Goal: Information Seeking & Learning: Learn about a topic

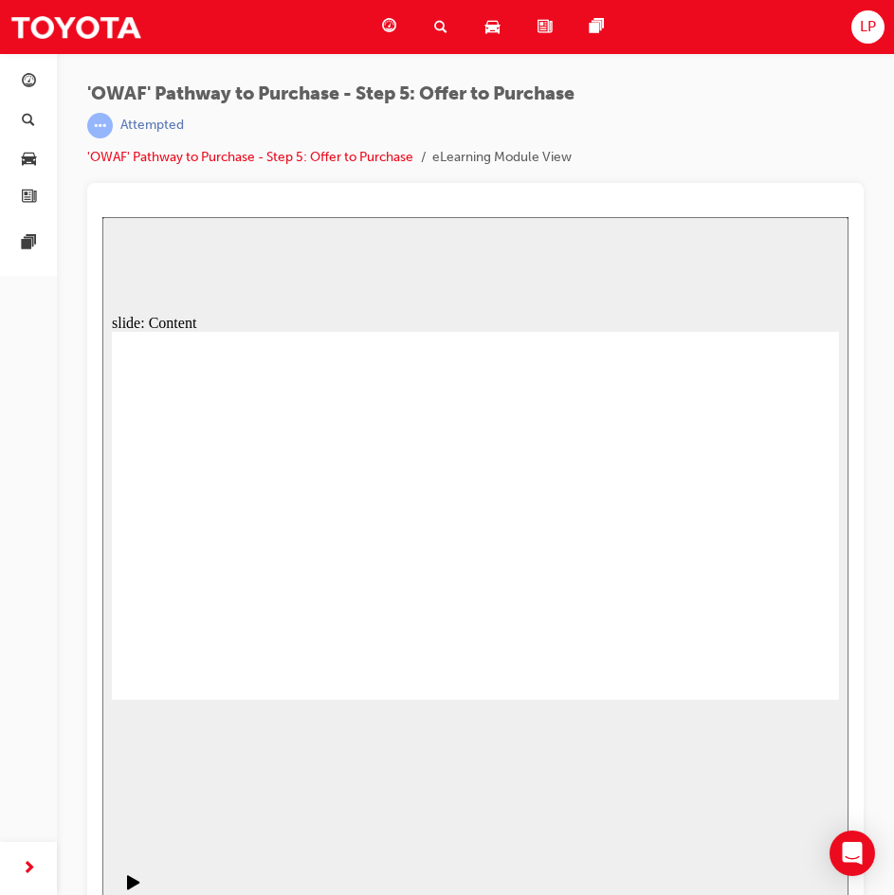
drag, startPoint x: 766, startPoint y: 669, endPoint x: 787, endPoint y: 758, distance: 91.5
click at [786, 719] on div "slide: Chapter heading Rectangle 1 What to do if a Customer doesn’t commit to a…" at bounding box center [475, 568] width 746 height 703
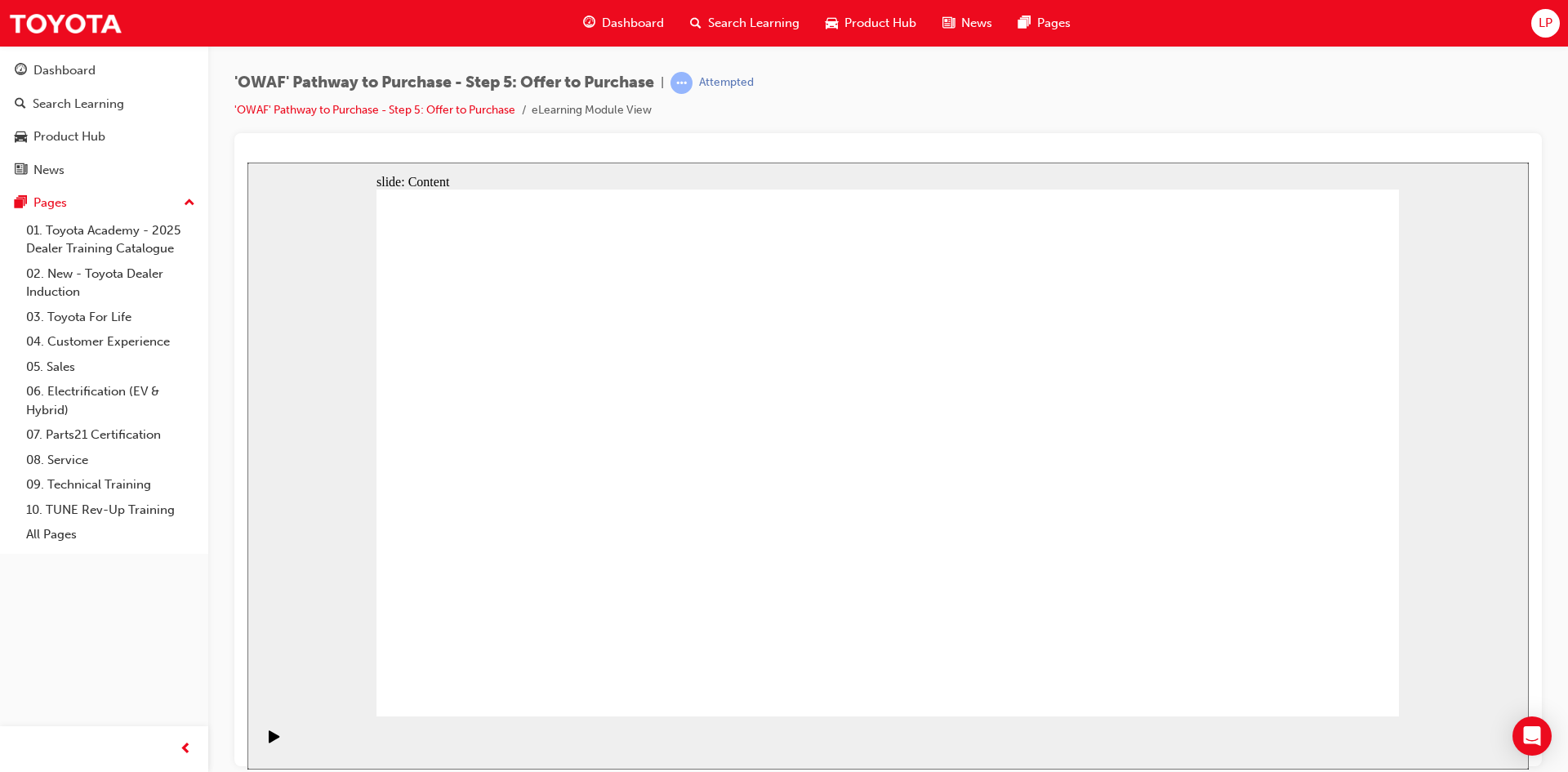
drag, startPoint x: 536, startPoint y: 536, endPoint x: 544, endPoint y: 498, distance: 38.8
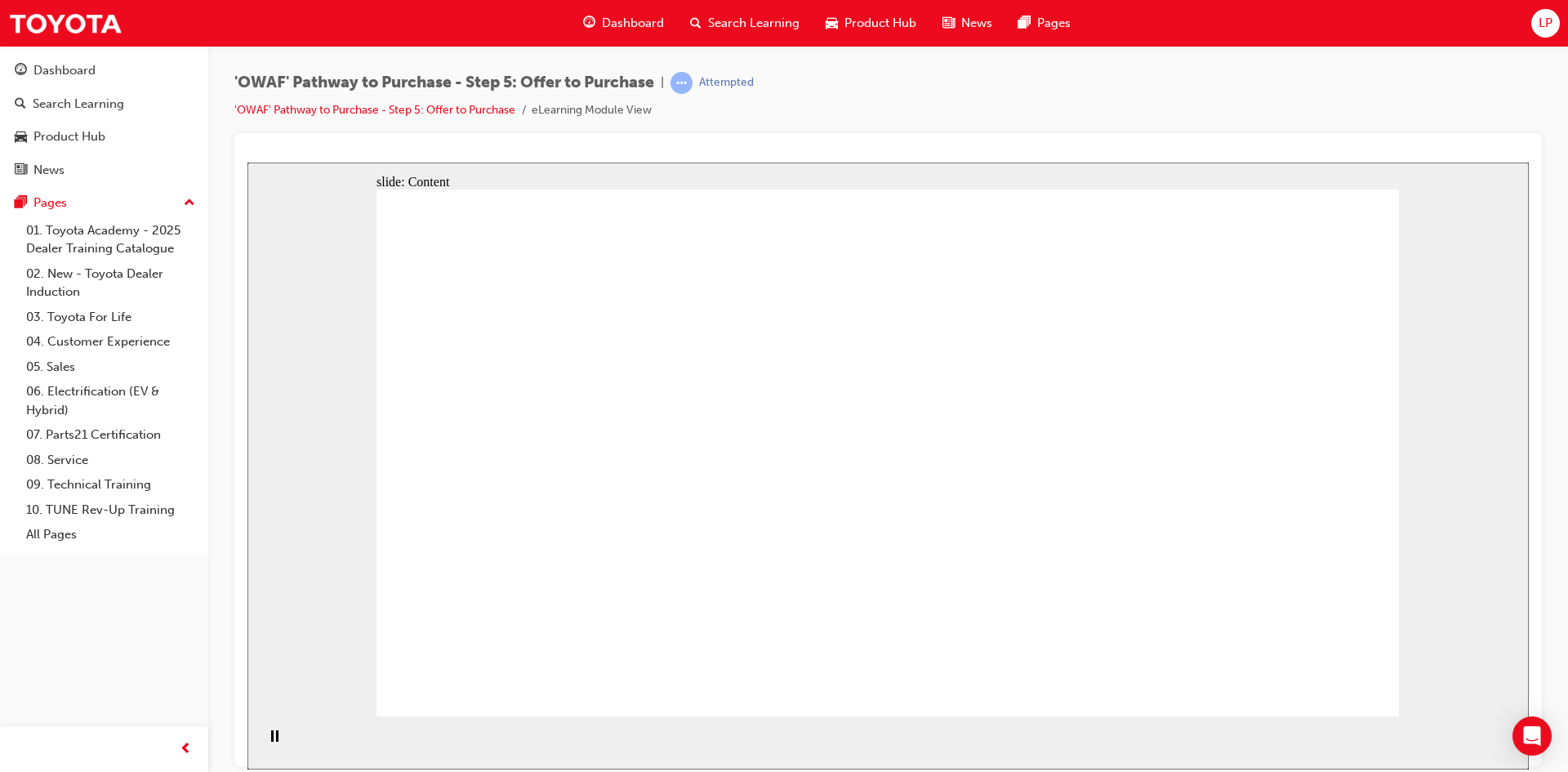
drag, startPoint x: 928, startPoint y: 364, endPoint x: 950, endPoint y: 361, distance: 22.2
drag, startPoint x: 840, startPoint y: 355, endPoint x: 961, endPoint y: 366, distance: 121.5
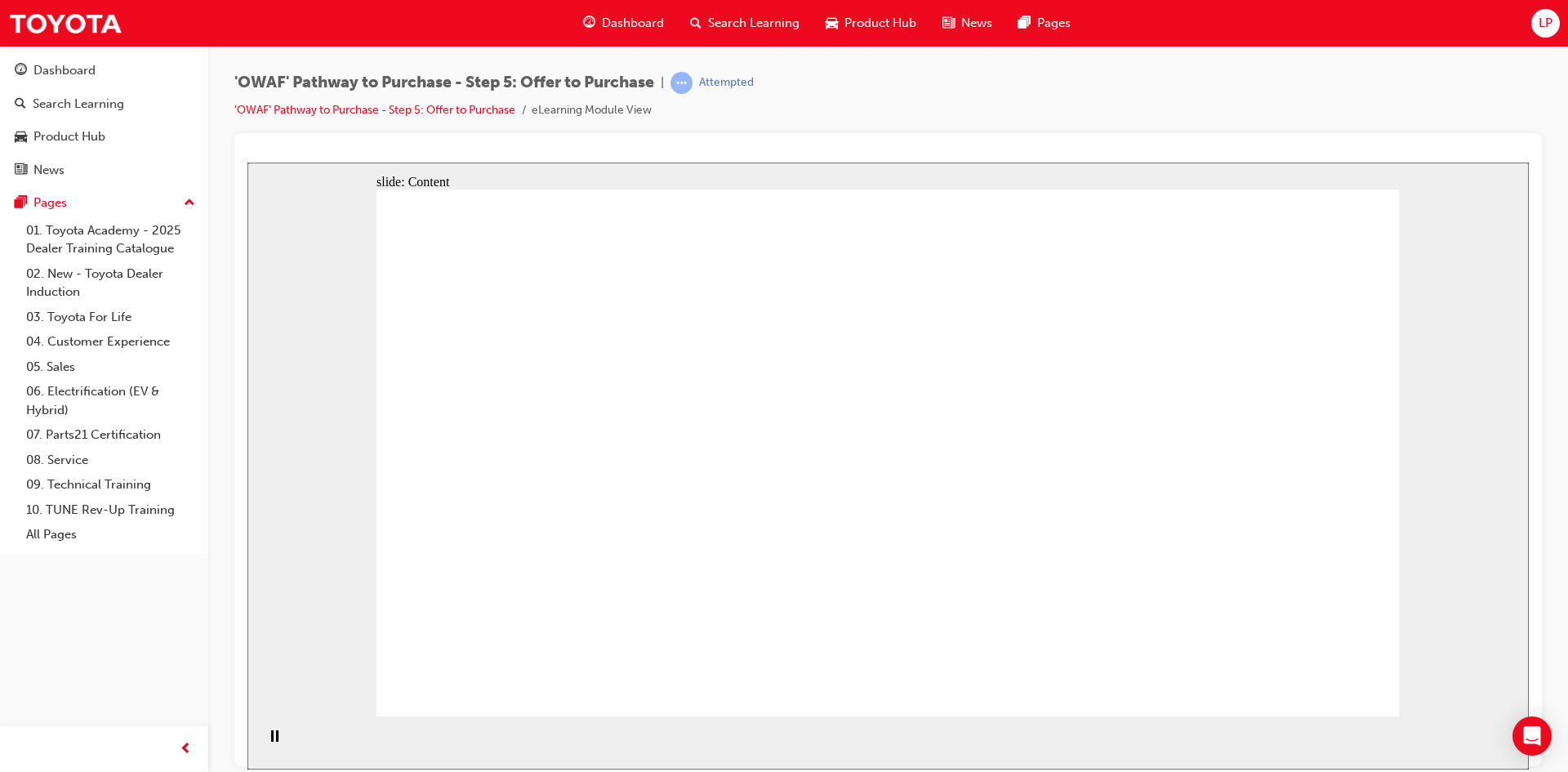
drag, startPoint x: 1089, startPoint y: 367, endPoint x: 1137, endPoint y: 365, distance: 48.0
drag, startPoint x: 1253, startPoint y: 359, endPoint x: 1318, endPoint y: 351, distance: 65.5
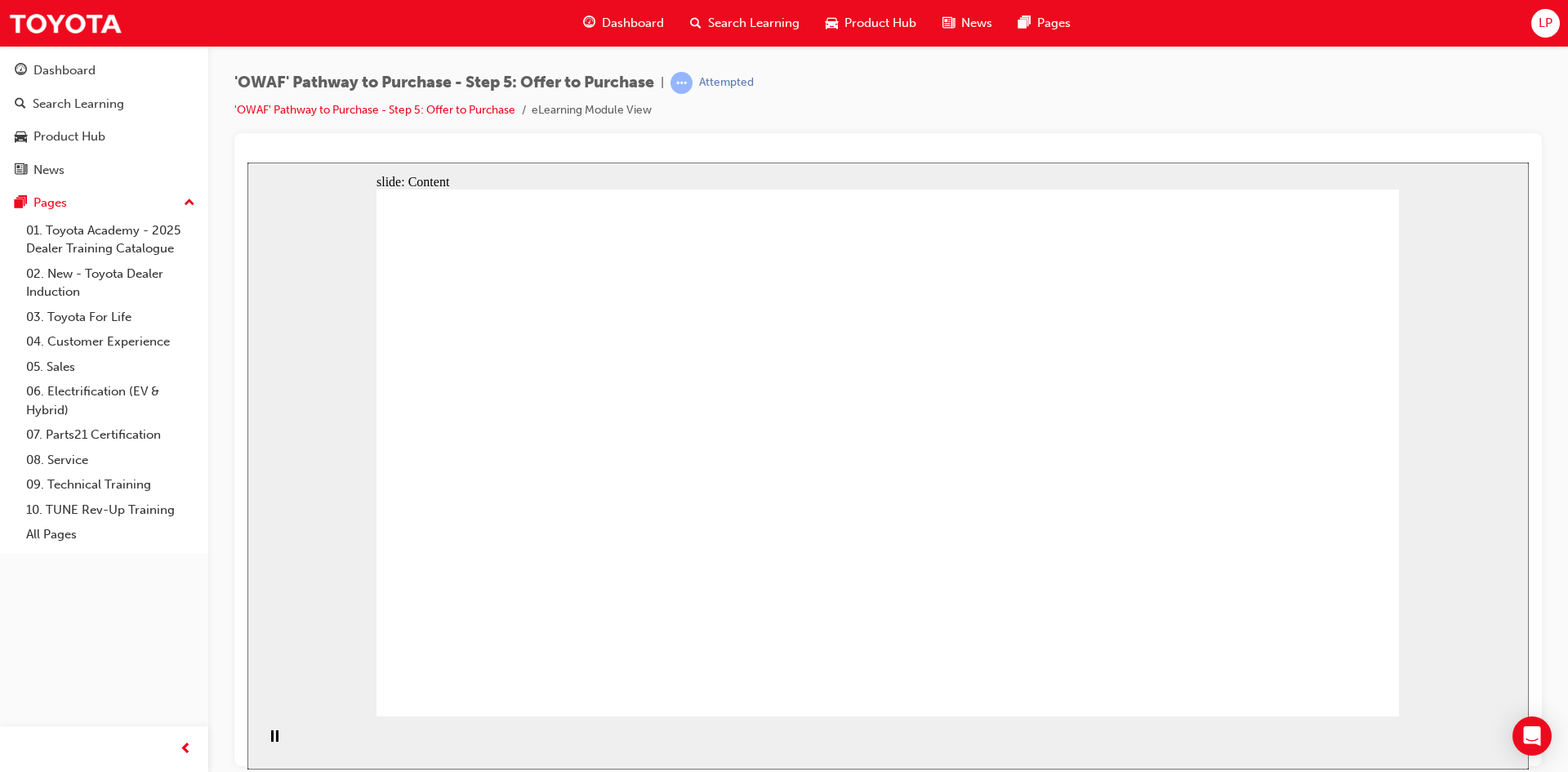
drag, startPoint x: 985, startPoint y: 341, endPoint x: 1154, endPoint y: 365, distance: 170.7
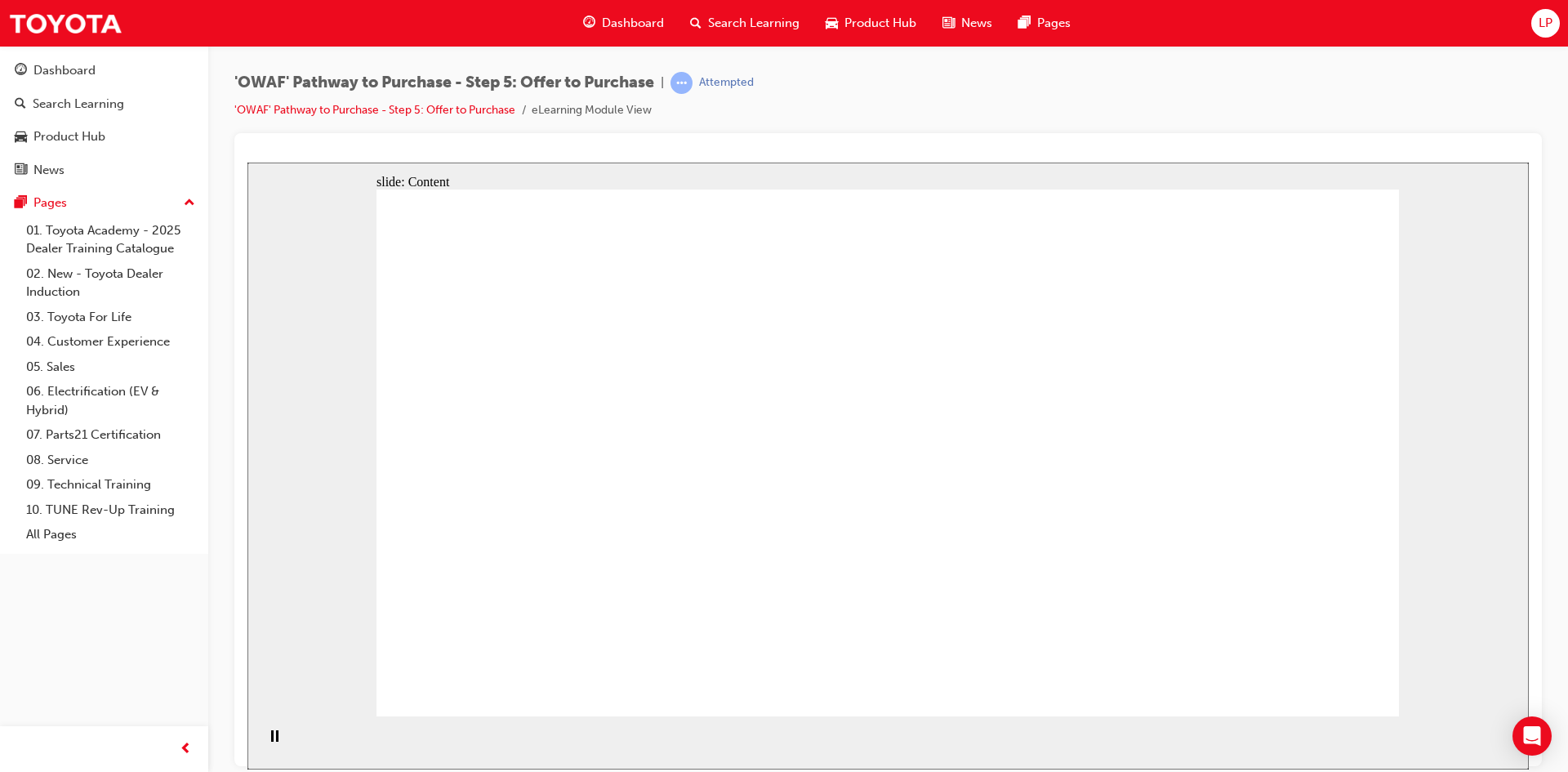
drag, startPoint x: 1242, startPoint y: 361, endPoint x: 1315, endPoint y: 351, distance: 73.7
drag, startPoint x: 1028, startPoint y: 371, endPoint x: 1145, endPoint y: 364, distance: 117.2
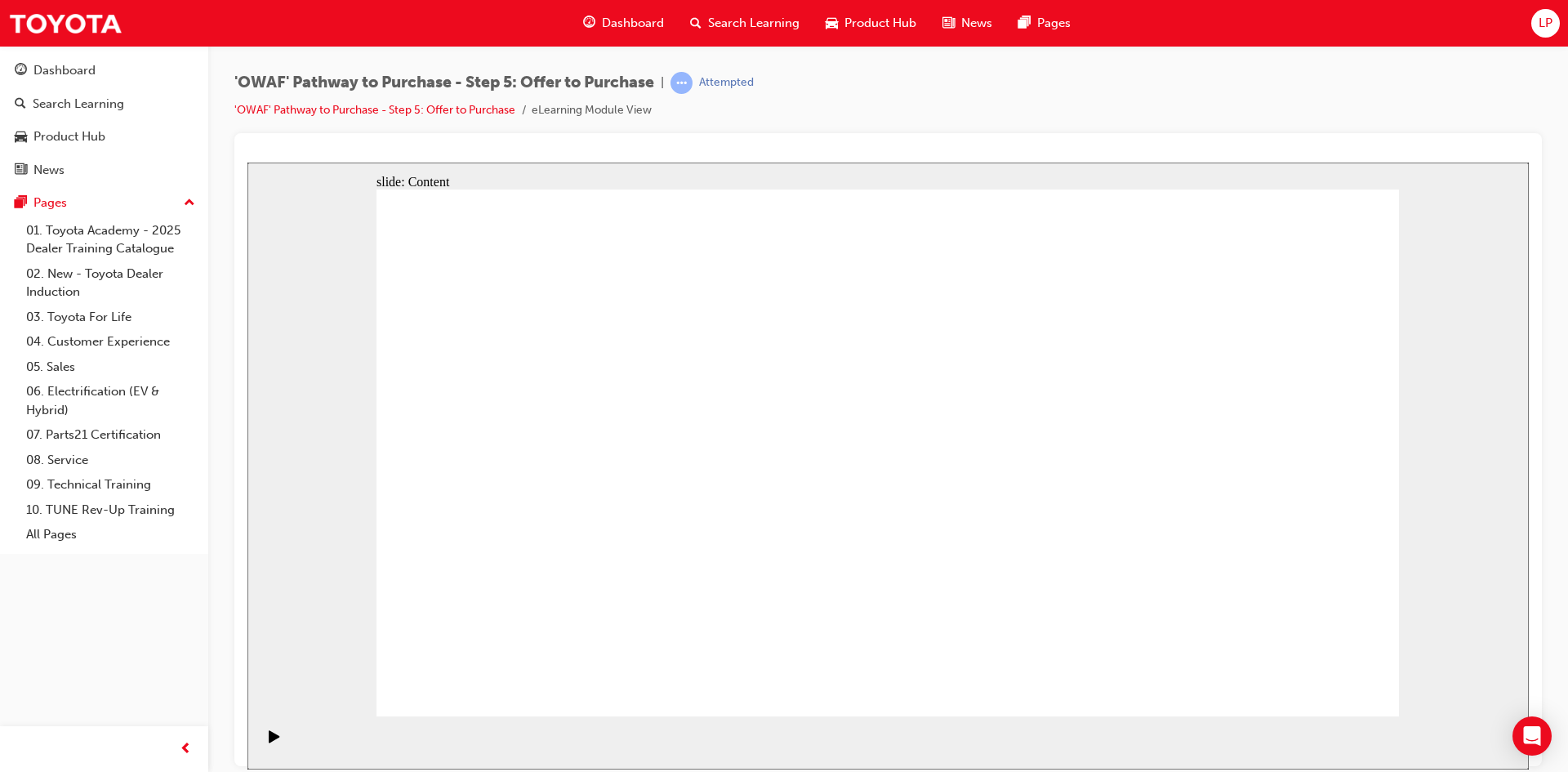
drag, startPoint x: 1300, startPoint y: 352, endPoint x: 1396, endPoint y: 341, distance: 96.6
click at [770, 341] on div "slide: Content Rectangle 1 Key messages to take away Rectangle 2 • A great purc…" at bounding box center [888, 465] width 1282 height 607
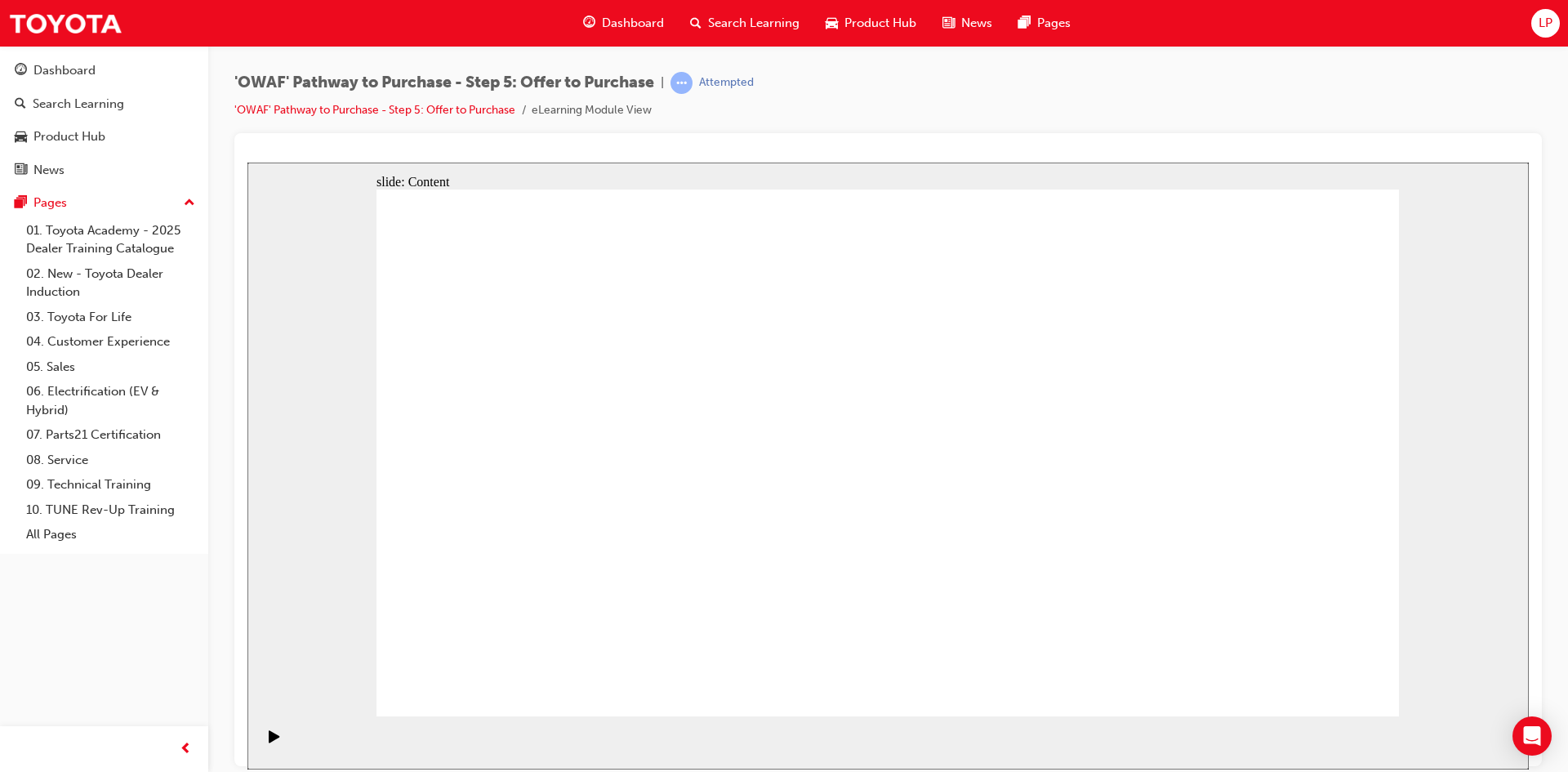
drag, startPoint x: 1044, startPoint y: 292, endPoint x: 1127, endPoint y: 298, distance: 83.2
drag, startPoint x: 1127, startPoint y: 298, endPoint x: 1298, endPoint y: 335, distance: 175.0
drag, startPoint x: 1298, startPoint y: 335, endPoint x: 1379, endPoint y: 344, distance: 81.5
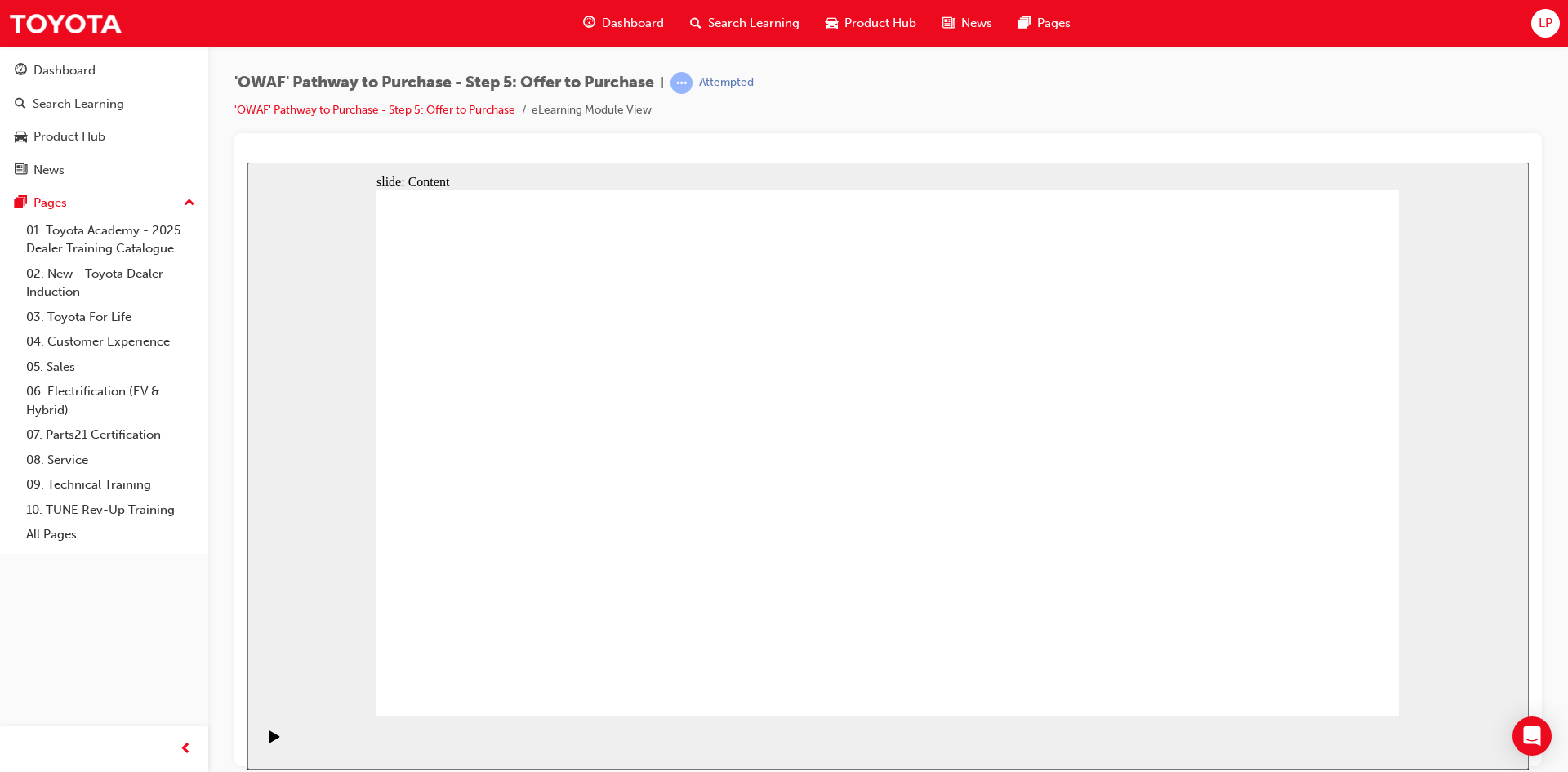
drag, startPoint x: 925, startPoint y: 319, endPoint x: 998, endPoint y: 312, distance: 73.3
drag, startPoint x: 1184, startPoint y: 317, endPoint x: 1267, endPoint y: 318, distance: 83.0
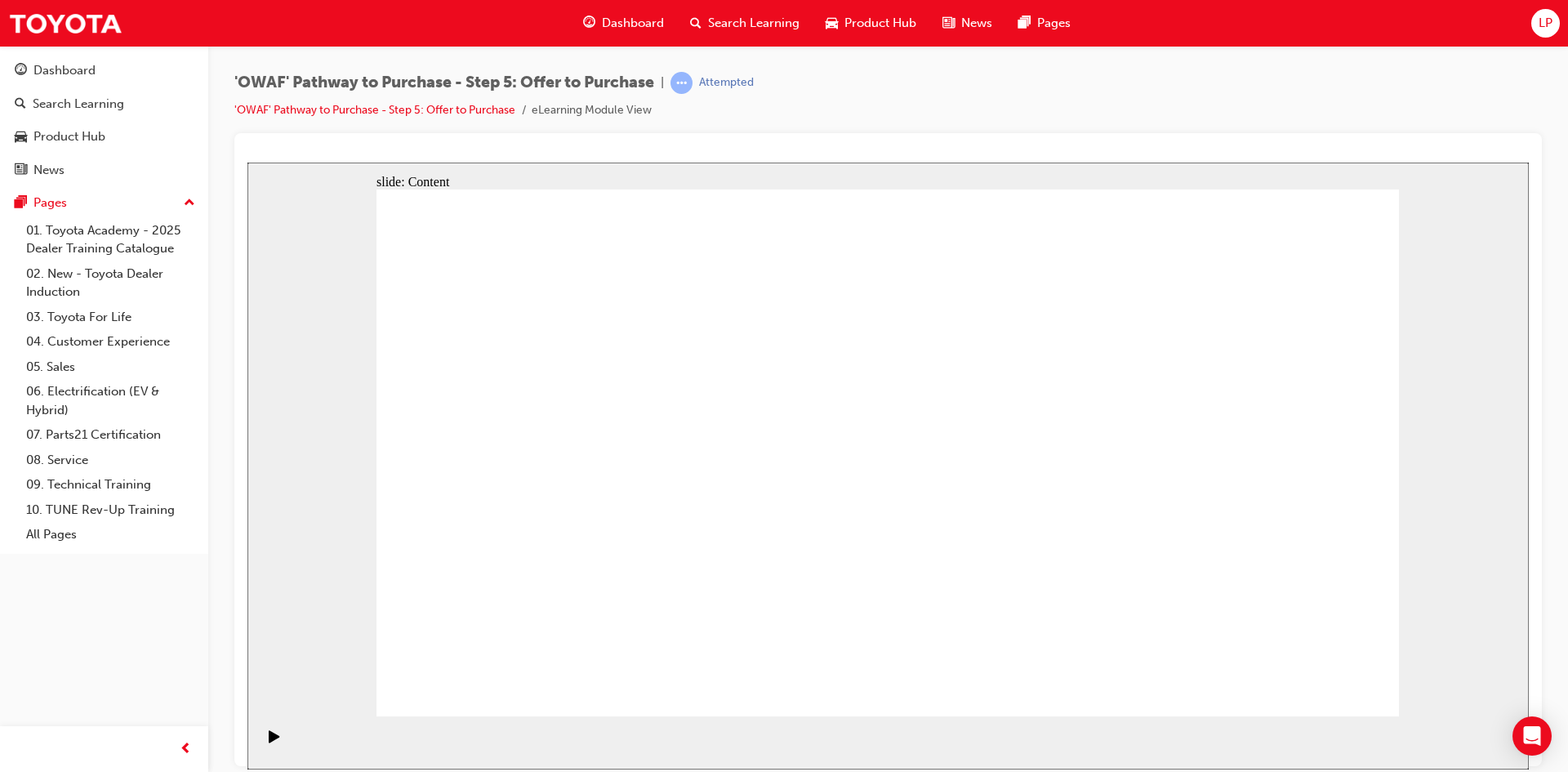
drag, startPoint x: 1267, startPoint y: 318, endPoint x: 923, endPoint y: 270, distance: 347.3
drag, startPoint x: 826, startPoint y: 344, endPoint x: 919, endPoint y: 347, distance: 93.0
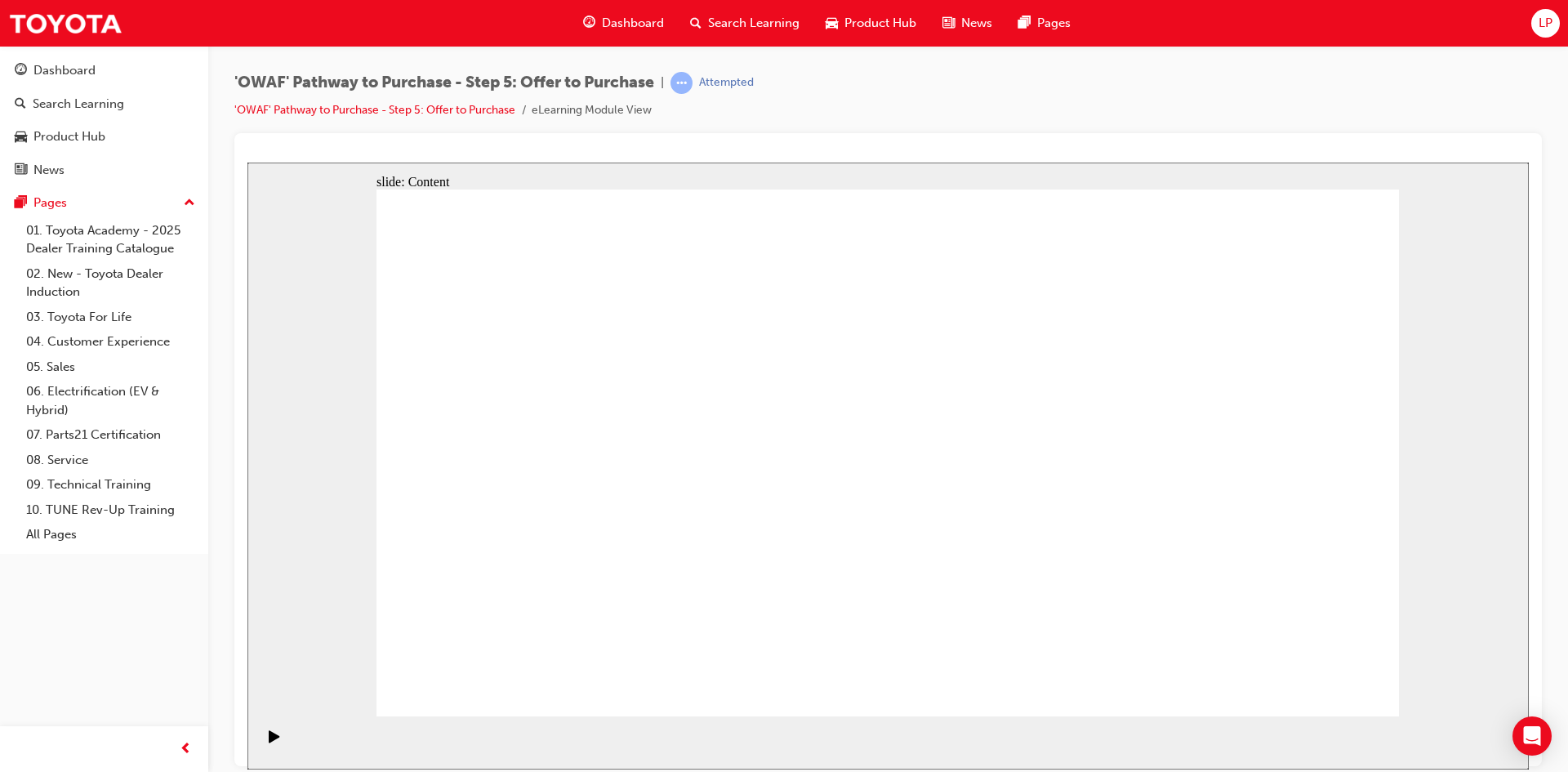
drag, startPoint x: 1048, startPoint y: 352, endPoint x: 1090, endPoint y: 356, distance: 42.2
drag, startPoint x: 1212, startPoint y: 349, endPoint x: 1278, endPoint y: 364, distance: 67.7
drag, startPoint x: 1278, startPoint y: 364, endPoint x: 1334, endPoint y: 370, distance: 56.3
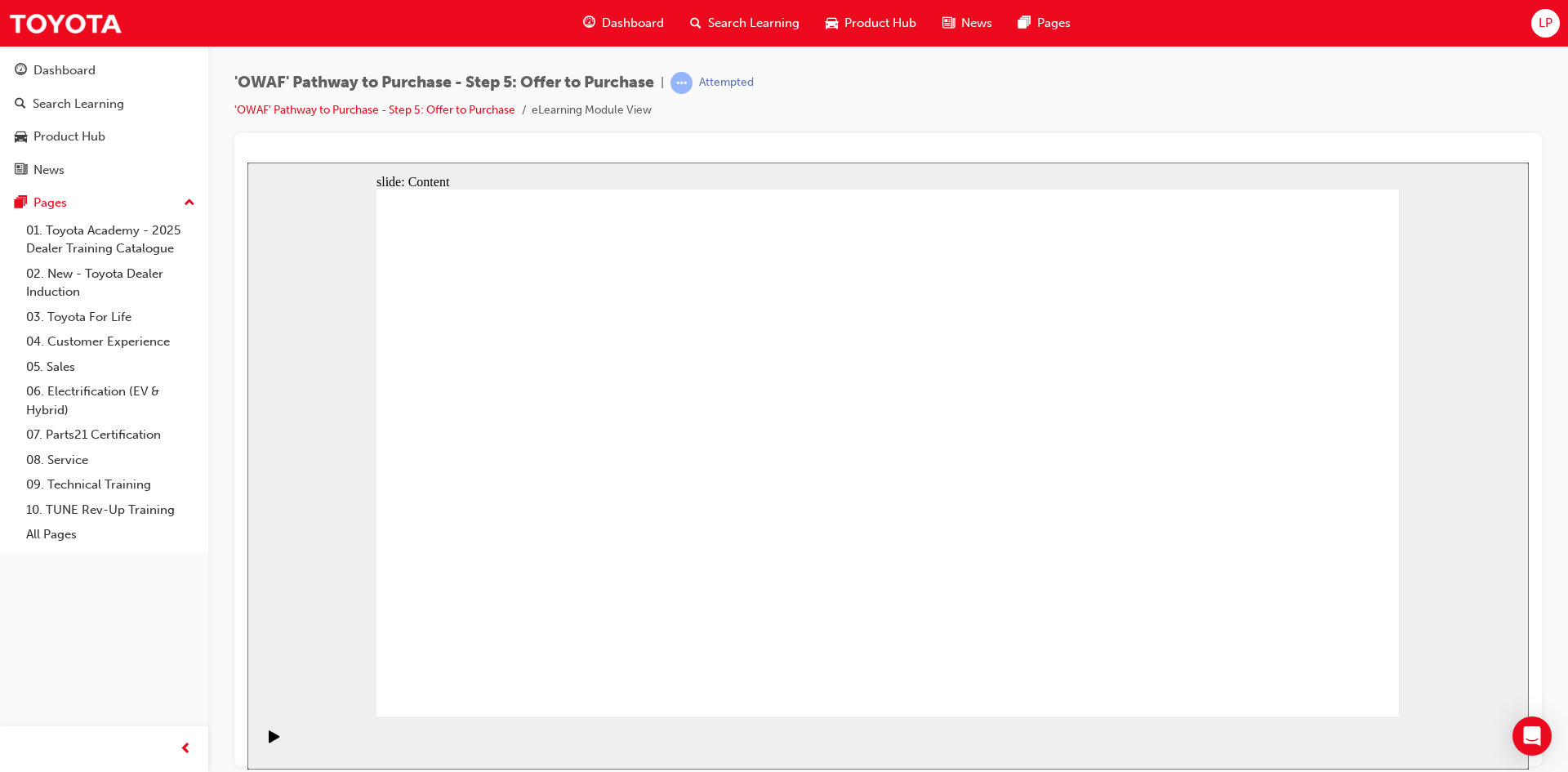
drag, startPoint x: 724, startPoint y: 289, endPoint x: 879, endPoint y: 311, distance: 156.6
drag, startPoint x: 917, startPoint y: 311, endPoint x: 990, endPoint y: 308, distance: 73.1
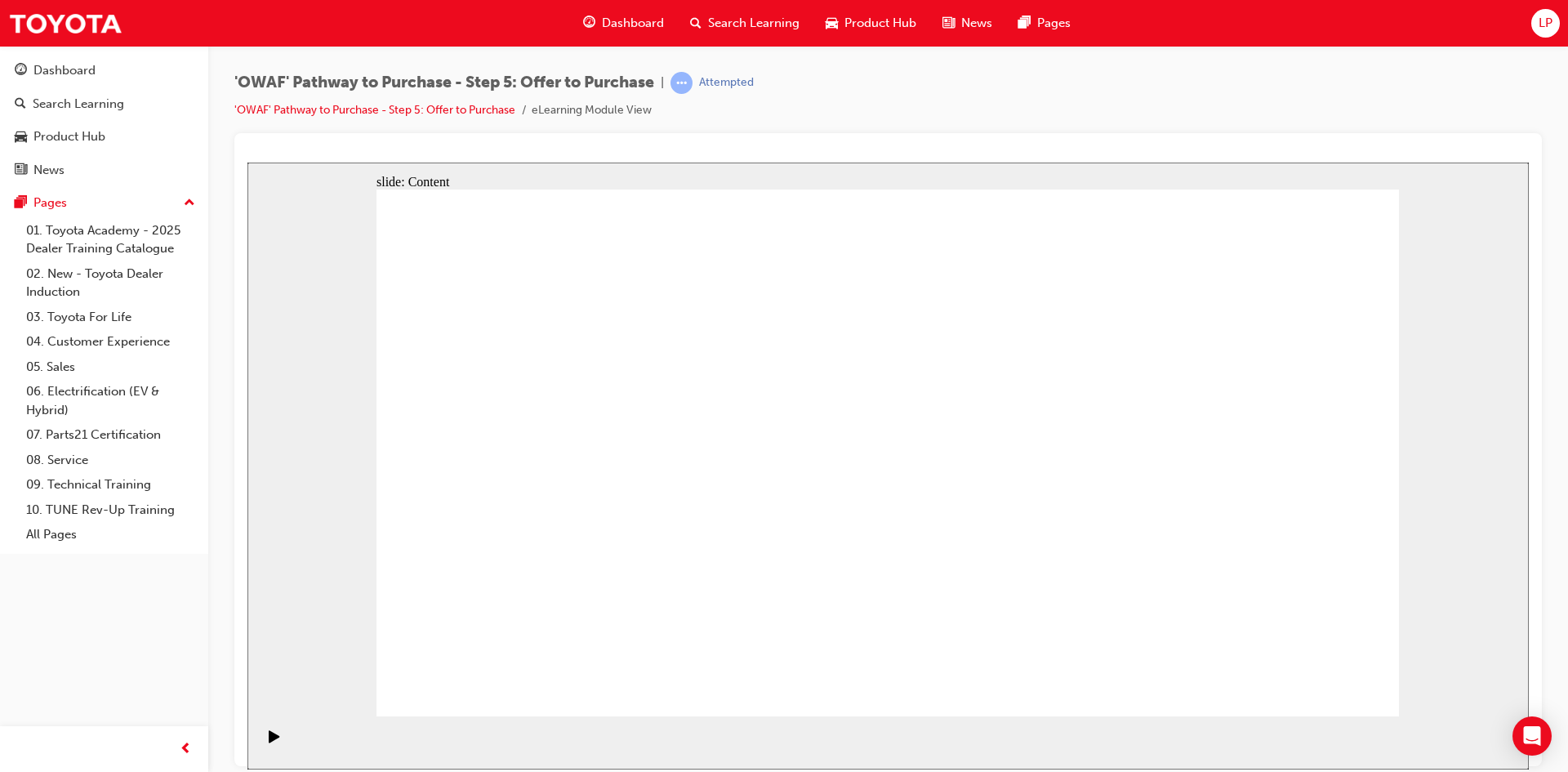
drag, startPoint x: 1284, startPoint y: 346, endPoint x: 1380, endPoint y: 352, distance: 96.2
drag, startPoint x: 1382, startPoint y: 352, endPoint x: 809, endPoint y: 295, distance: 575.8
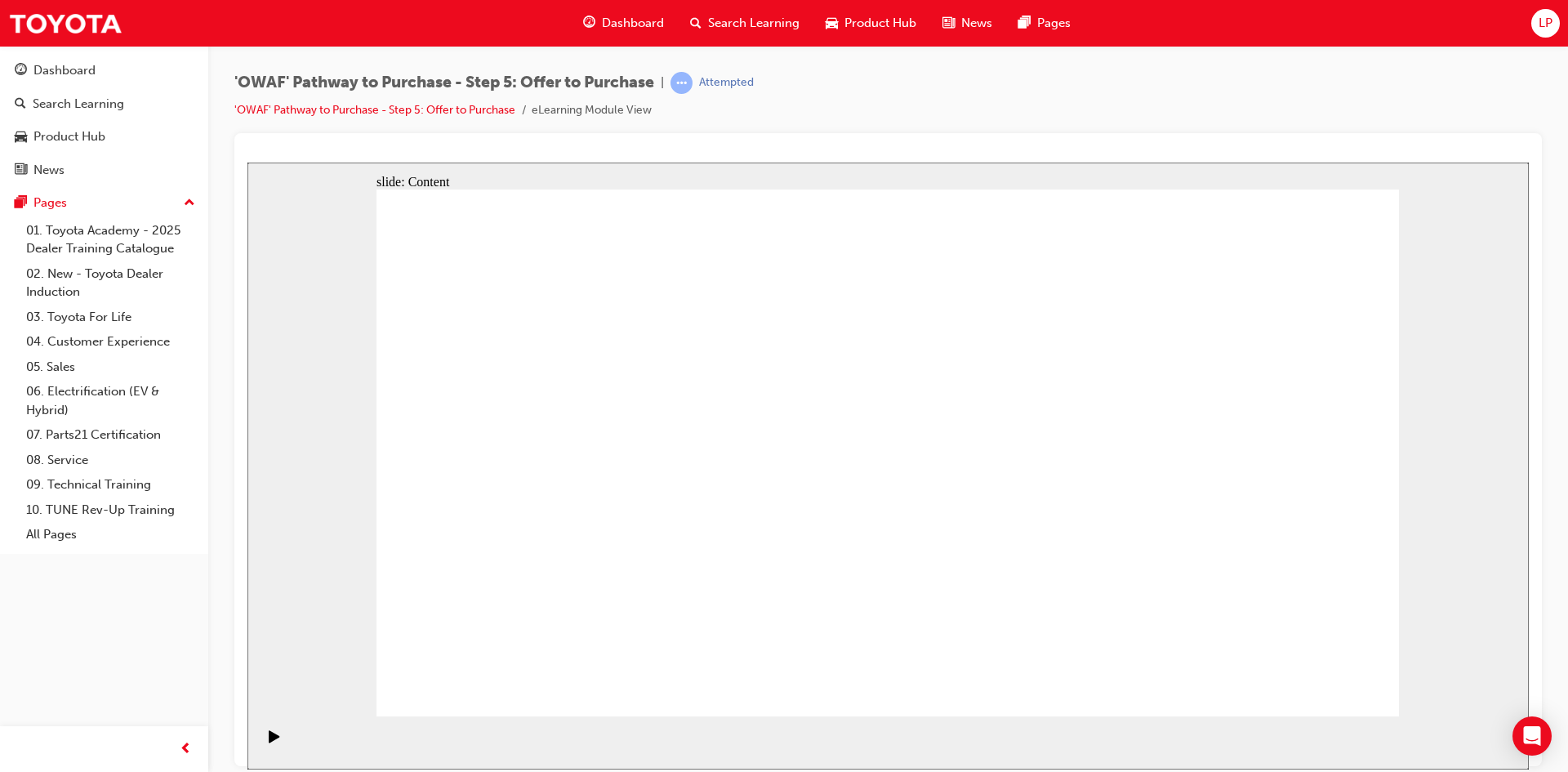
drag, startPoint x: 827, startPoint y: 339, endPoint x: 955, endPoint y: 359, distance: 129.6
drag, startPoint x: 955, startPoint y: 359, endPoint x: 1021, endPoint y: 361, distance: 66.0
drag, startPoint x: 1149, startPoint y: 352, endPoint x: 1271, endPoint y: 349, distance: 122.0
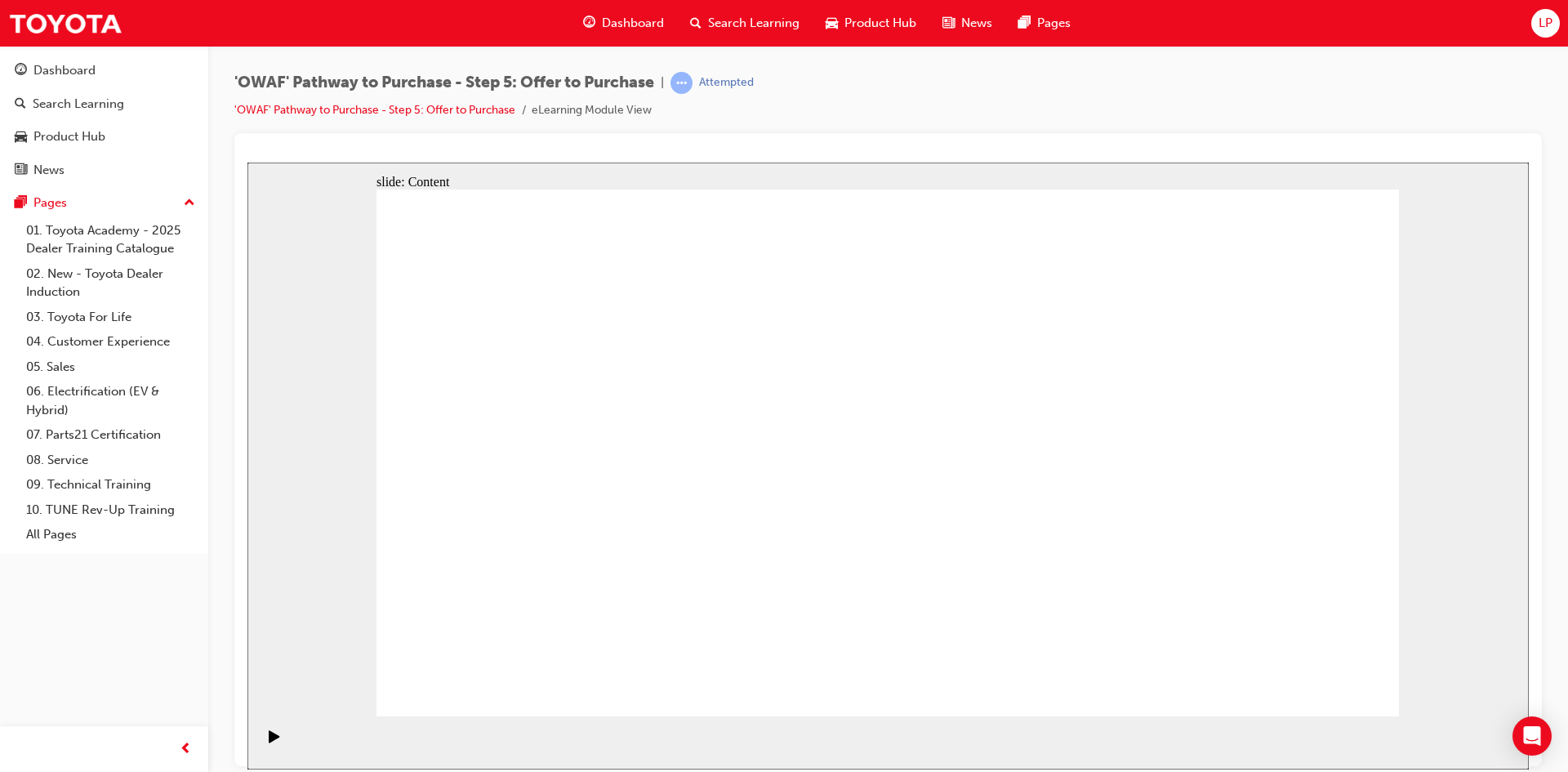
drag, startPoint x: 1271, startPoint y: 349, endPoint x: 1330, endPoint y: 357, distance: 59.5
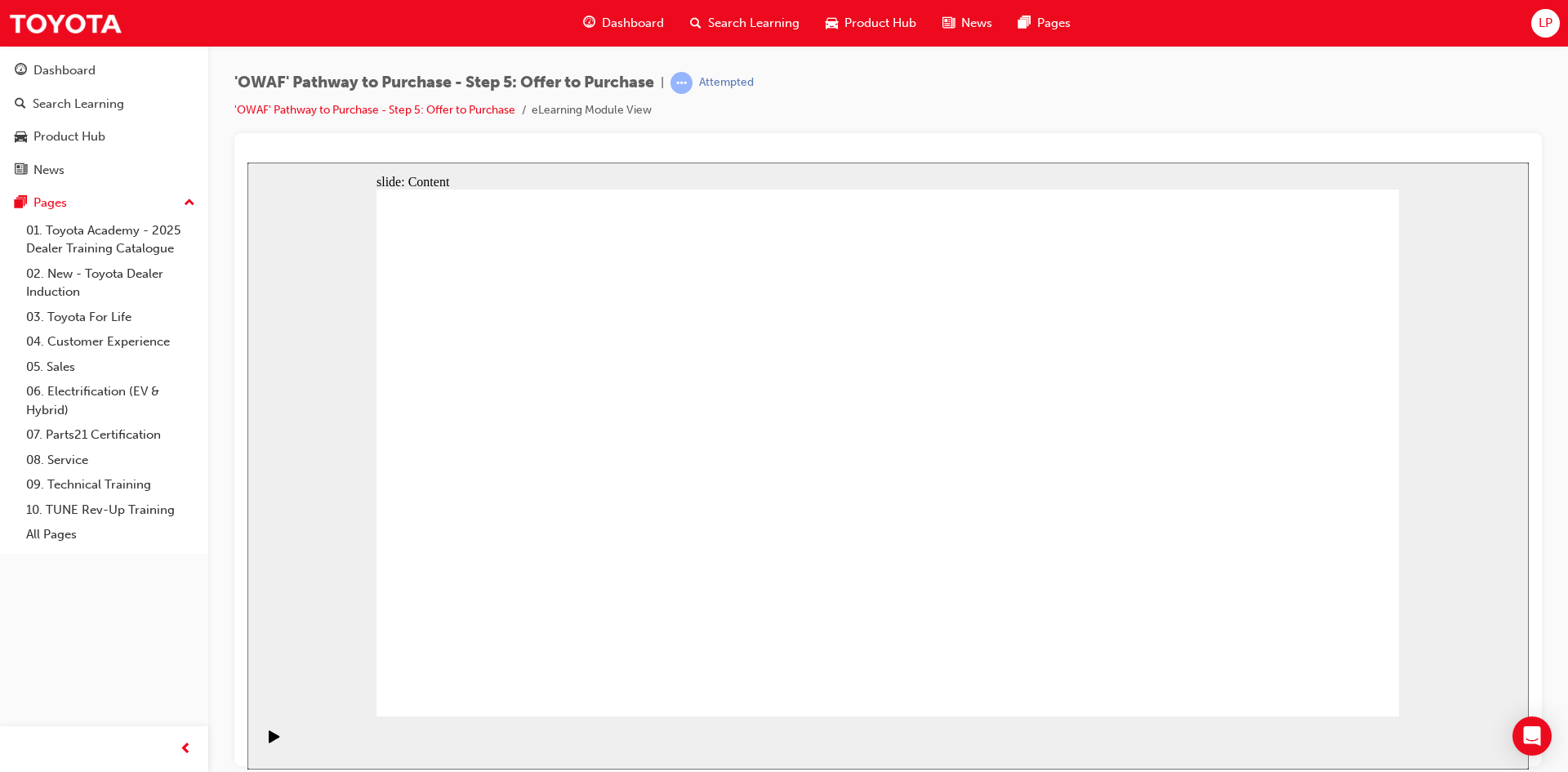
drag, startPoint x: 1015, startPoint y: 370, endPoint x: 1059, endPoint y: 366, distance: 44.2
drag, startPoint x: 999, startPoint y: 383, endPoint x: 1006, endPoint y: 379, distance: 8.1
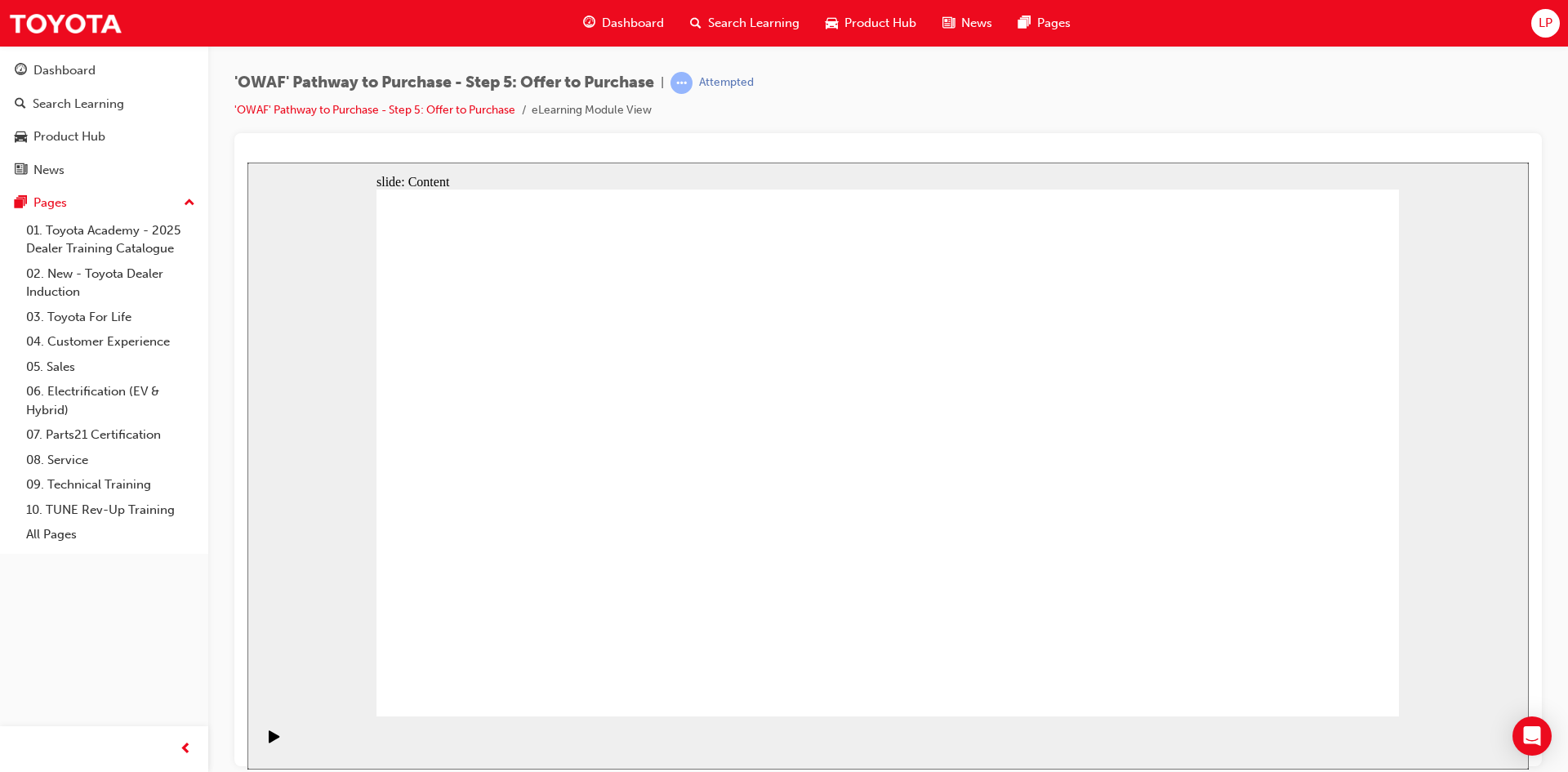
drag, startPoint x: 1278, startPoint y: 308, endPoint x: 1264, endPoint y: 319, distance: 17.8
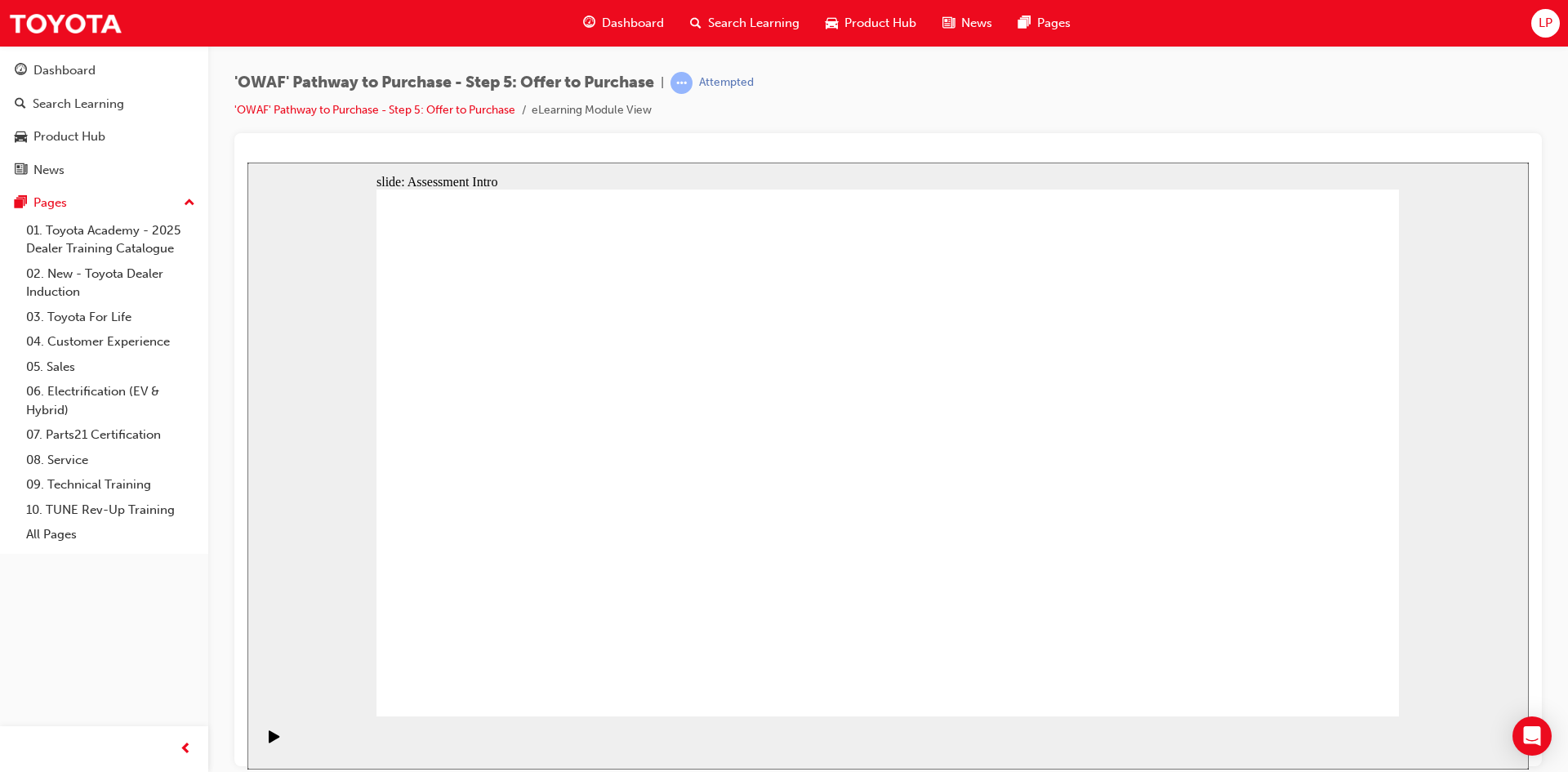
drag, startPoint x: 883, startPoint y: 364, endPoint x: 912, endPoint y: 363, distance: 29.0
drag, startPoint x: 1009, startPoint y: 378, endPoint x: 1018, endPoint y: 395, distance: 19.2
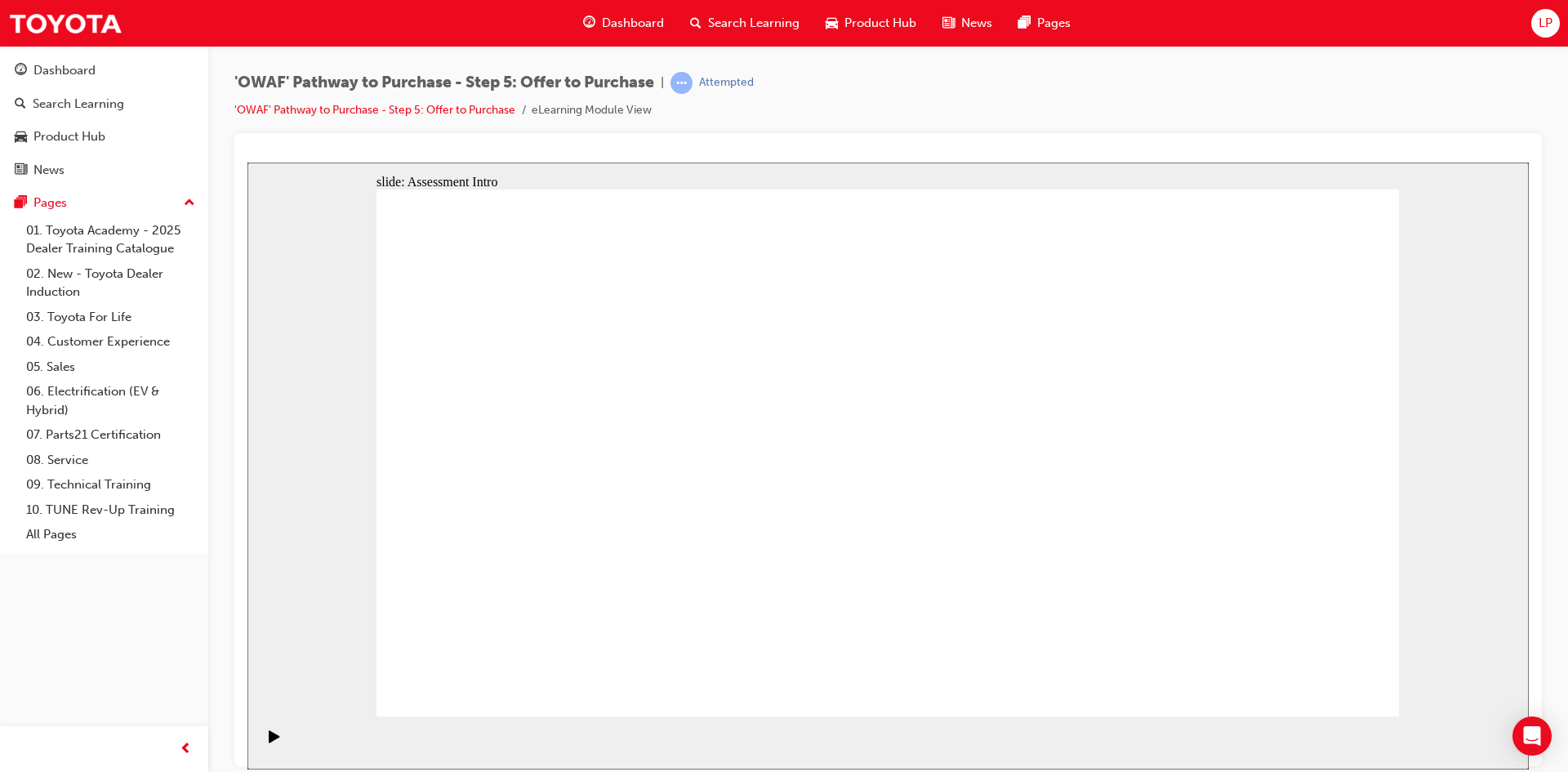
click at [497, 113] on link "'OWAF' Pathway to Purchase - Step 5: Offer to Purchase" at bounding box center [375, 109] width 281 height 14
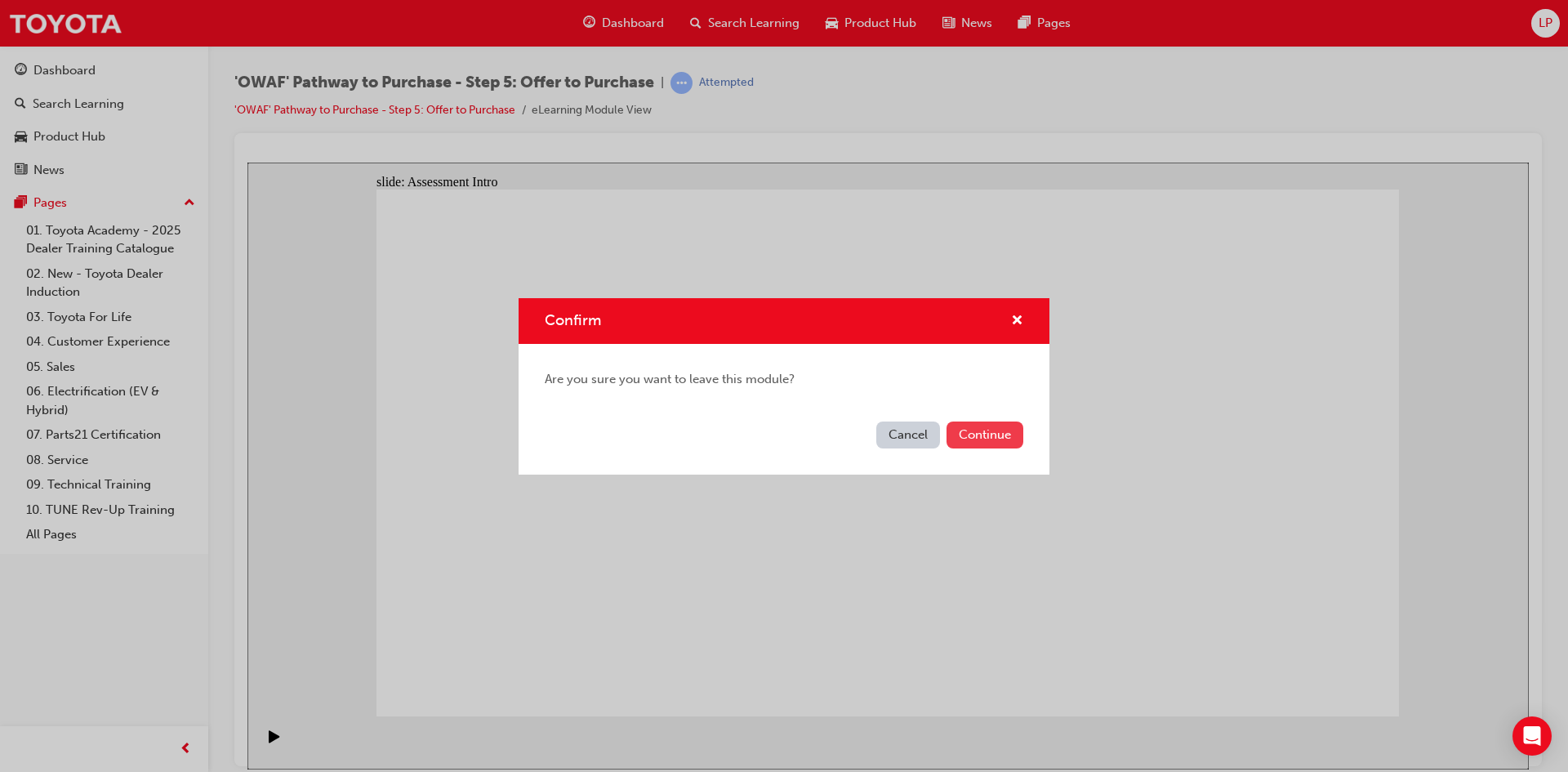
click at [770, 451] on div "Cancel Continue" at bounding box center [784, 444] width 531 height 59
click at [770, 444] on button "Continue" at bounding box center [984, 434] width 77 height 27
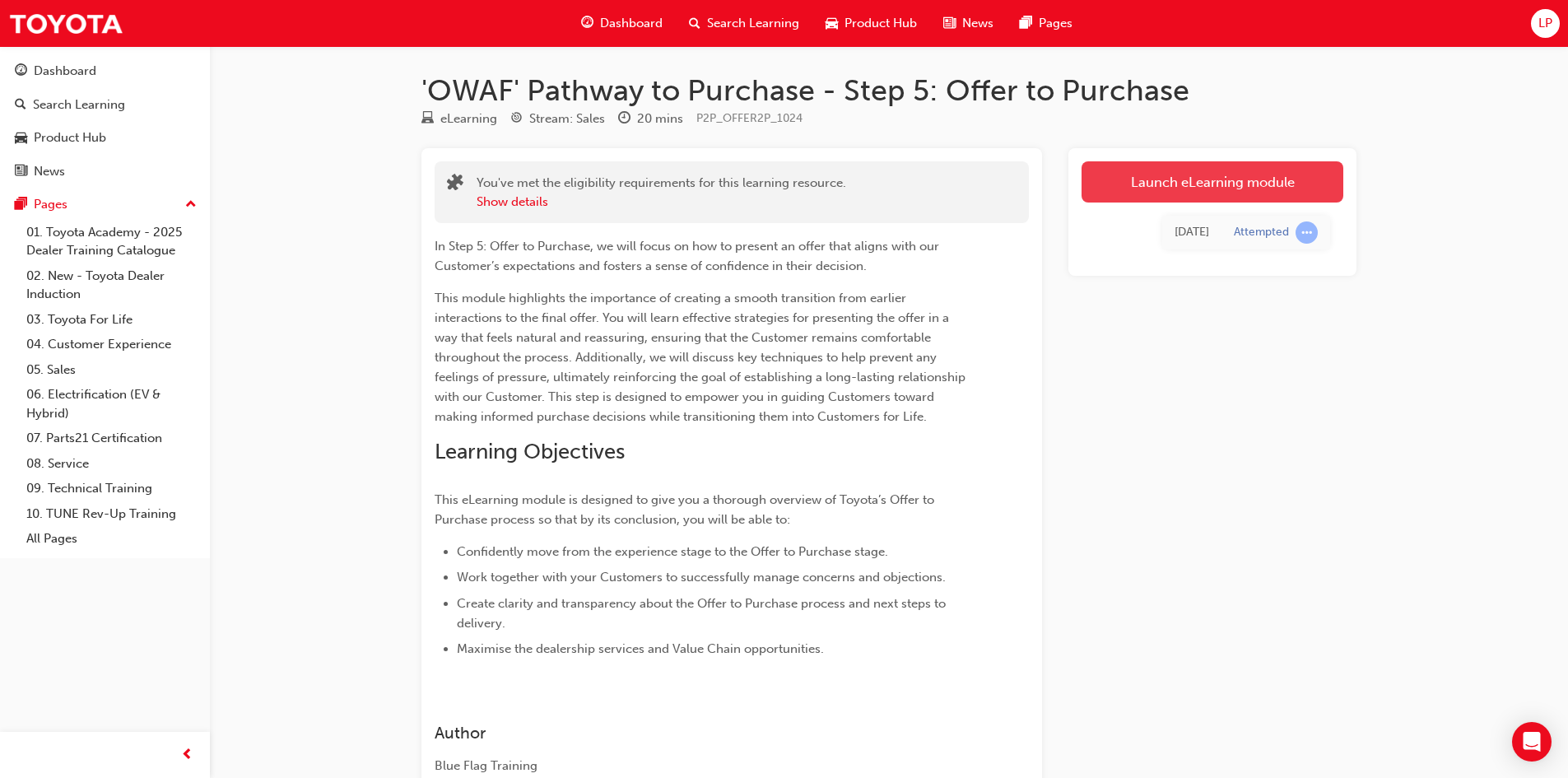
click at [776, 195] on link "Launch eLearning module" at bounding box center [1212, 181] width 261 height 41
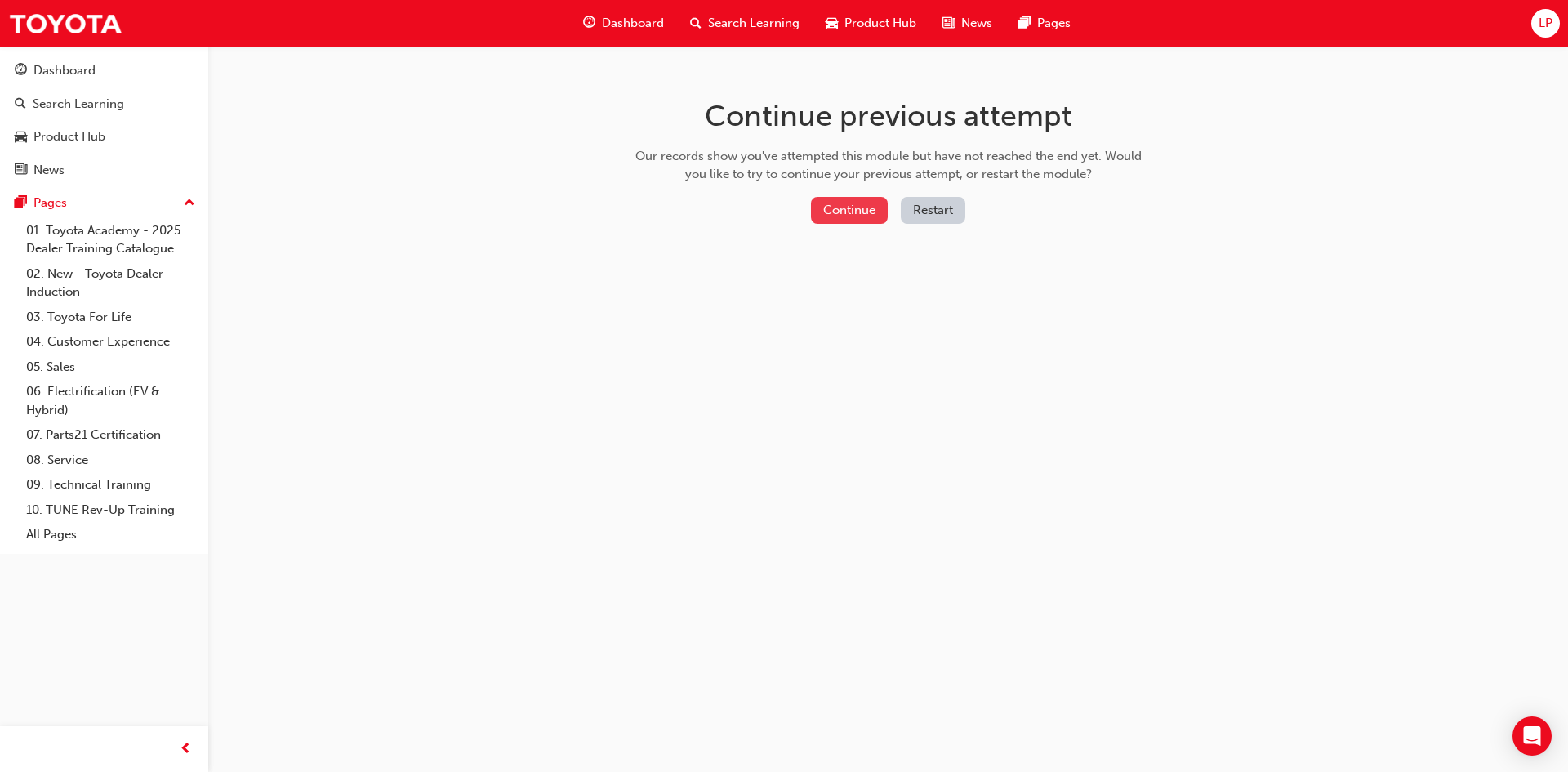
click at [770, 209] on button "Continue" at bounding box center [849, 209] width 77 height 27
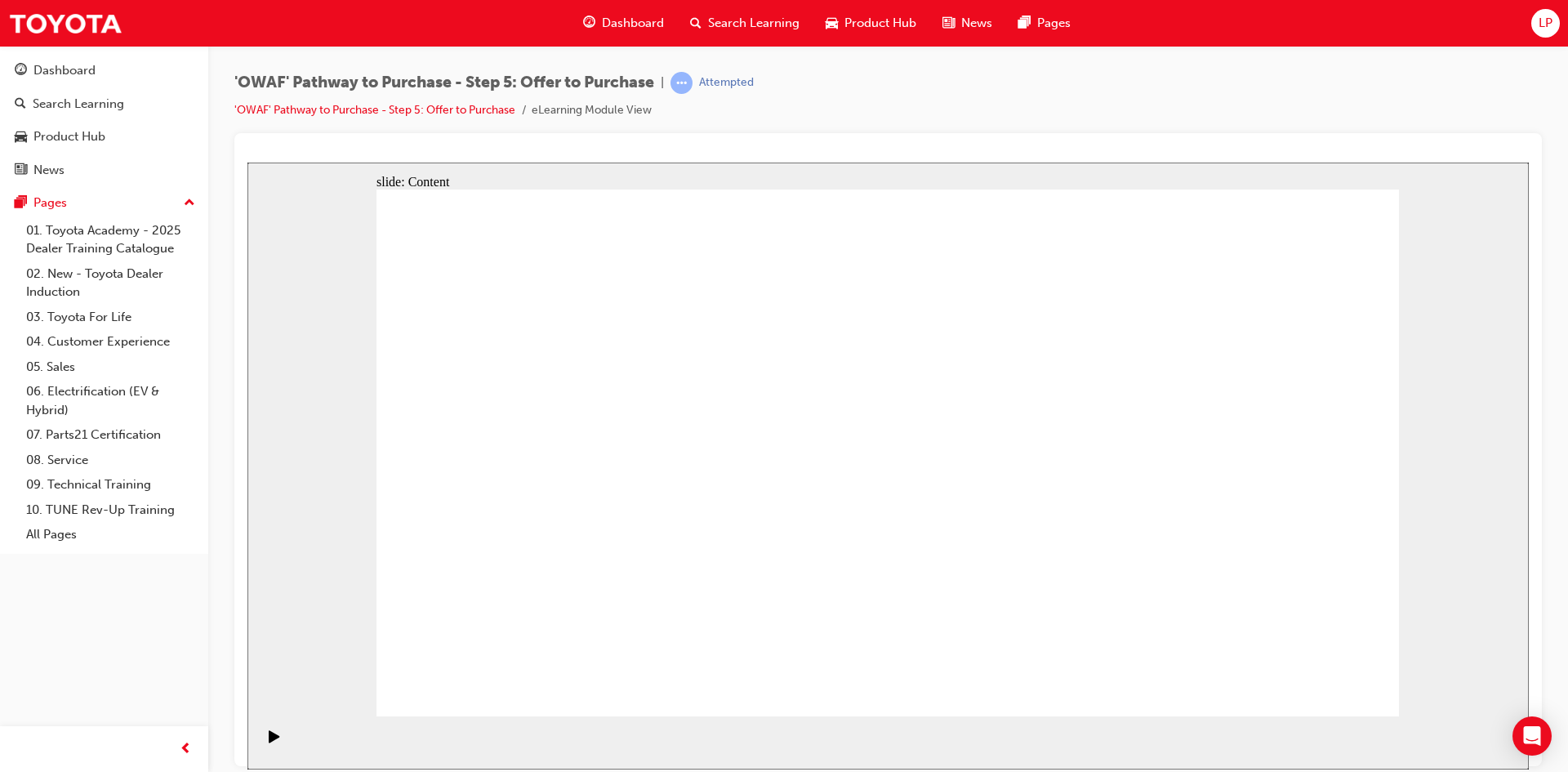
drag, startPoint x: 510, startPoint y: 524, endPoint x: 536, endPoint y: 507, distance: 31.1
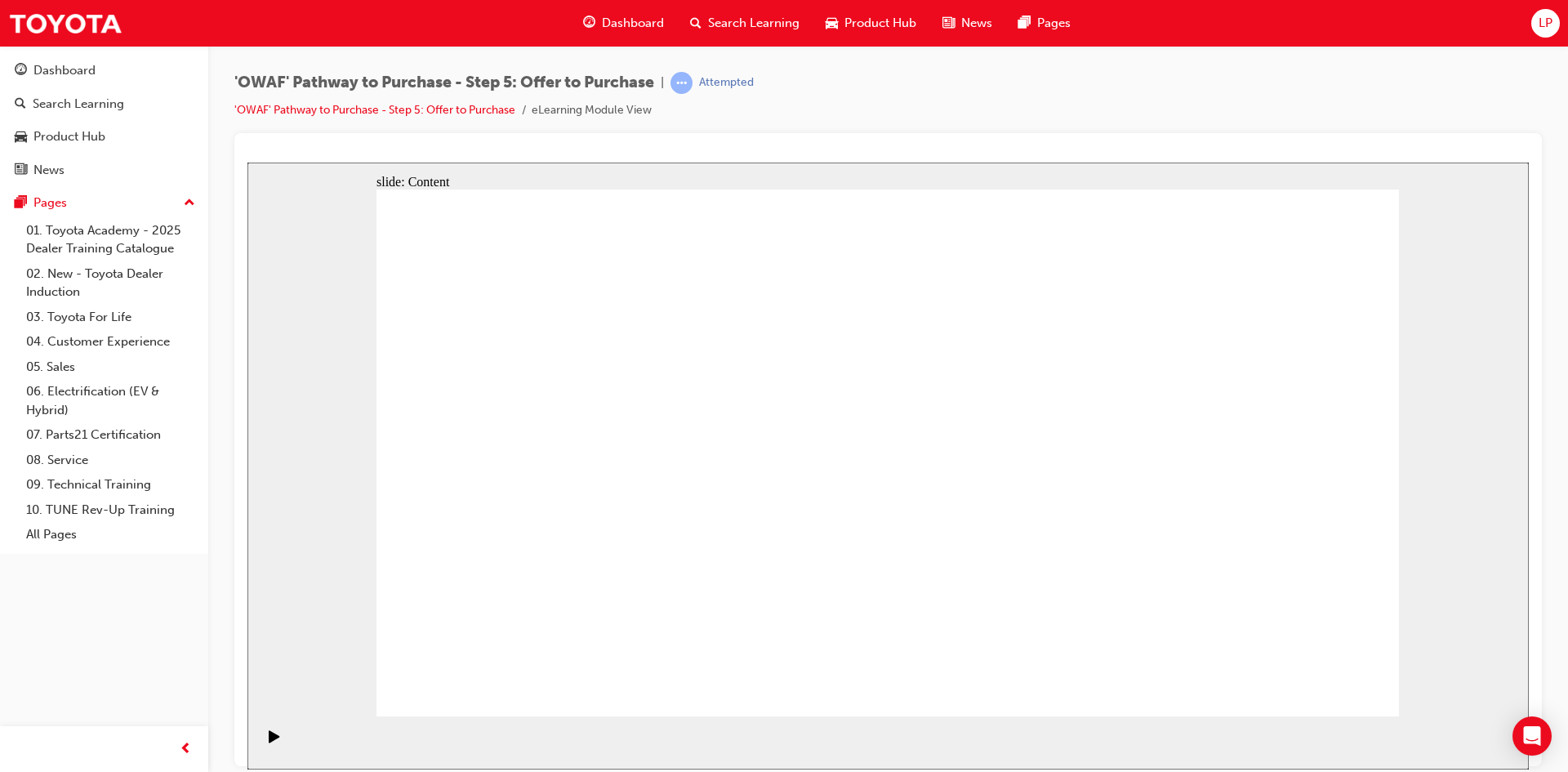
drag, startPoint x: 1292, startPoint y: 364, endPoint x: 1137, endPoint y: 355, distance: 155.3
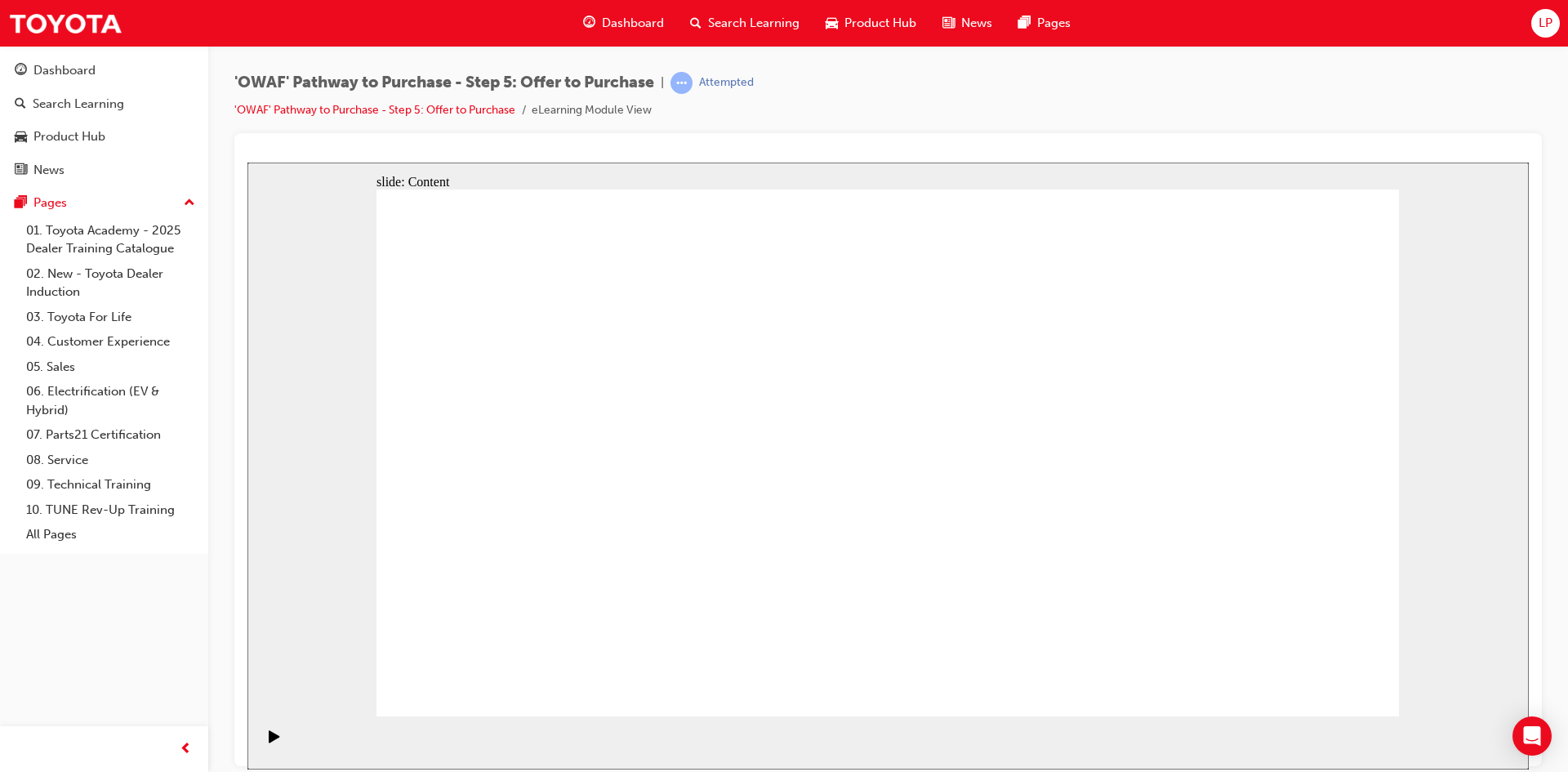
drag, startPoint x: 917, startPoint y: 374, endPoint x: 360, endPoint y: 584, distance: 595.3
drag, startPoint x: 1302, startPoint y: 382, endPoint x: 1258, endPoint y: 387, distance: 44.3
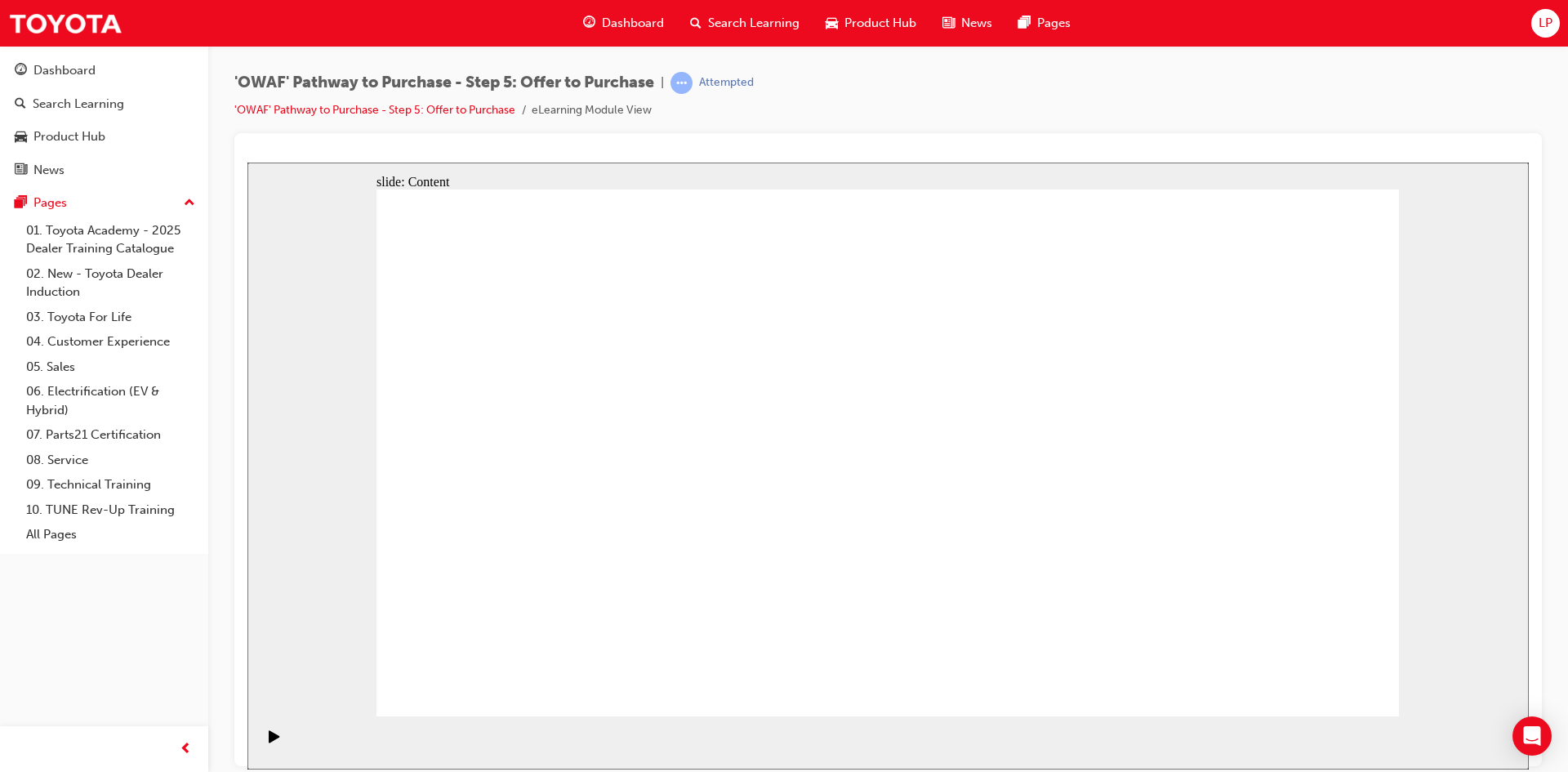
drag, startPoint x: 1215, startPoint y: 484, endPoint x: 1334, endPoint y: 551, distance: 136.6
drag, startPoint x: 1334, startPoint y: 551, endPoint x: 1333, endPoint y: 327, distance: 224.0
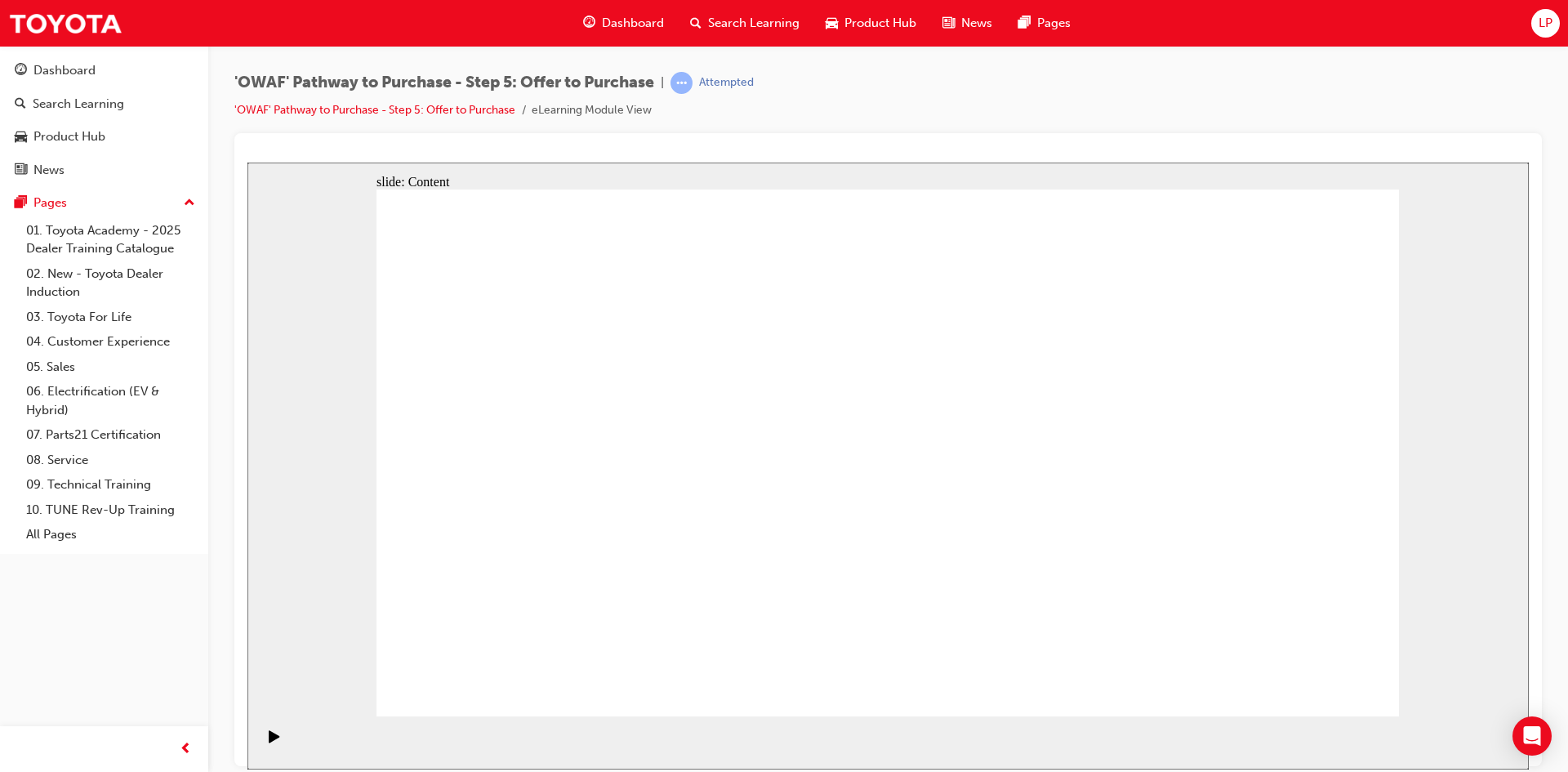
drag, startPoint x: 1263, startPoint y: 361, endPoint x: 975, endPoint y: 374, distance: 288.3
drag, startPoint x: 959, startPoint y: 379, endPoint x: 838, endPoint y: 367, distance: 121.6
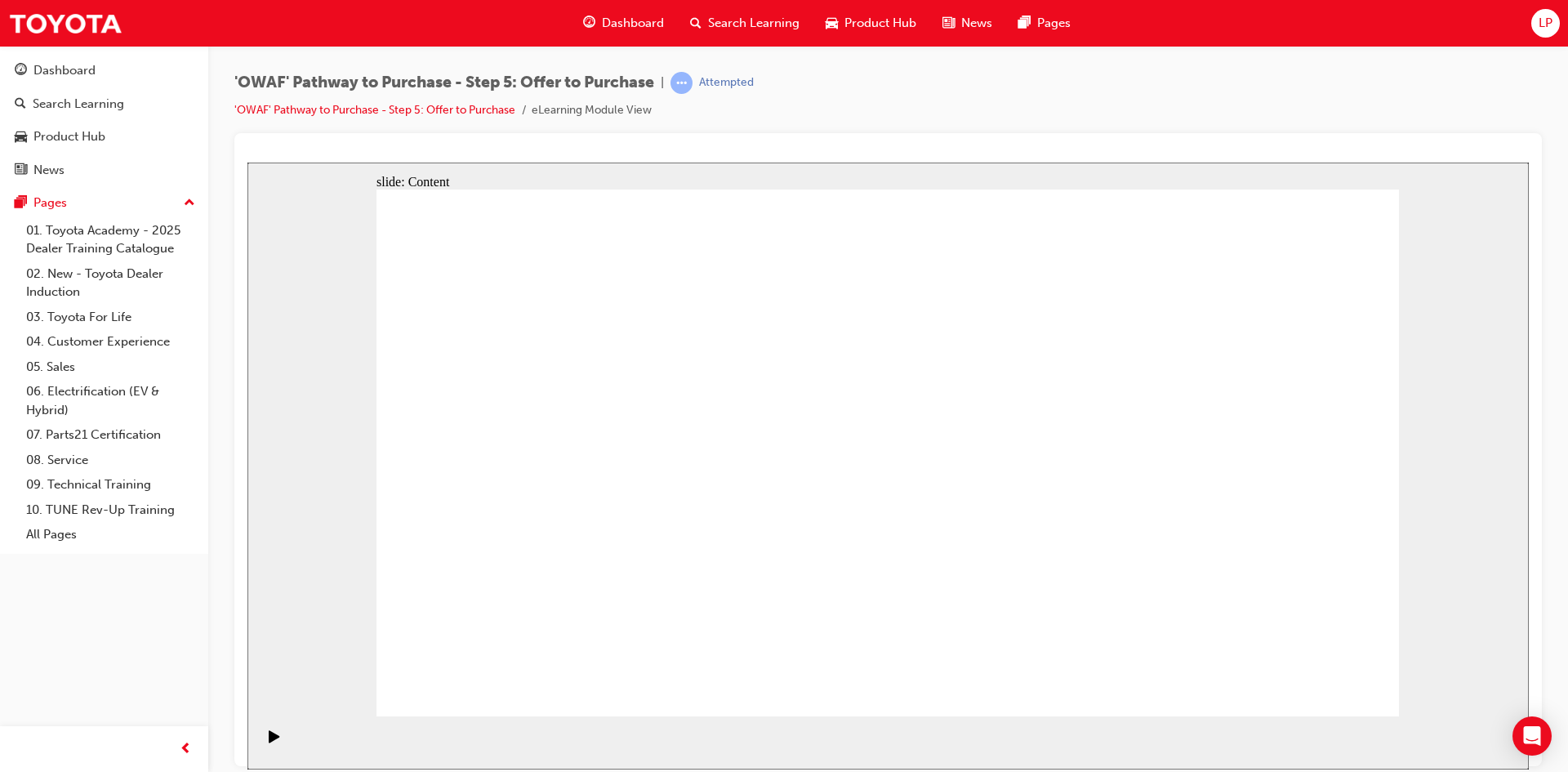
drag, startPoint x: 724, startPoint y: 349, endPoint x: 601, endPoint y: 385, distance: 128.2
drag, startPoint x: 601, startPoint y: 385, endPoint x: 560, endPoint y: 580, distance: 199.3
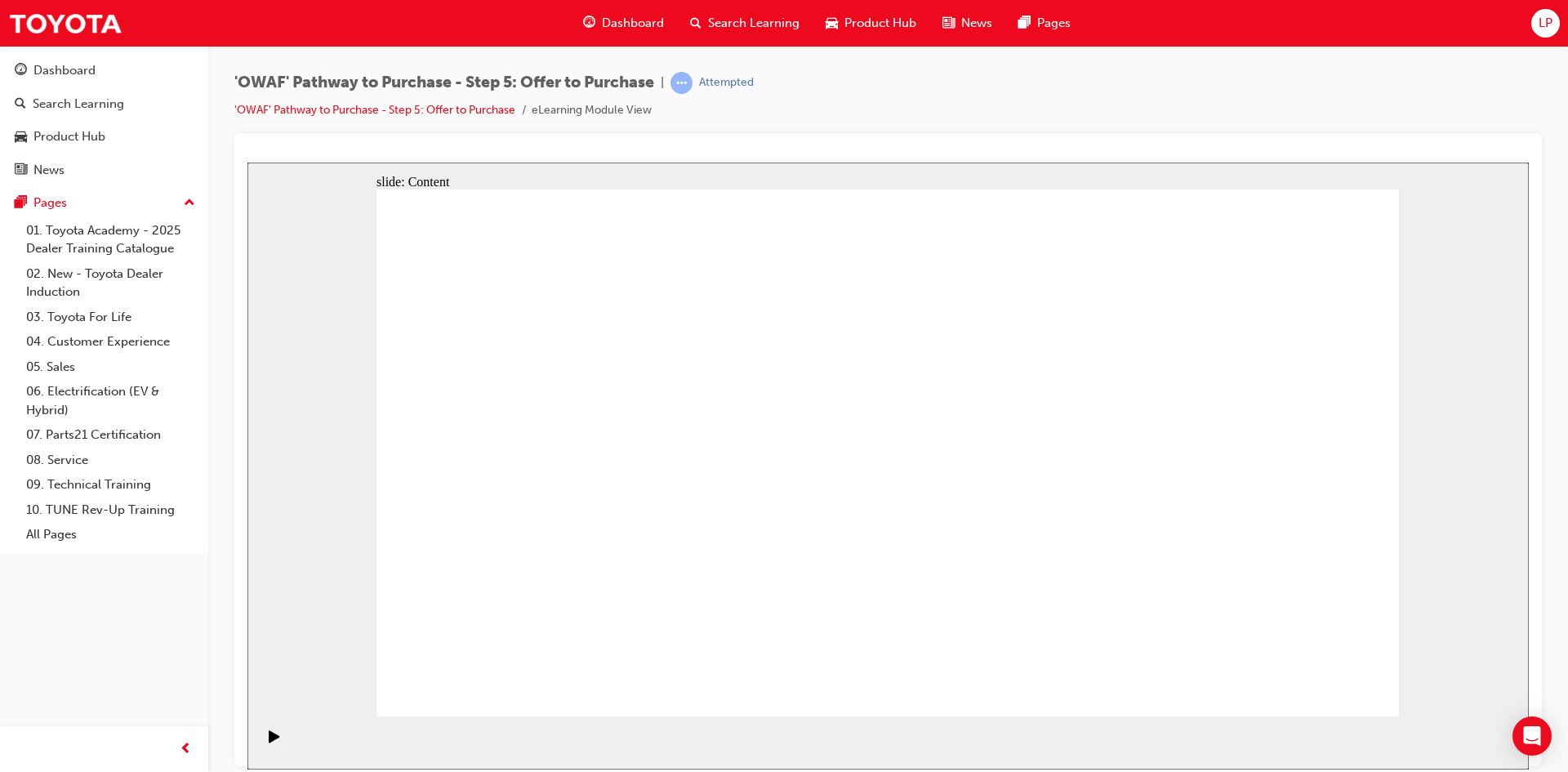
click at [686, 84] on span "learningRecordVerb_ATTEMPT-icon" at bounding box center [682, 83] width 22 height 22
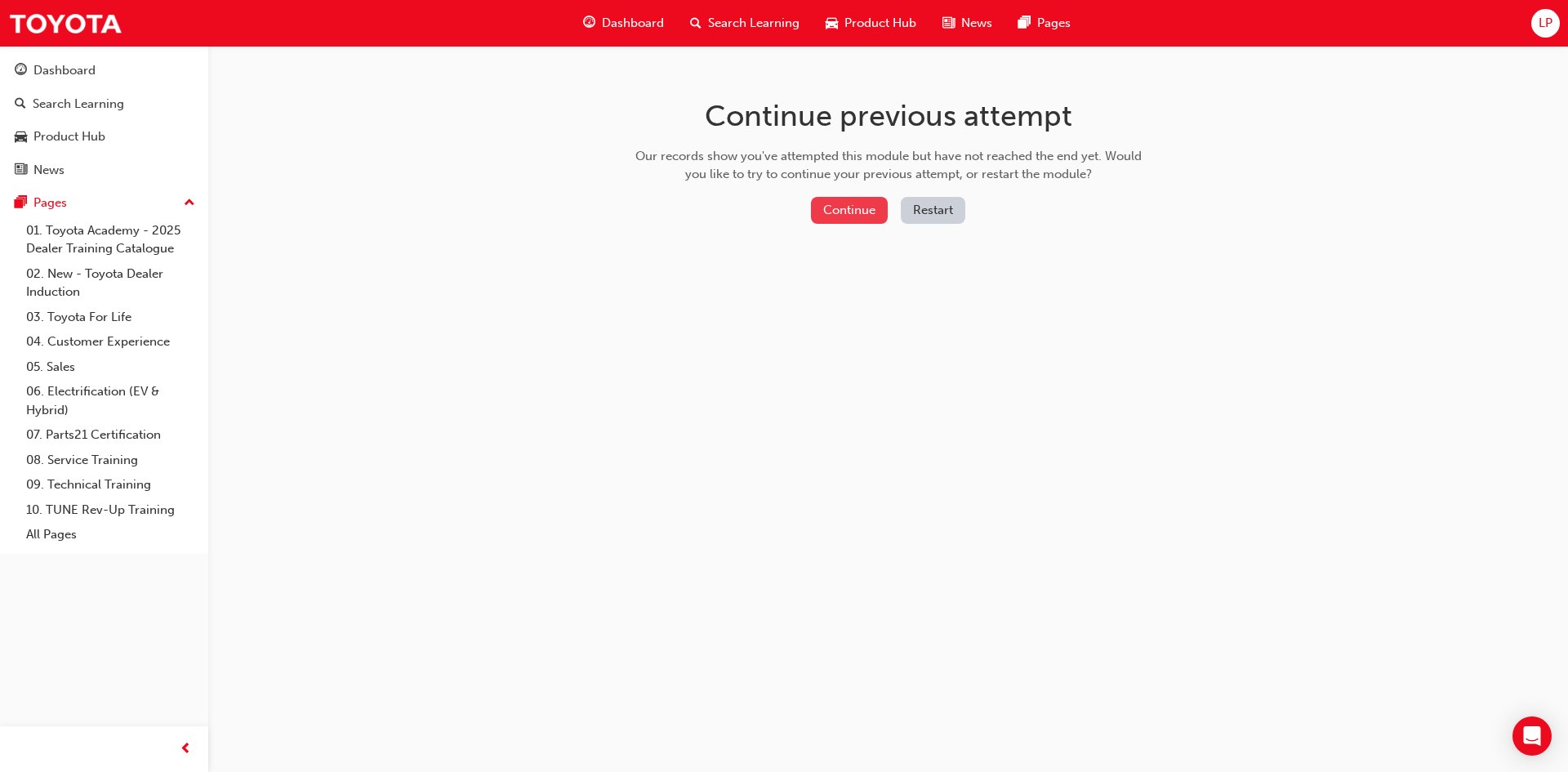
click at [847, 214] on button "Continue" at bounding box center [849, 209] width 77 height 27
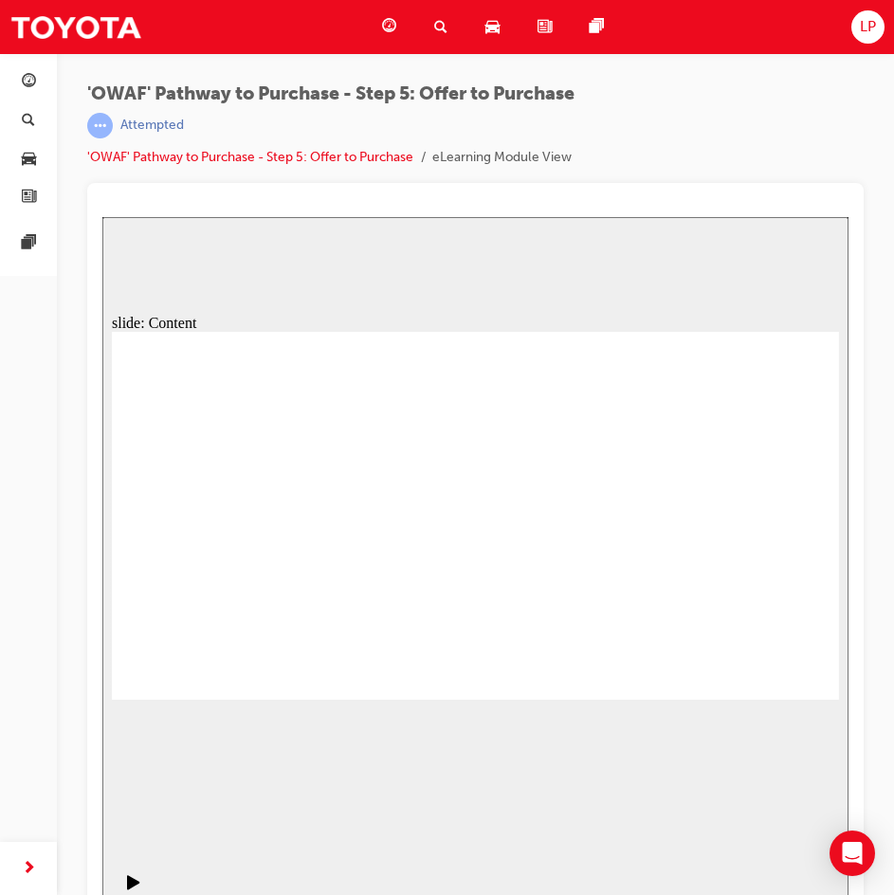
drag, startPoint x: 660, startPoint y: 579, endPoint x: 577, endPoint y: 609, distance: 88.7
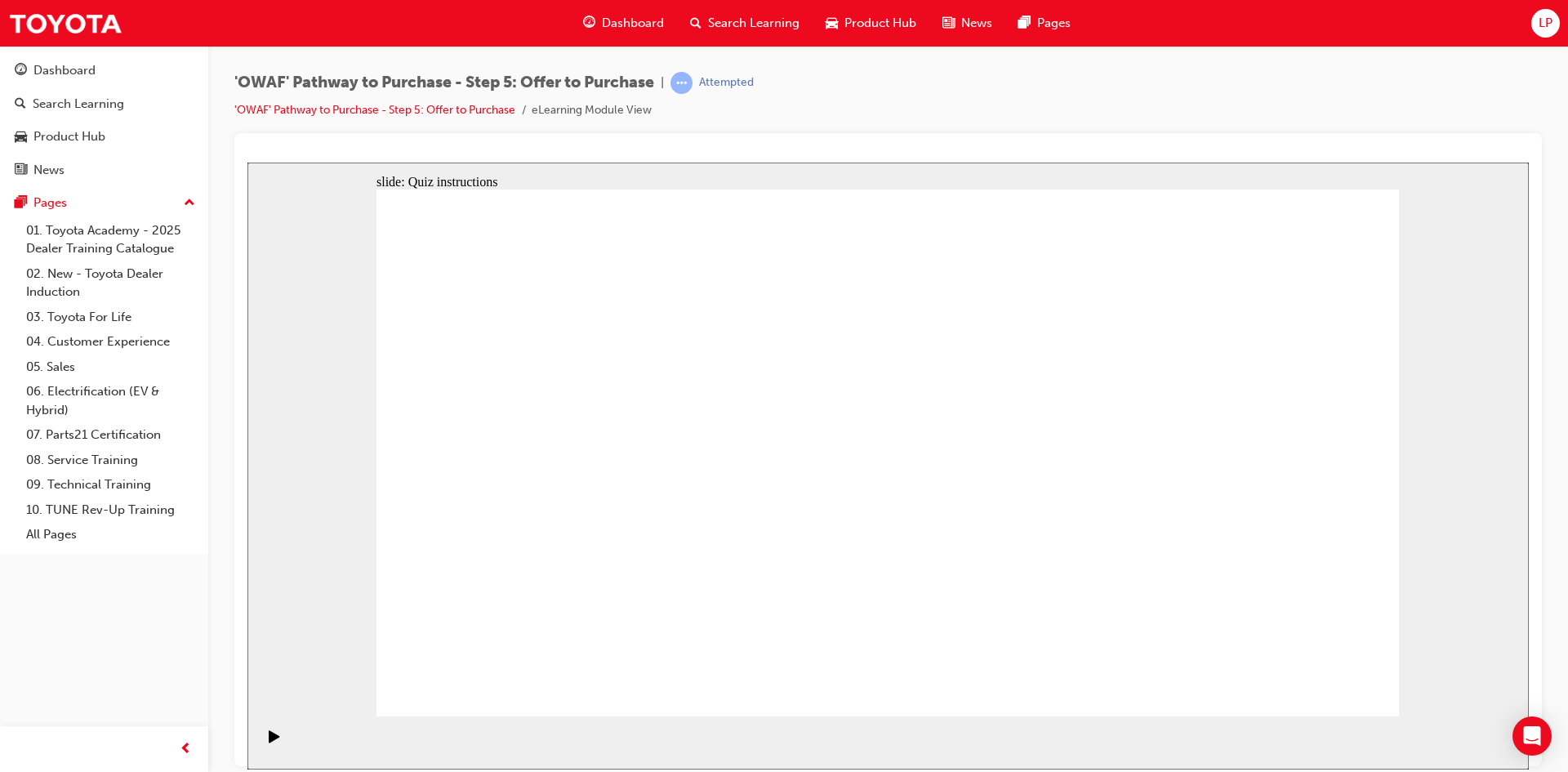
drag, startPoint x: 1339, startPoint y: 688, endPoint x: 1336, endPoint y: 679, distance: 9.5
radio input "true"
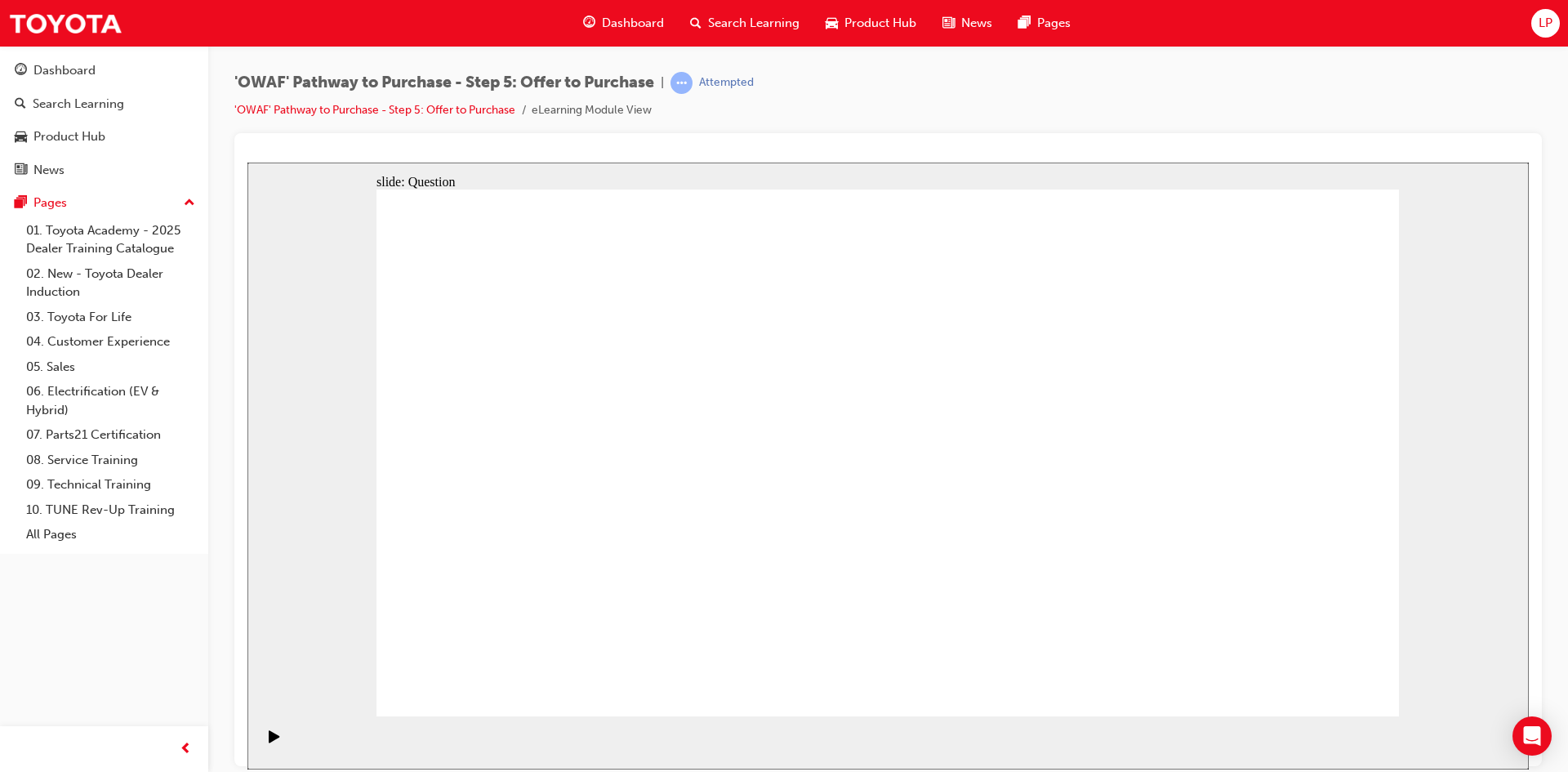
drag, startPoint x: 831, startPoint y: 432, endPoint x: 1259, endPoint y: 569, distance: 449.4
drag, startPoint x: 716, startPoint y: 438, endPoint x: 612, endPoint y: 556, distance: 157.3
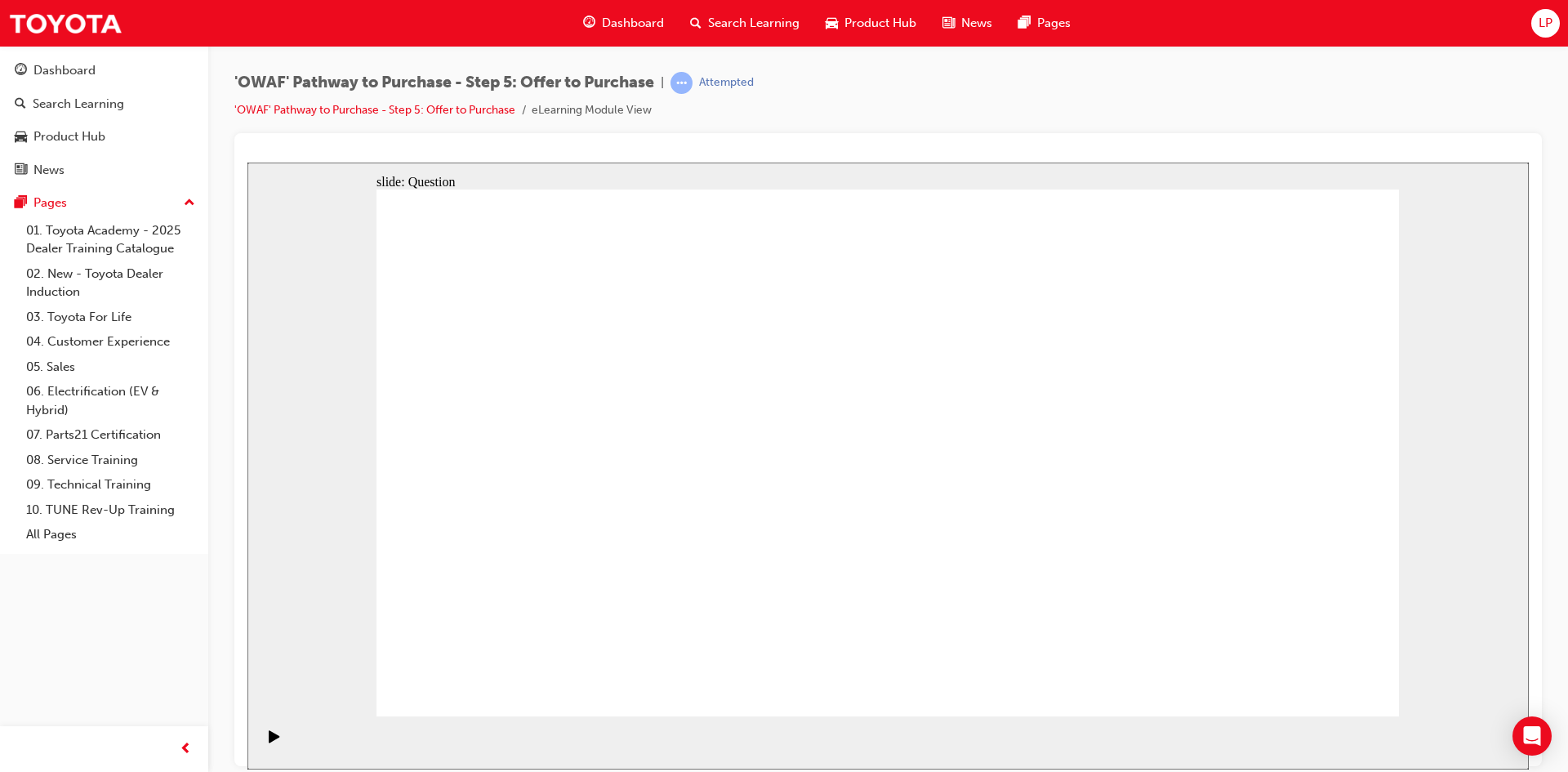
drag, startPoint x: 543, startPoint y: 429, endPoint x: 814, endPoint y: 569, distance: 305.0
drag, startPoint x: 833, startPoint y: 565, endPoint x: 978, endPoint y: 583, distance: 146.1
drag, startPoint x: 1088, startPoint y: 451, endPoint x: 724, endPoint y: 644, distance: 412.0
drag, startPoint x: 659, startPoint y: 463, endPoint x: 772, endPoint y: 406, distance: 126.6
drag, startPoint x: 1305, startPoint y: 442, endPoint x: 634, endPoint y: 579, distance: 684.8
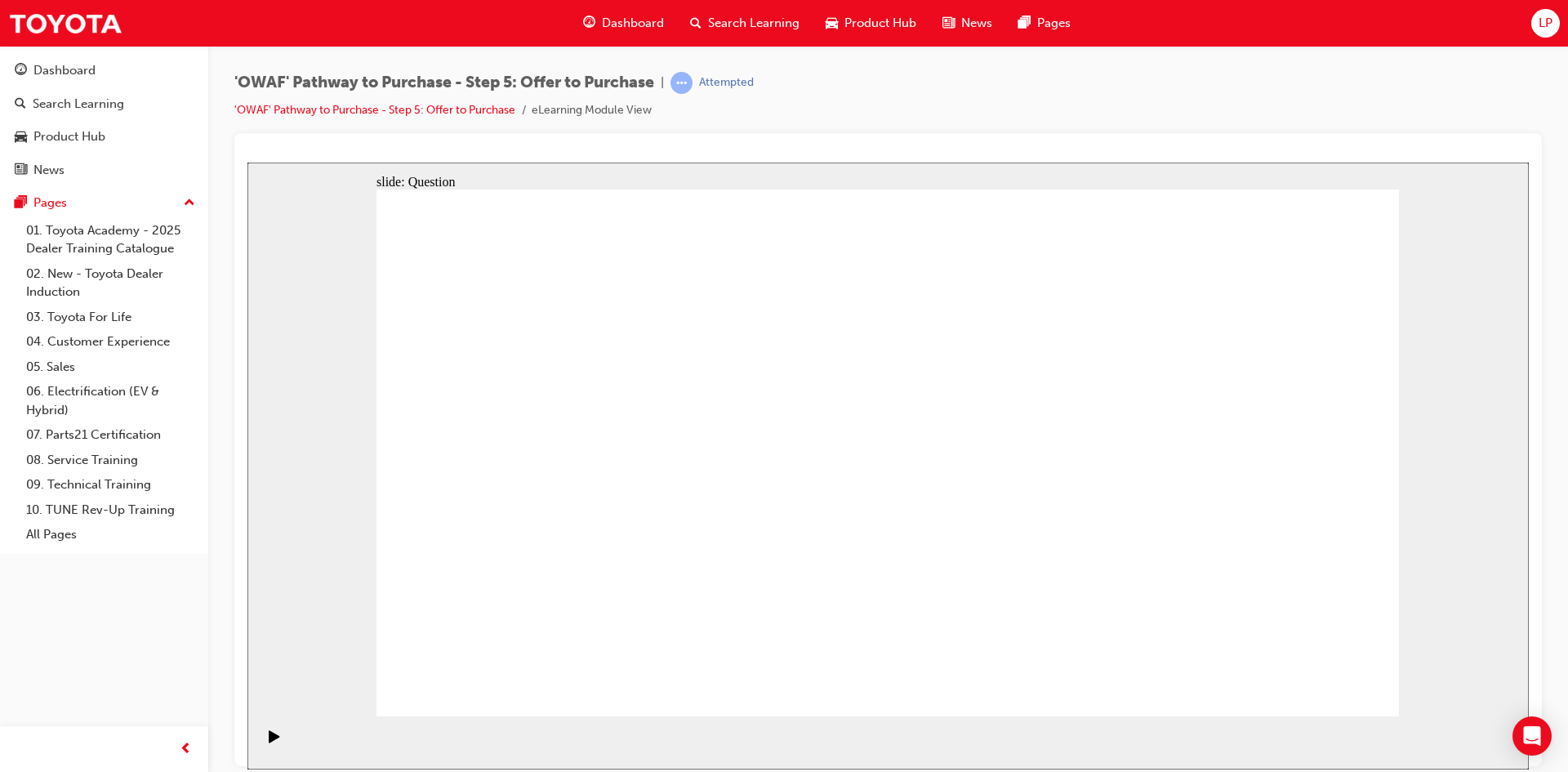
drag, startPoint x: 1296, startPoint y: 418, endPoint x: 903, endPoint y: 457, distance: 394.9
drag, startPoint x: 1275, startPoint y: 504, endPoint x: 573, endPoint y: 481, distance: 702.4
drag, startPoint x: 1210, startPoint y: 595, endPoint x: 822, endPoint y: 548, distance: 390.8
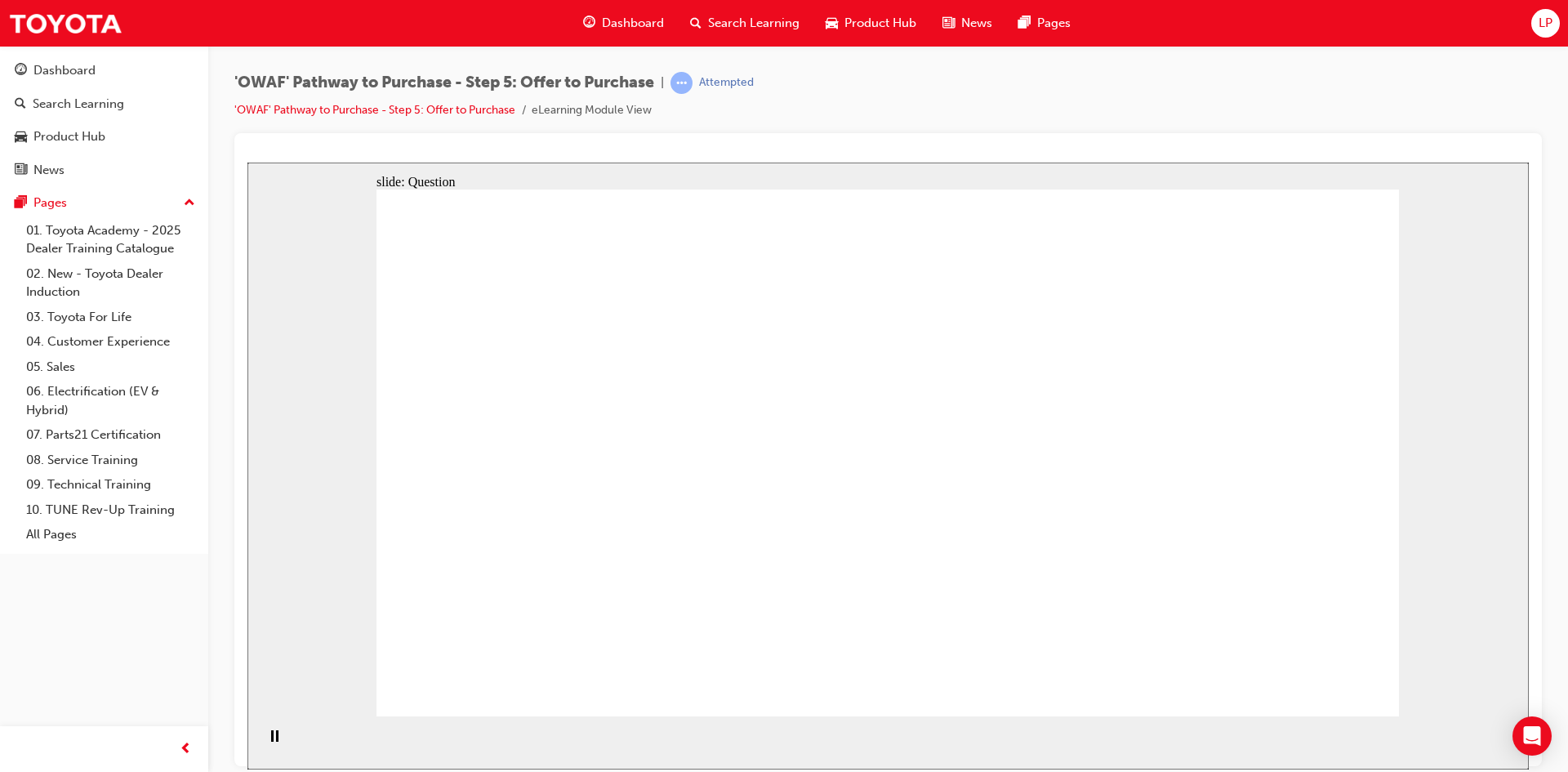
drag, startPoint x: 1088, startPoint y: 589, endPoint x: 556, endPoint y: 543, distance: 534.0
drag, startPoint x: 1084, startPoint y: 522, endPoint x: 853, endPoint y: 607, distance: 246.1
drag, startPoint x: 1105, startPoint y: 439, endPoint x: 634, endPoint y: 446, distance: 471.1
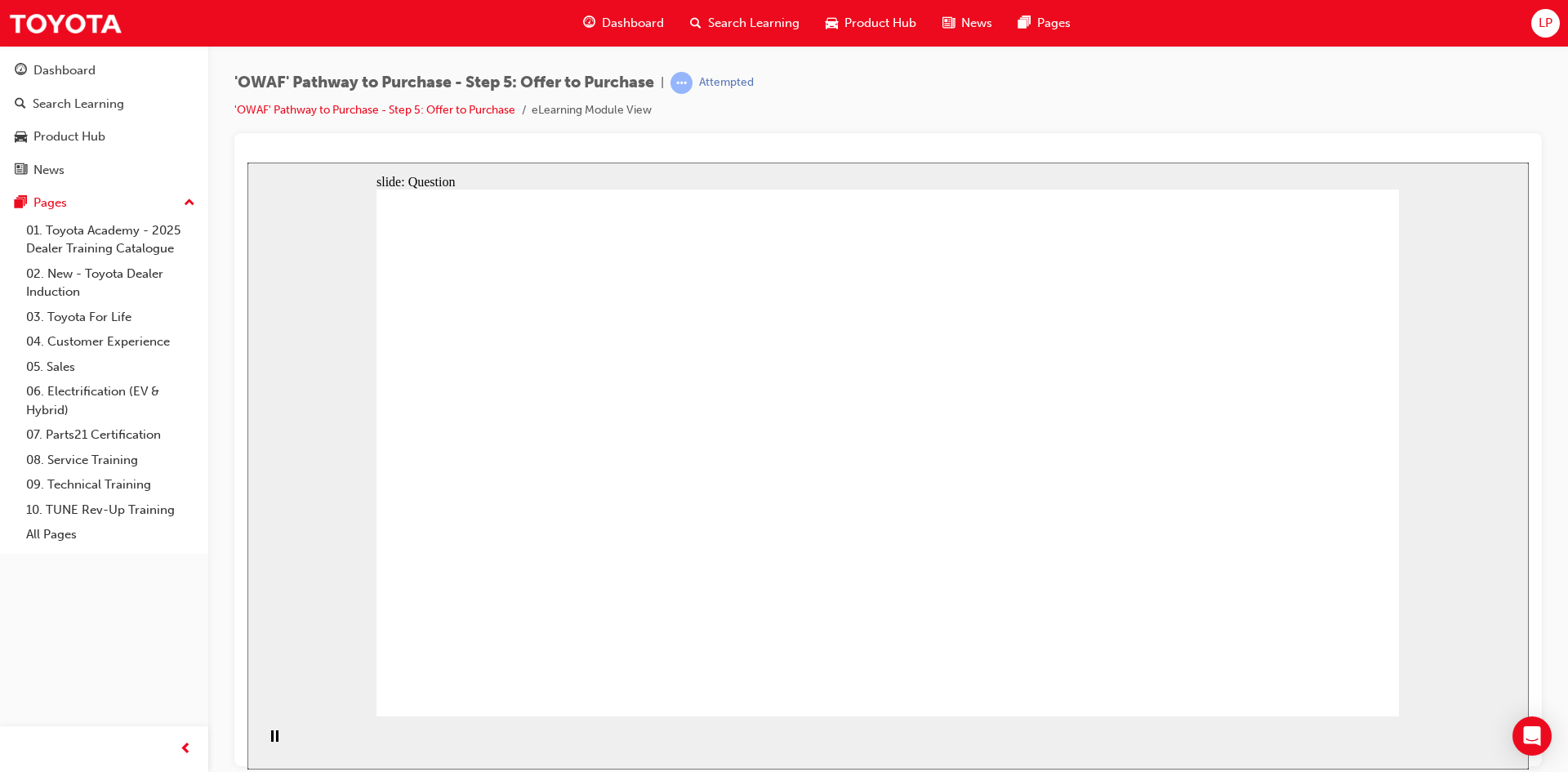
checkbox input "true"
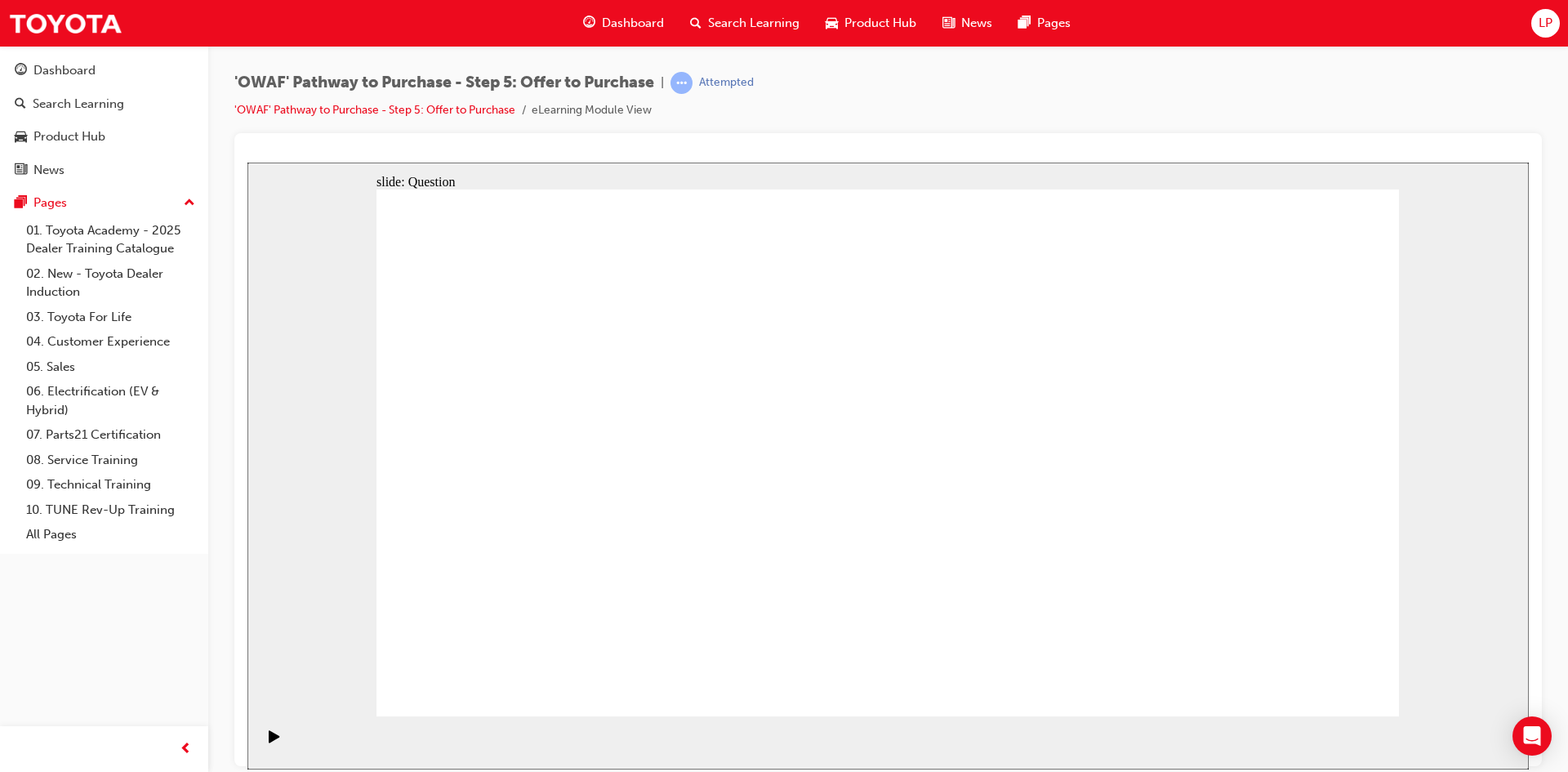
checkbox input "true"
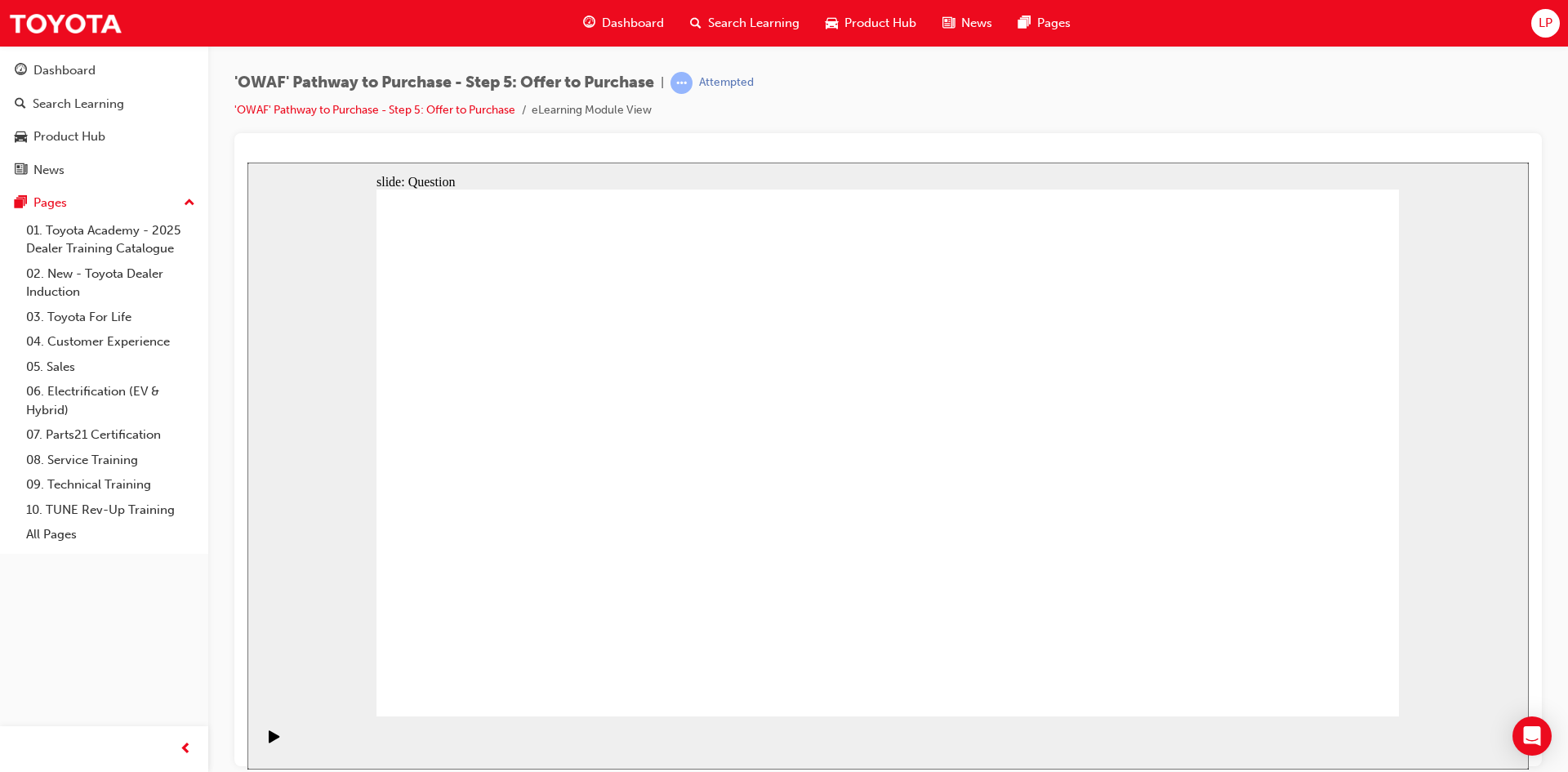
checkbox input "true"
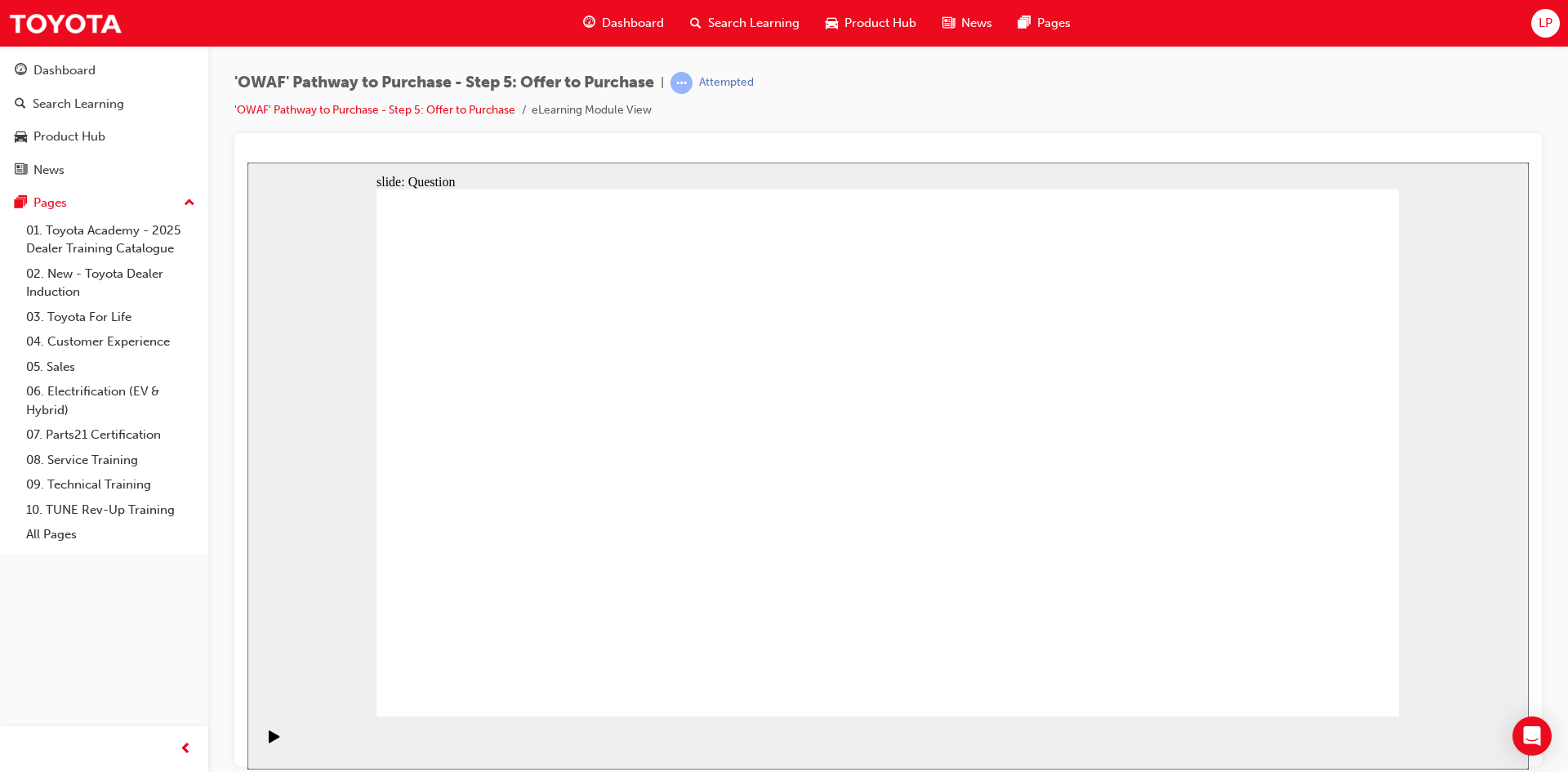
checkbox input "true"
checkbox input "false"
drag, startPoint x: 1217, startPoint y: 509, endPoint x: 1146, endPoint y: 507, distance: 71.0
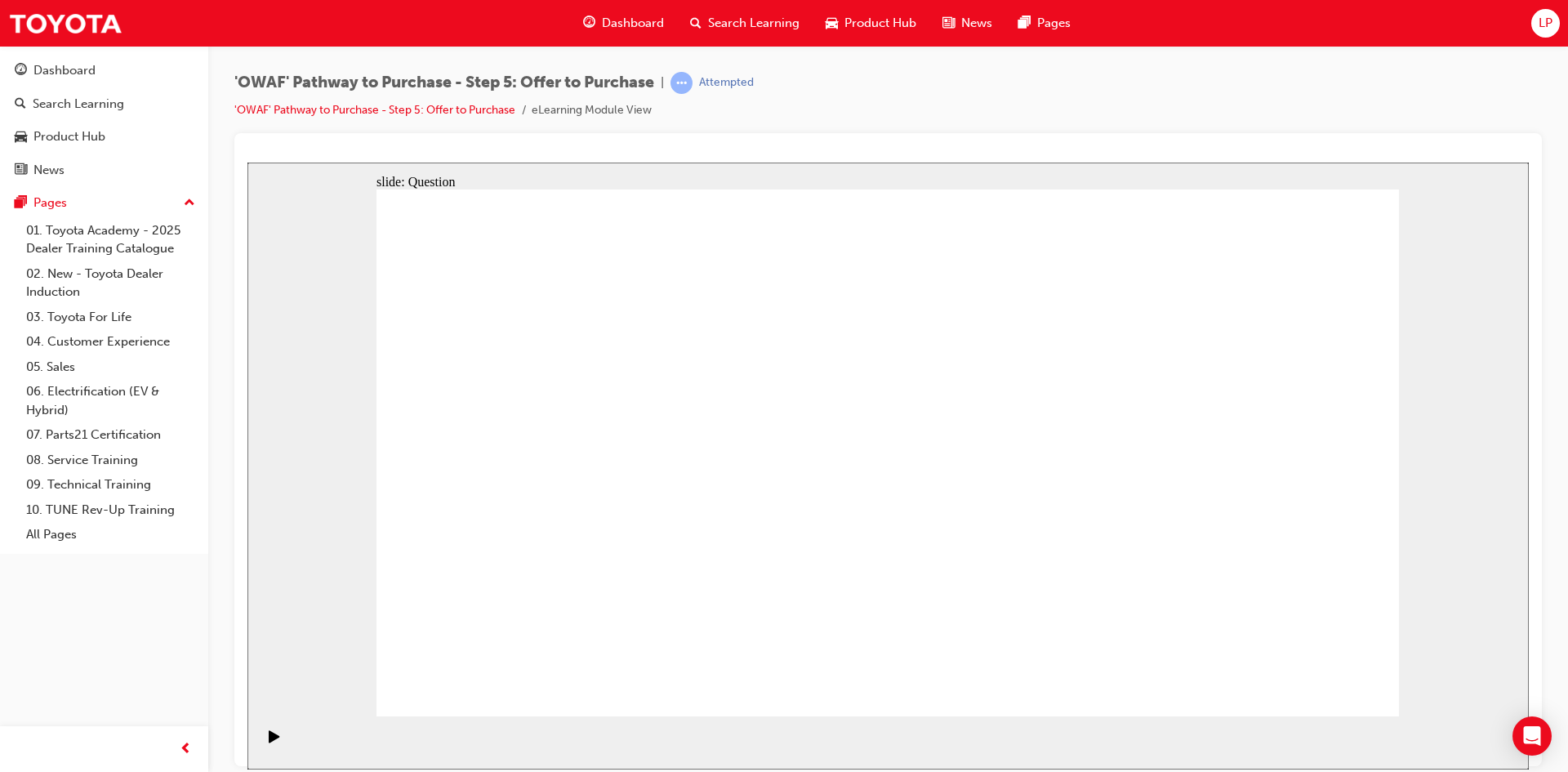
checkbox input "false"
drag, startPoint x: 1021, startPoint y: 515, endPoint x: 787, endPoint y: 501, distance: 234.4
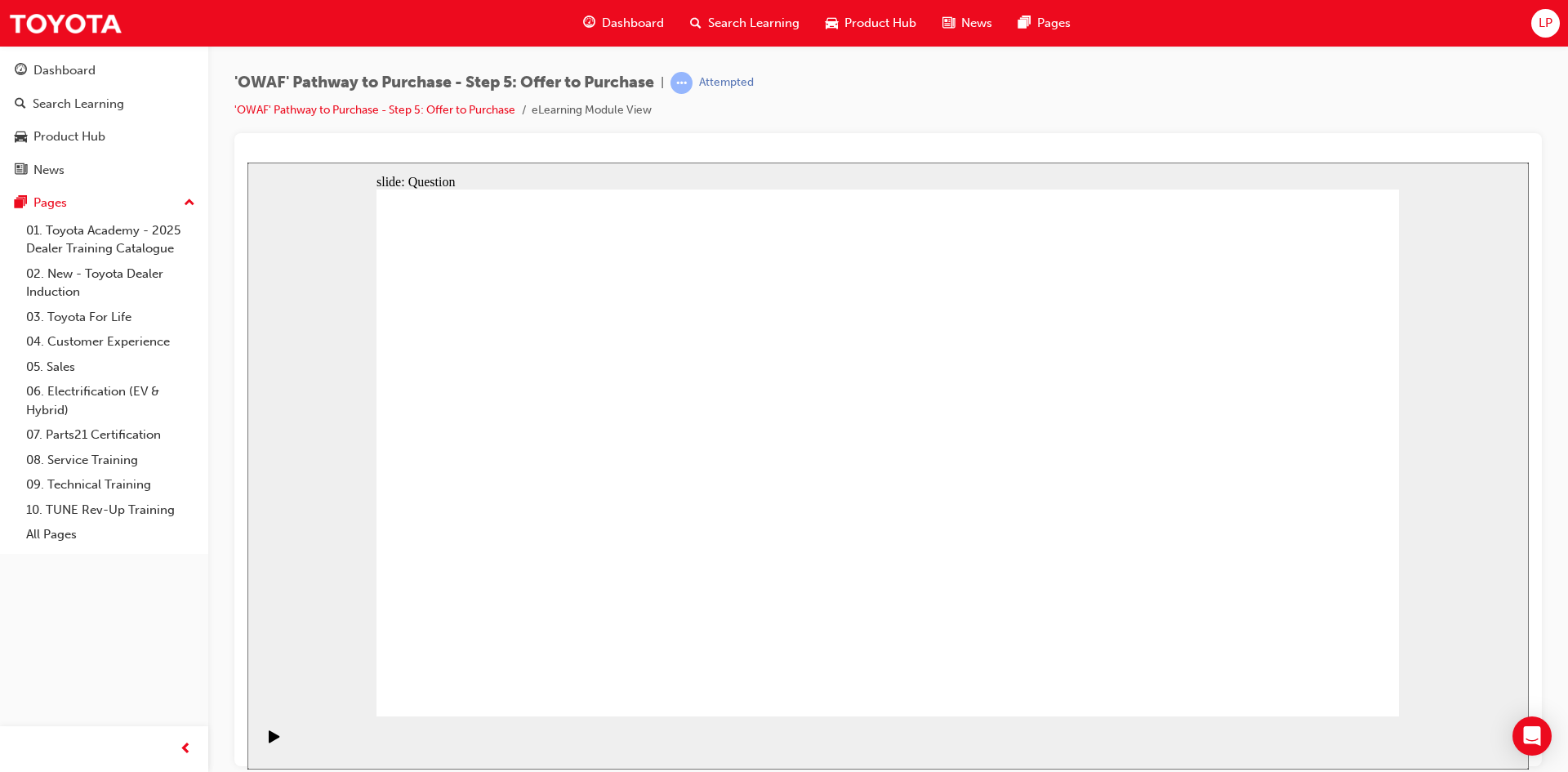
checkbox input "true"
checkbox input "false"
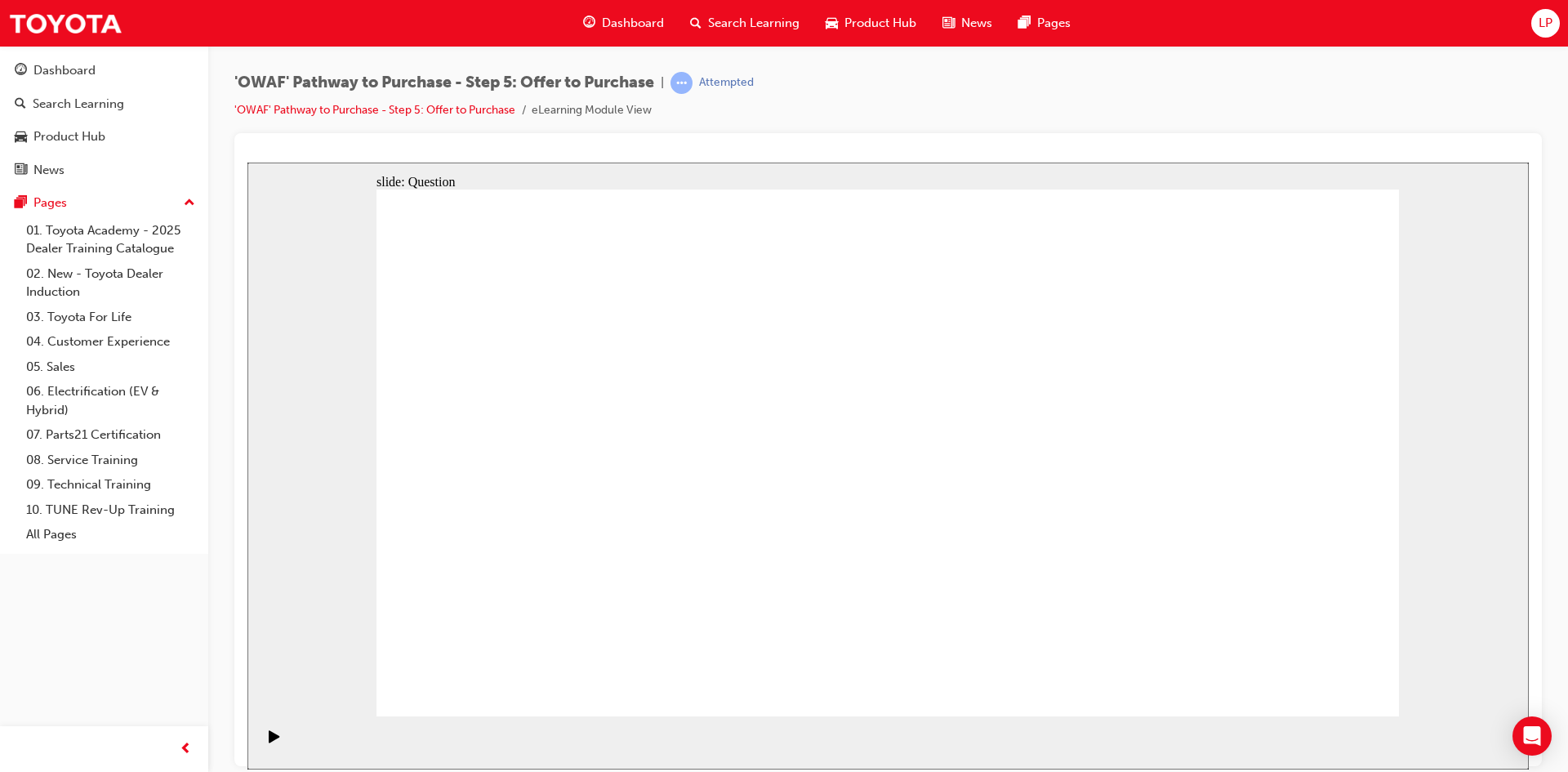
checkbox input "false"
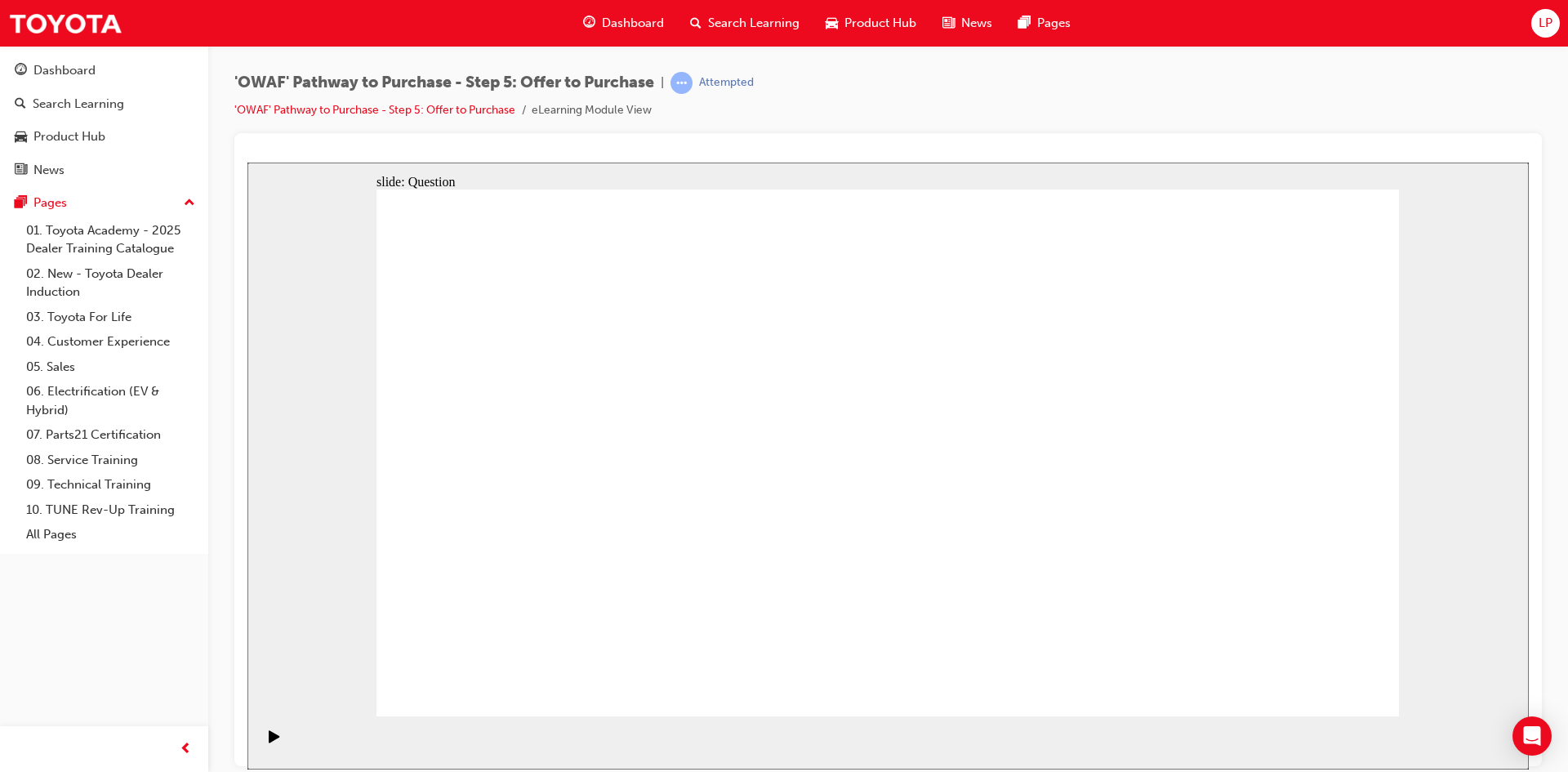
checkbox input "true"
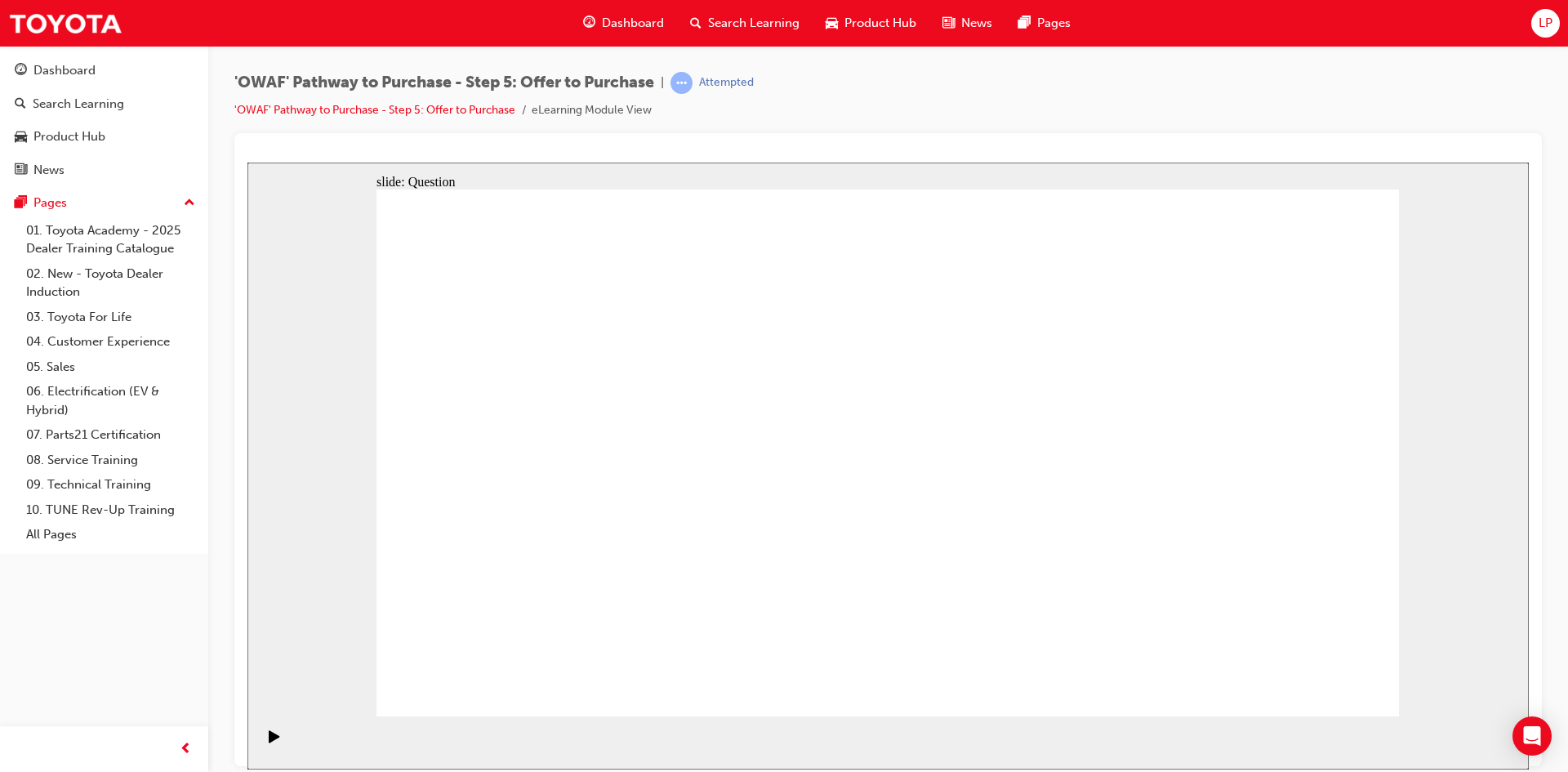
checkbox input "true"
drag, startPoint x: 1165, startPoint y: 538, endPoint x: 1324, endPoint y: 754, distance: 268.2
checkbox input "true"
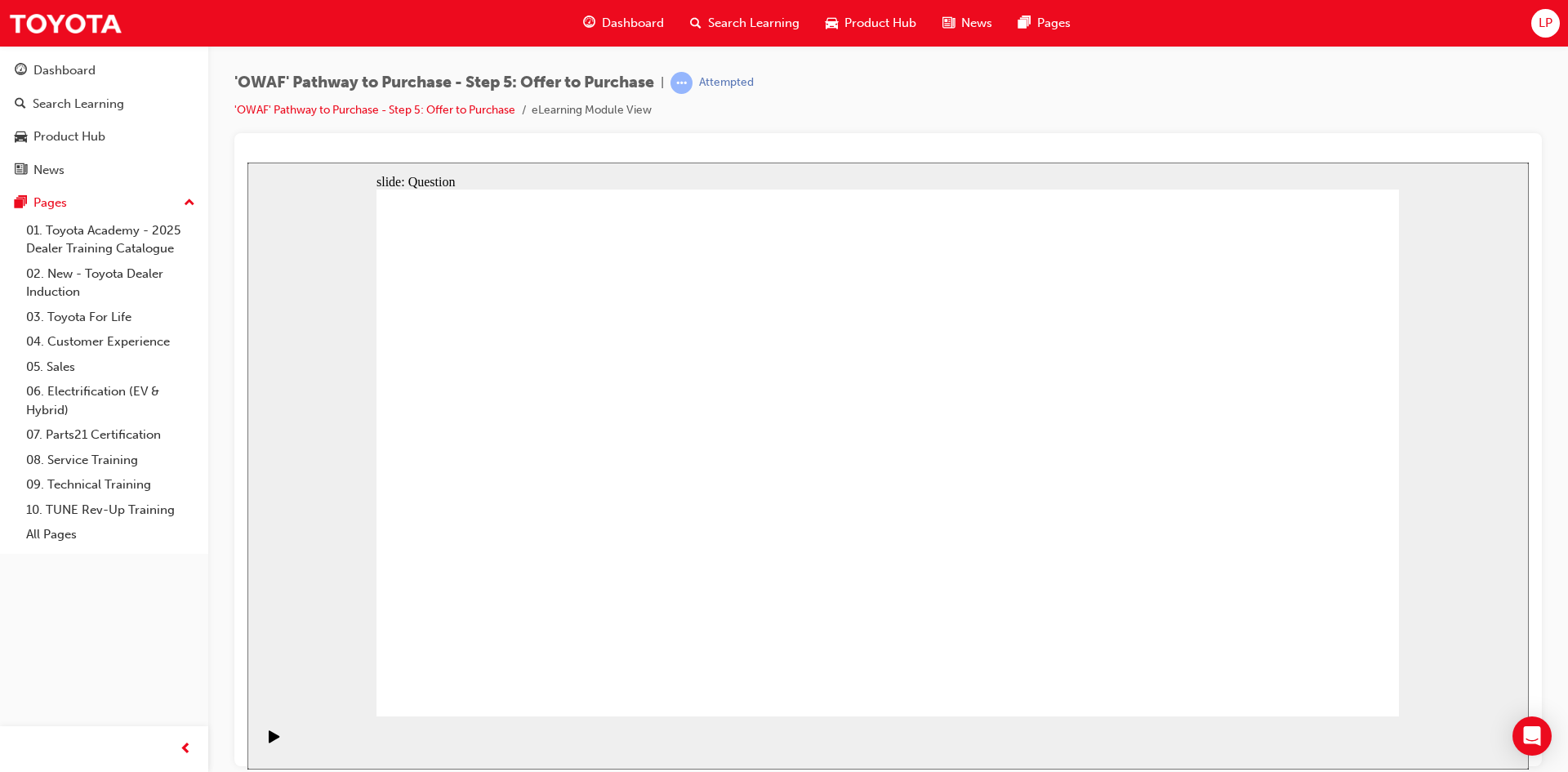
radio input "false"
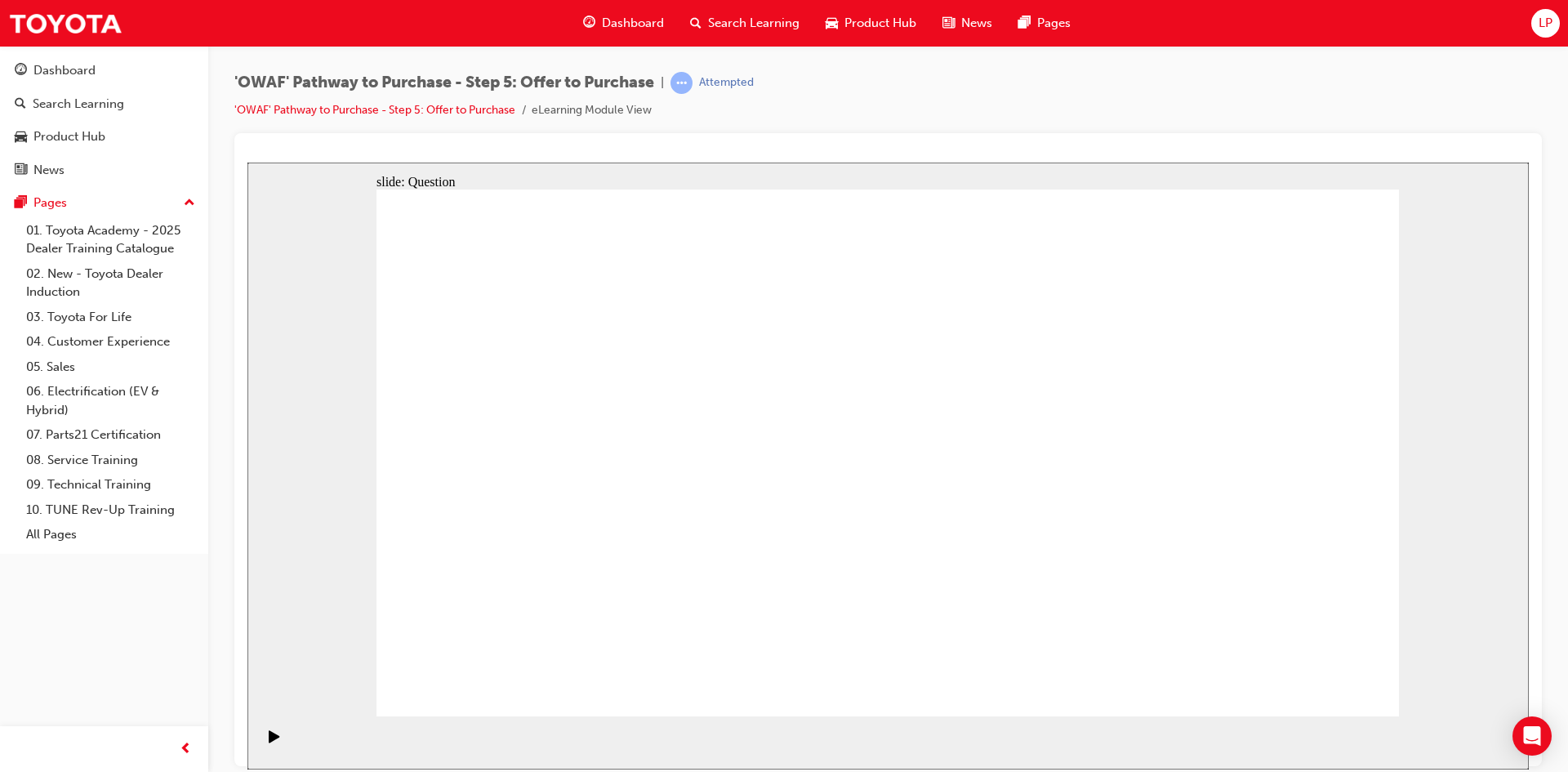
radio input "true"
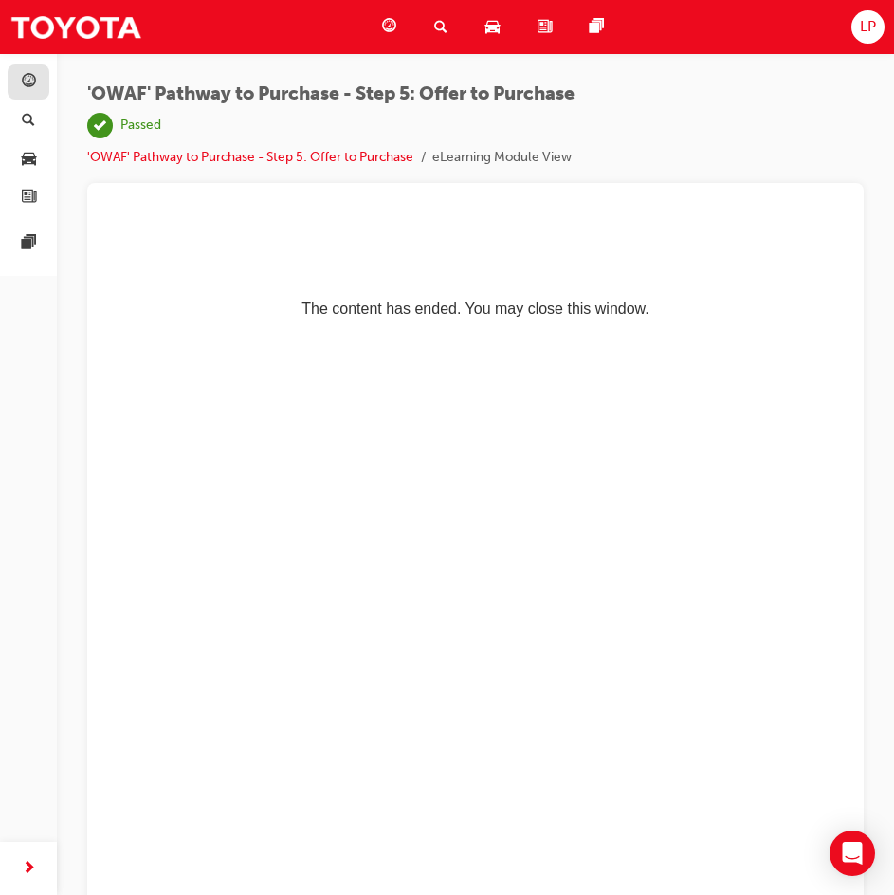
click at [18, 75] on link "button" at bounding box center [29, 81] width 42 height 35
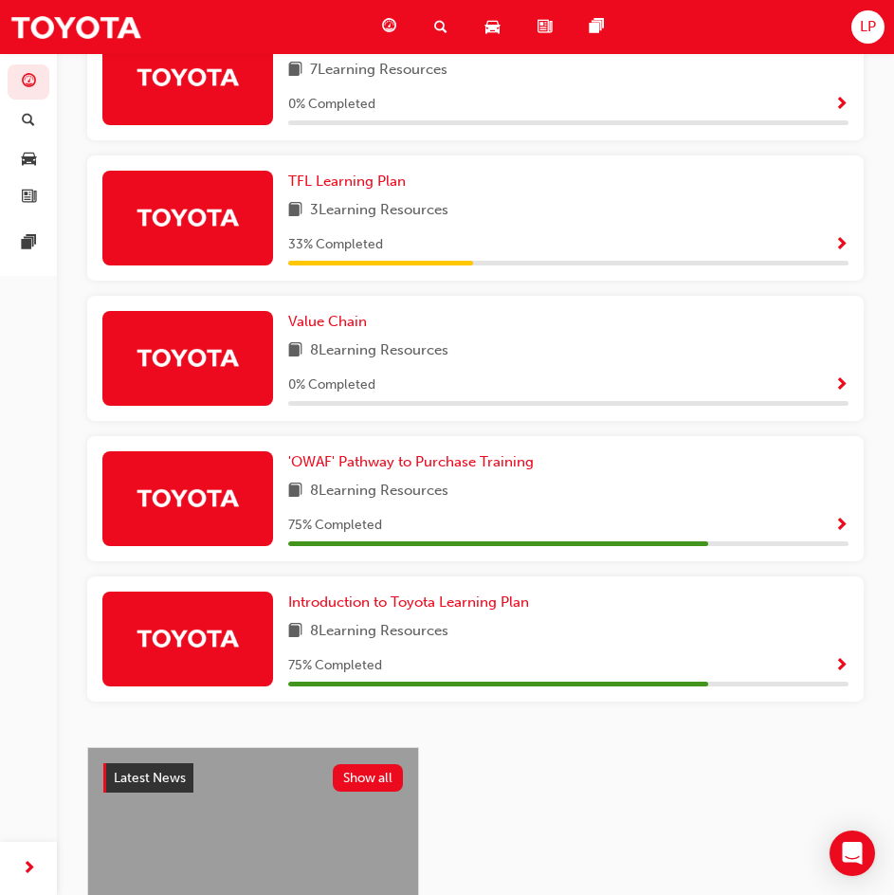
scroll to position [1118, 0]
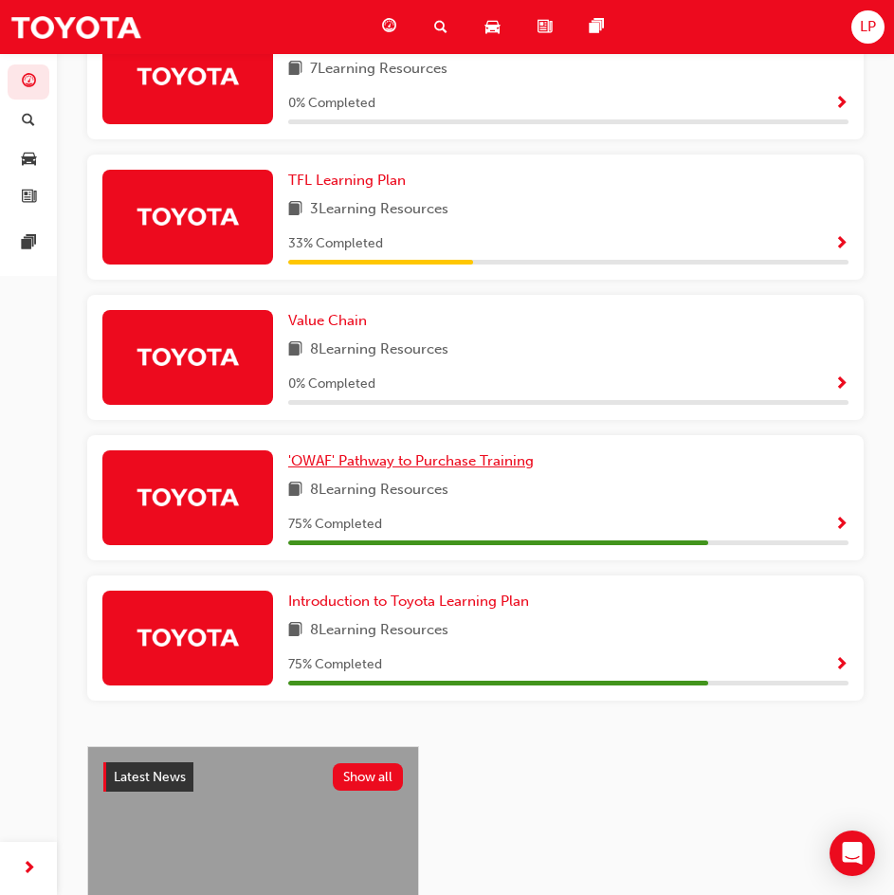
click at [521, 468] on span "'OWAF' Pathway to Purchase Training" at bounding box center [410, 460] width 245 height 17
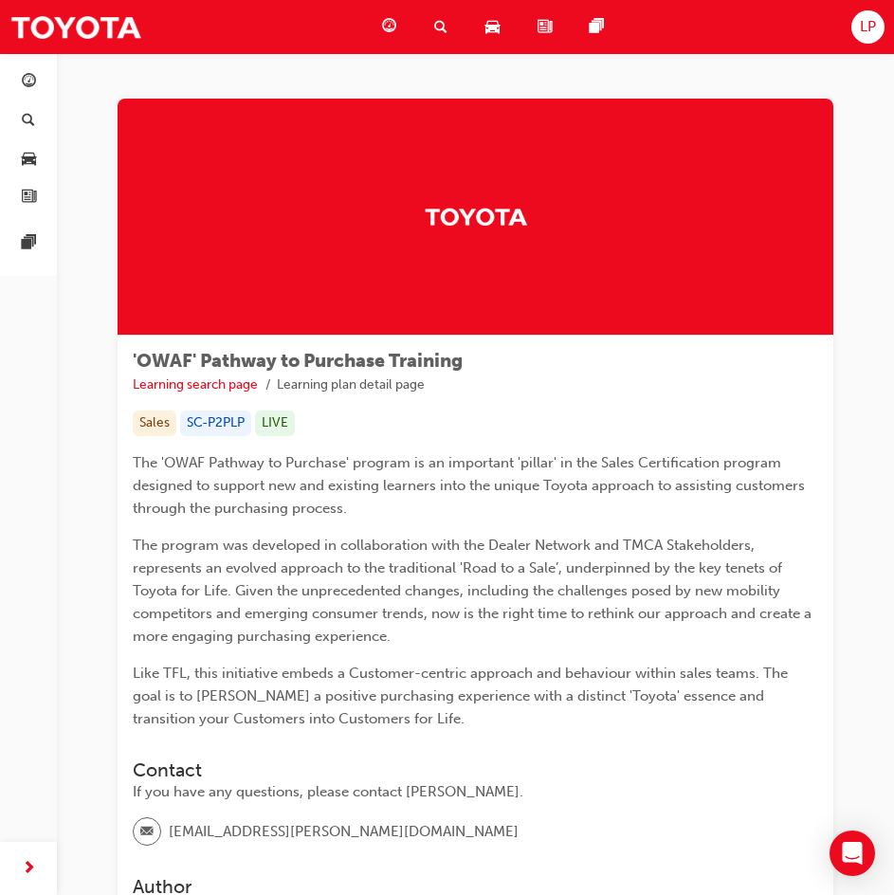
drag, startPoint x: 311, startPoint y: 446, endPoint x: 577, endPoint y: 443, distance: 266.3
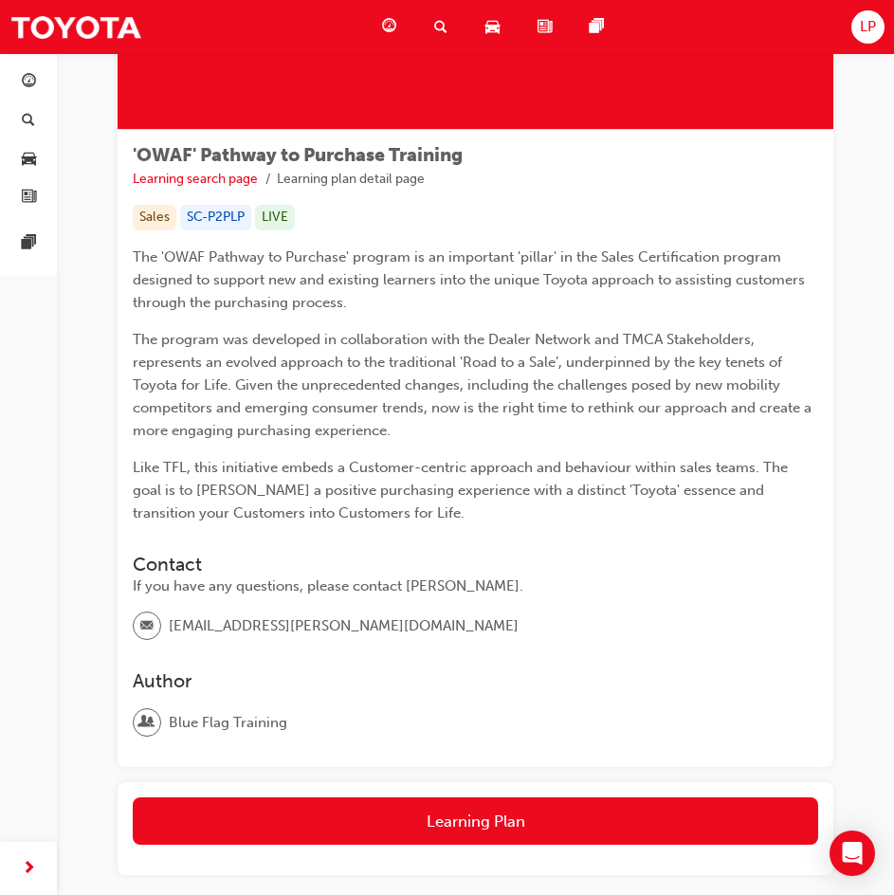
scroll to position [339, 0]
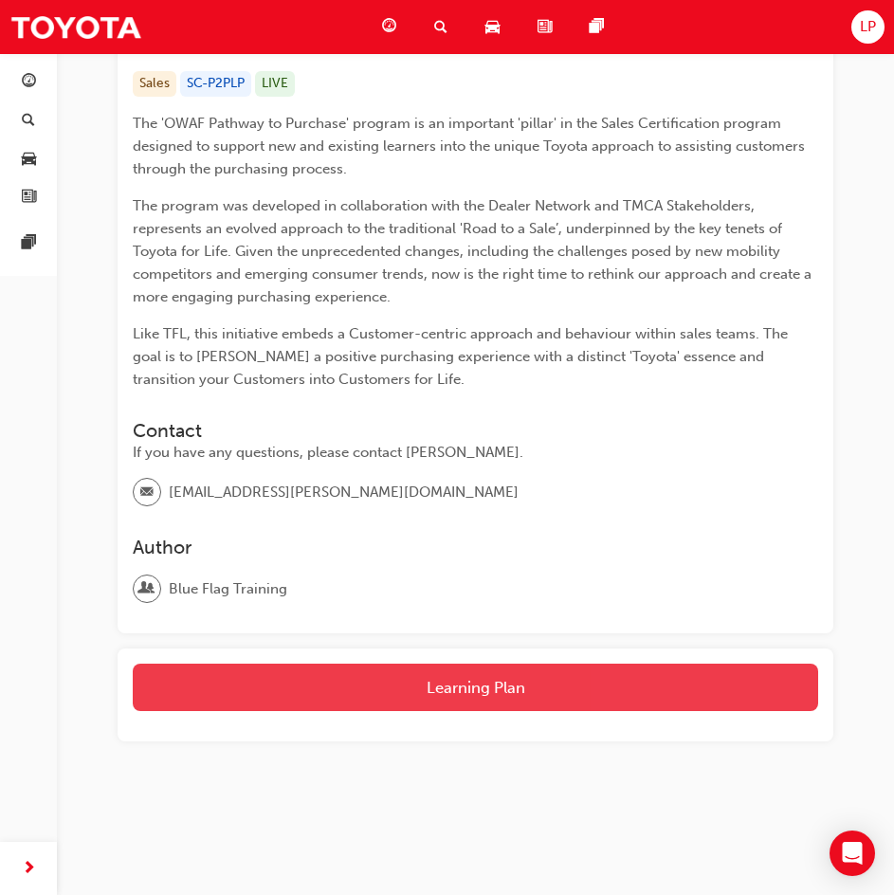
click at [467, 680] on button "Learning Plan" at bounding box center [475, 686] width 685 height 47
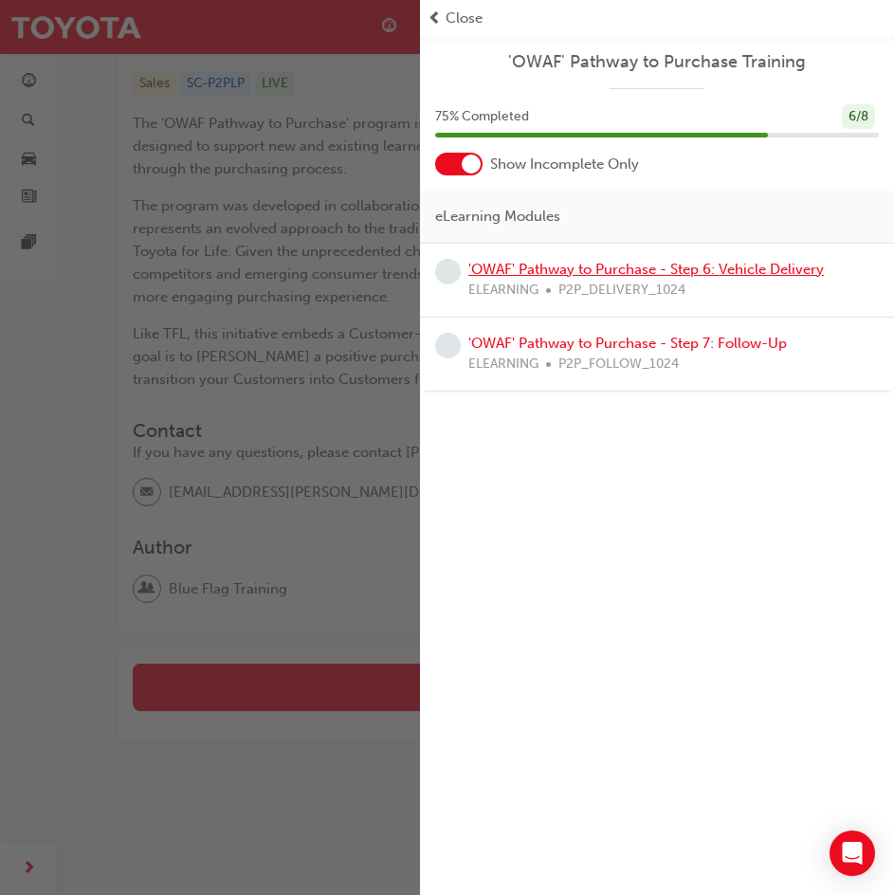
click at [739, 276] on link "'OWAF' Pathway to Purchase - Step 6: Vehicle Delivery" at bounding box center [645, 269] width 355 height 17
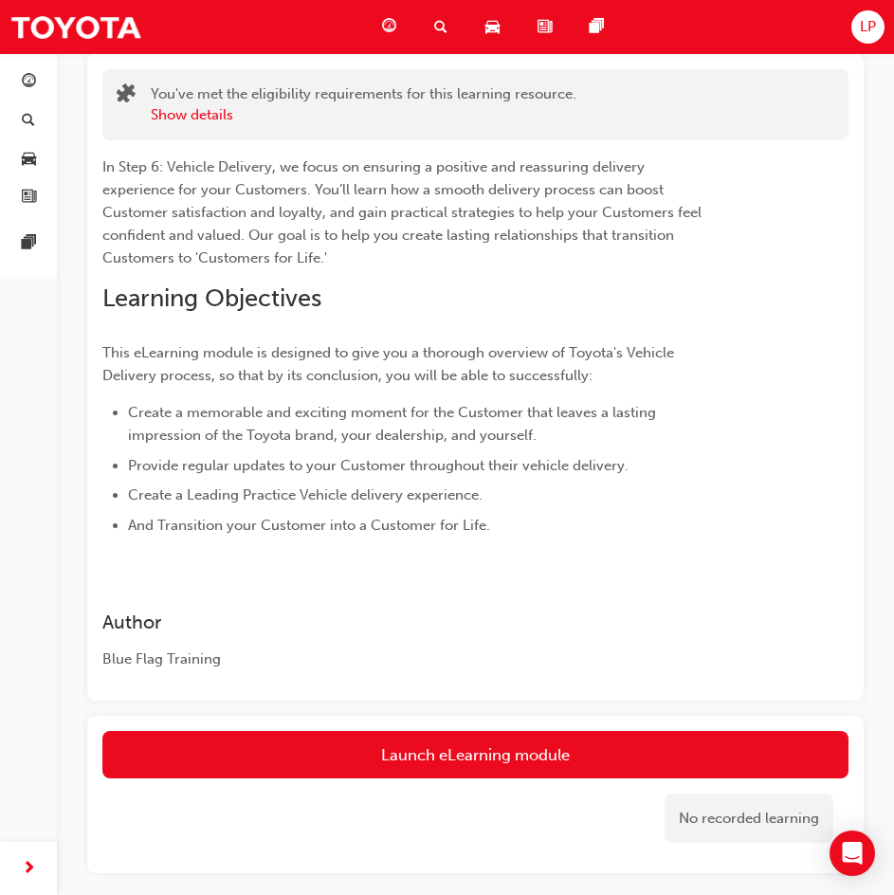
scroll to position [260, 0]
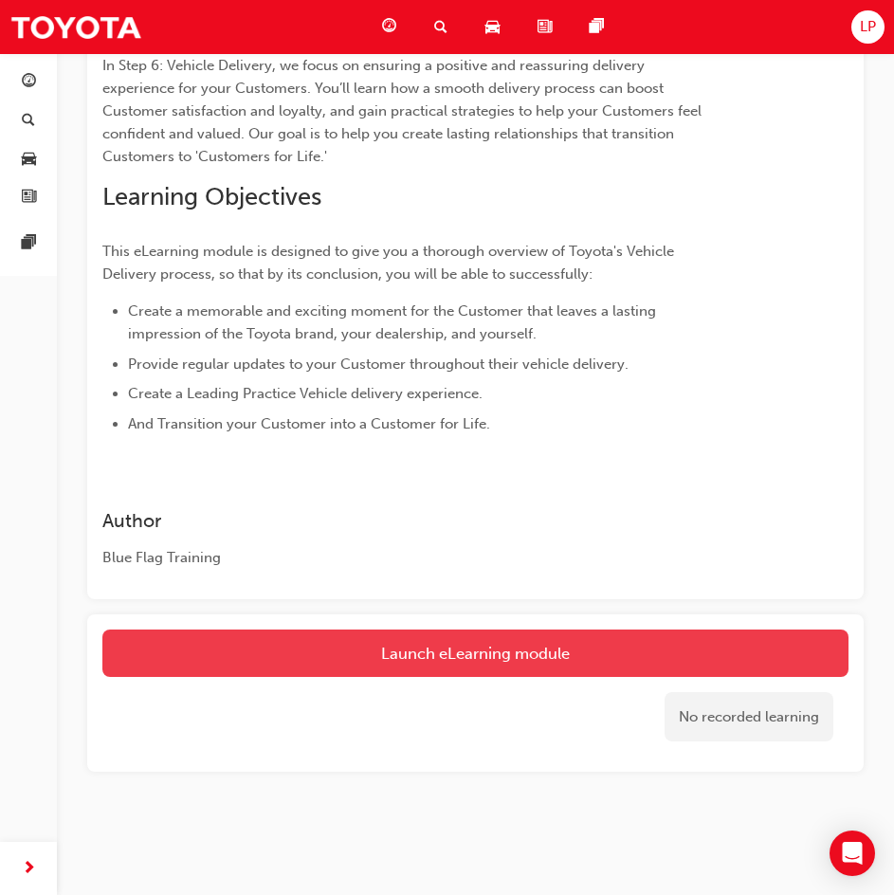
click at [395, 650] on link "Launch eLearning module" at bounding box center [475, 652] width 746 height 47
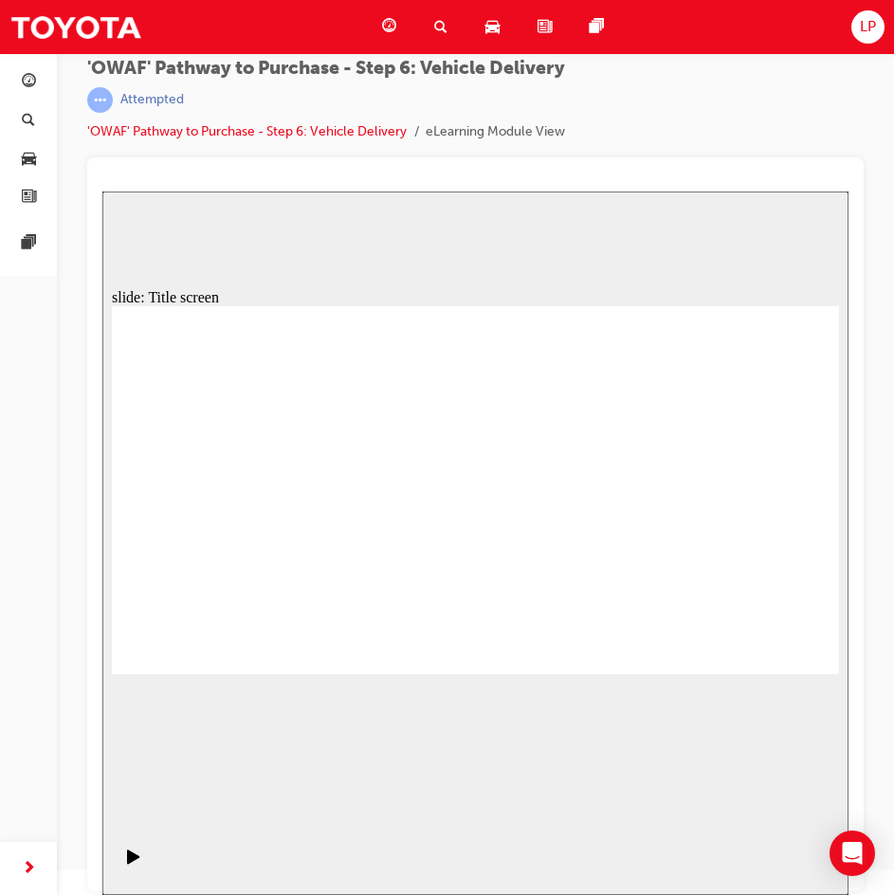
drag, startPoint x: 534, startPoint y: 352, endPoint x: 553, endPoint y: 353, distance: 19.9
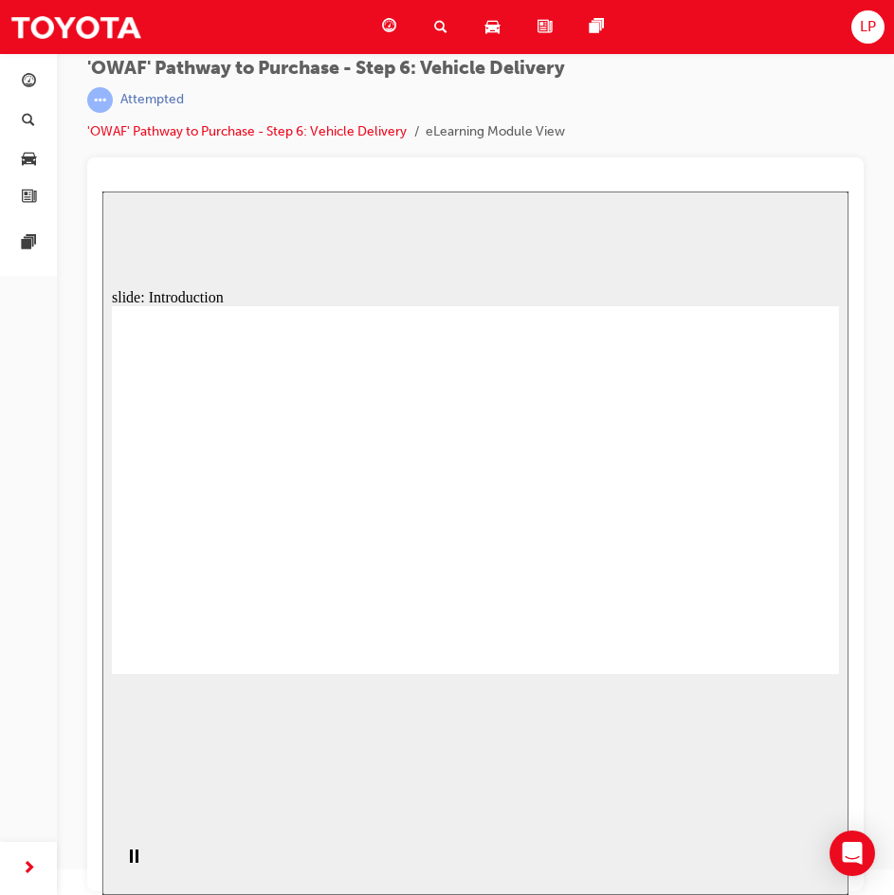
drag, startPoint x: 476, startPoint y: 506, endPoint x: 531, endPoint y: 538, distance: 63.7
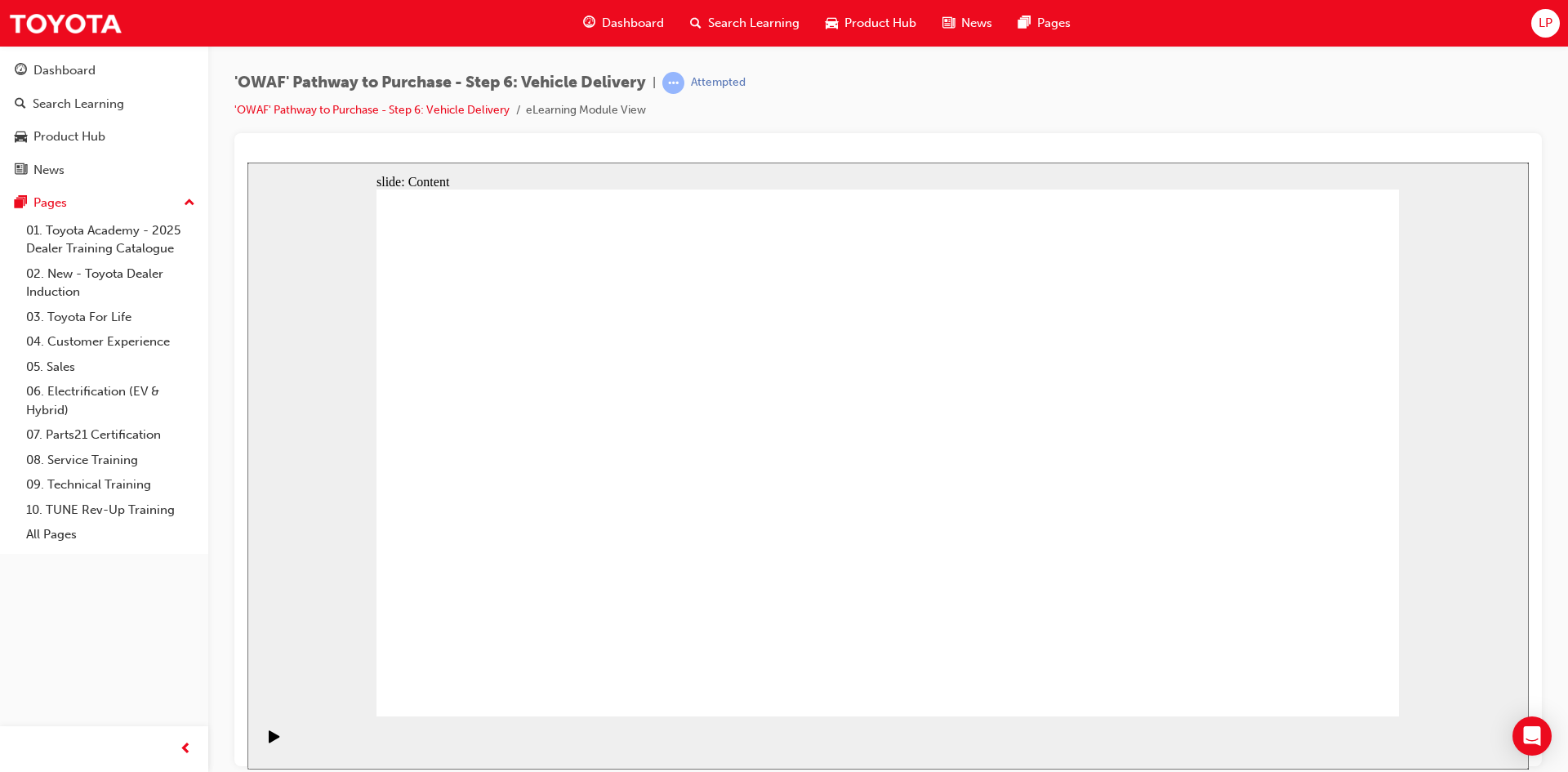
drag, startPoint x: 1030, startPoint y: 465, endPoint x: 1344, endPoint y: 658, distance: 368.6
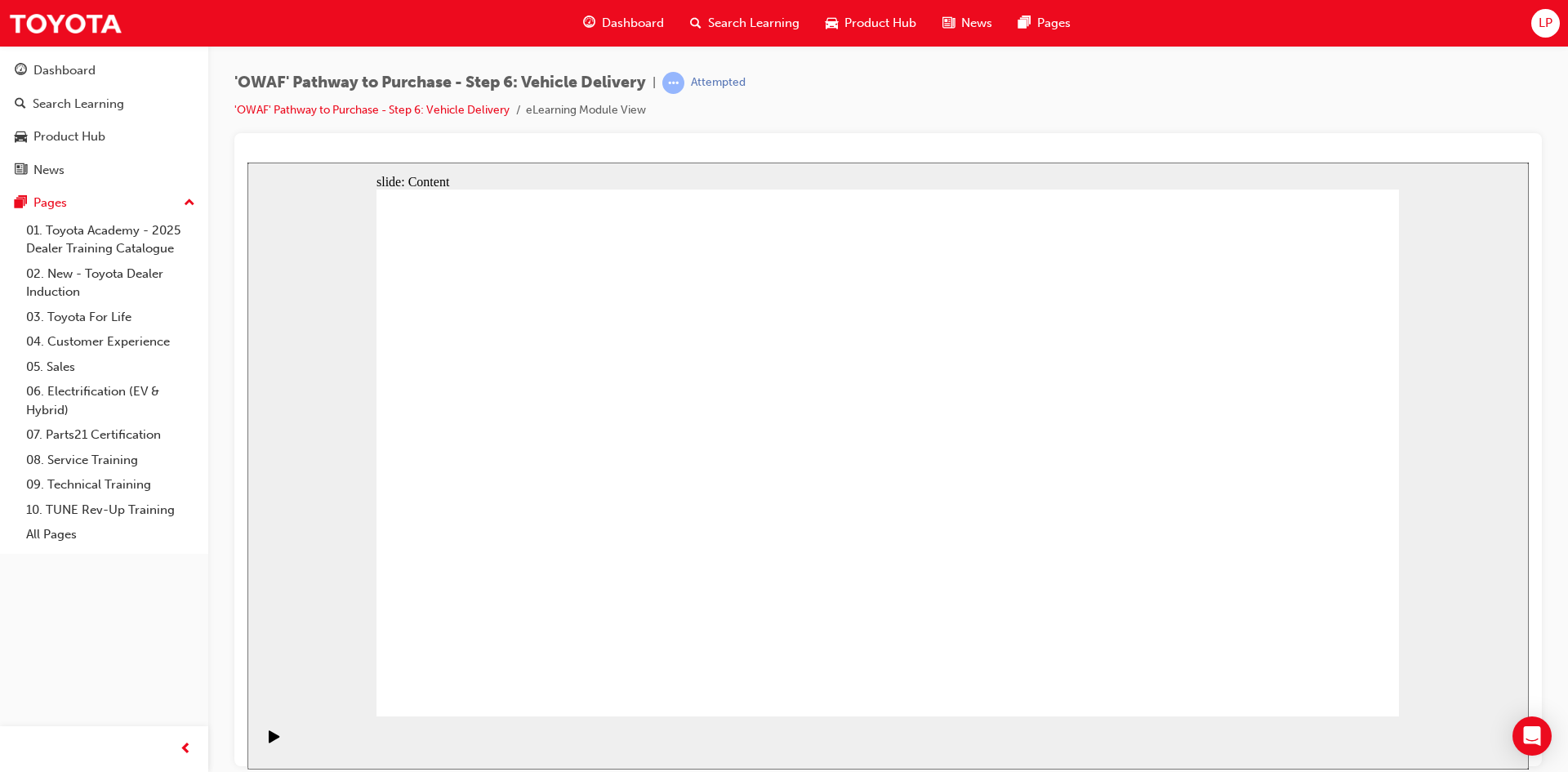
drag, startPoint x: 1070, startPoint y: 314, endPoint x: 1302, endPoint y: 666, distance: 421.6
drag, startPoint x: 1293, startPoint y: 273, endPoint x: 1234, endPoint y: 426, distance: 164.0
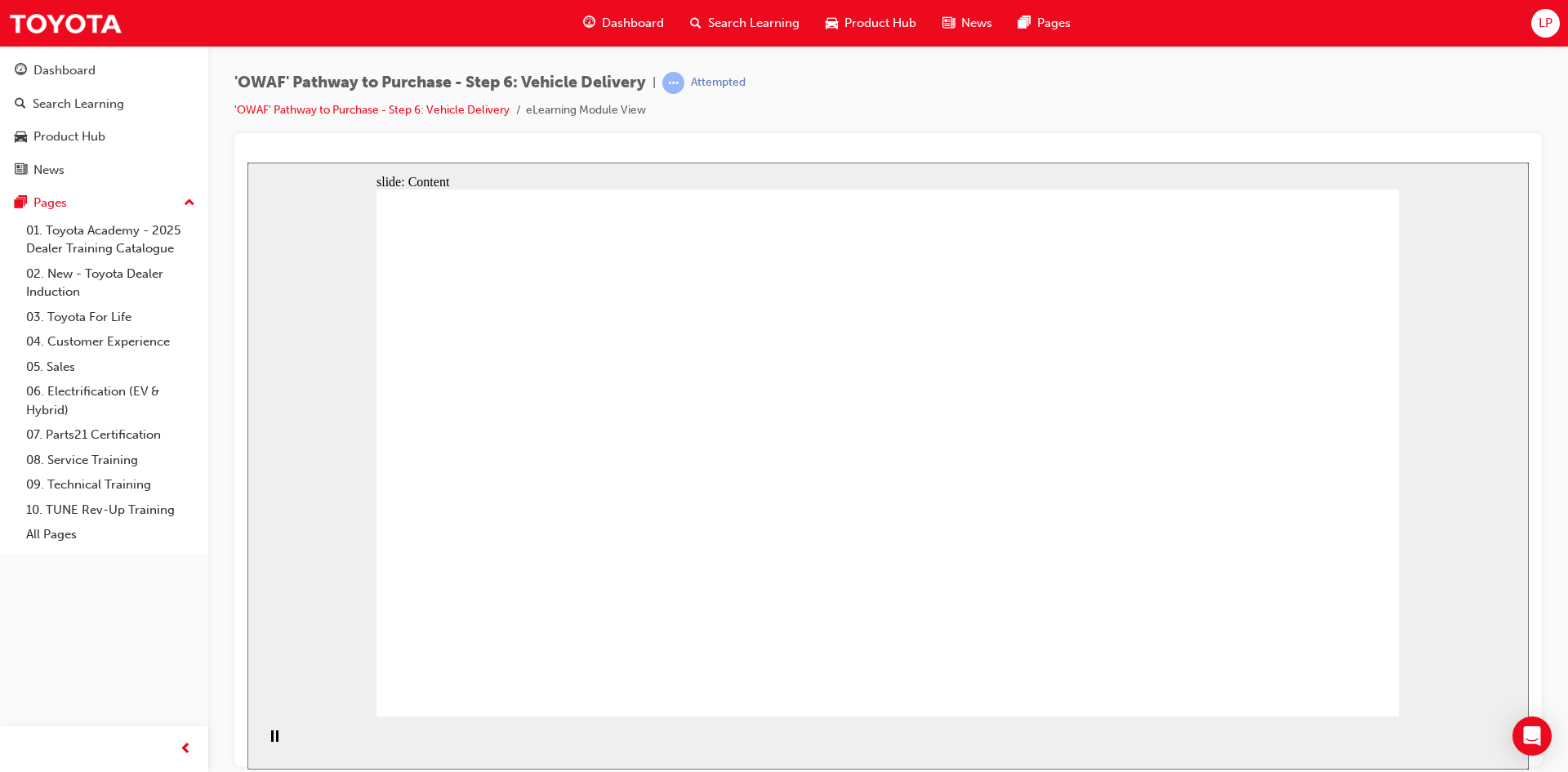
drag, startPoint x: 780, startPoint y: 491, endPoint x: 982, endPoint y: 680, distance: 276.6
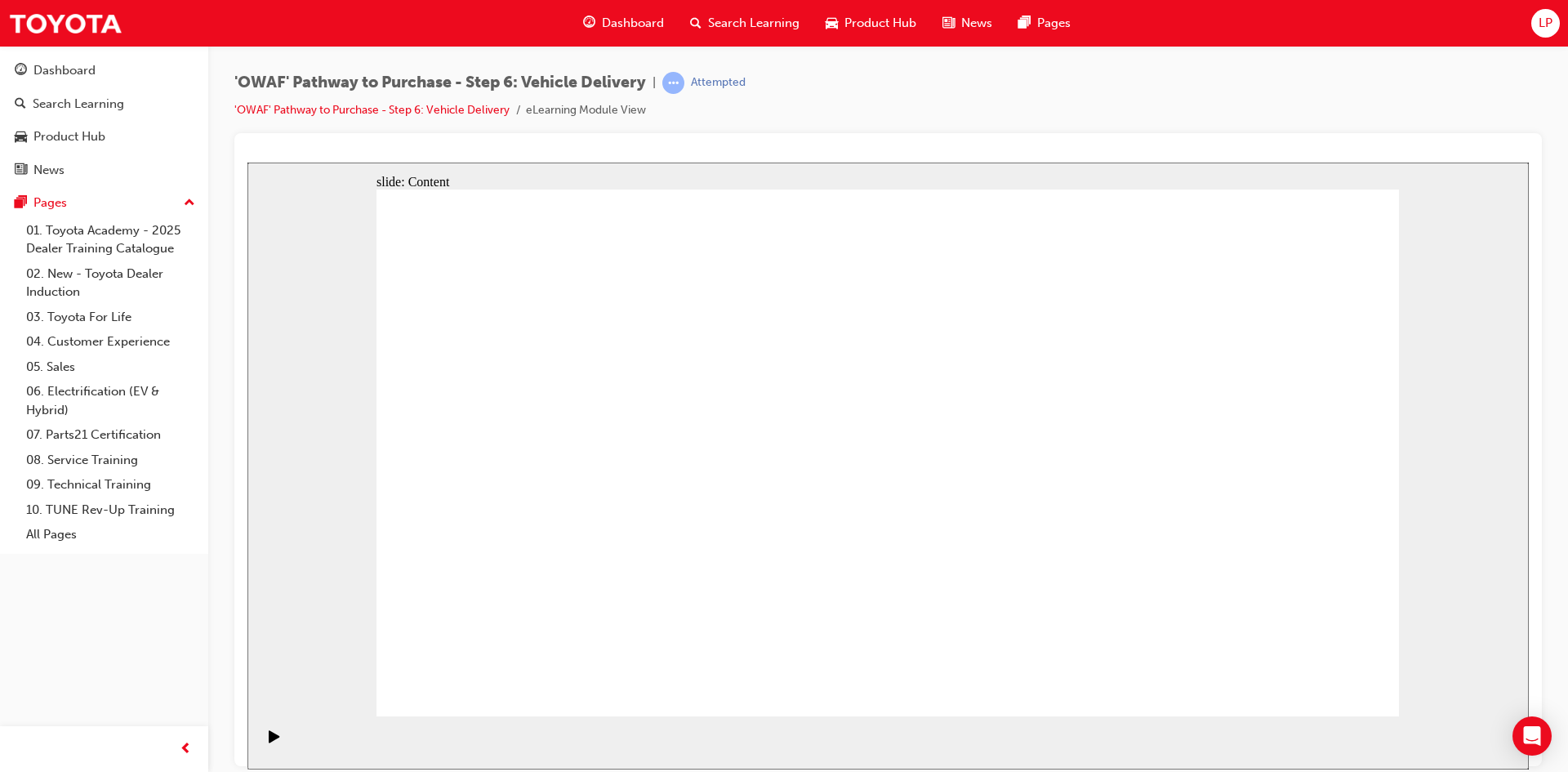
drag, startPoint x: 1046, startPoint y: 296, endPoint x: 1125, endPoint y: 486, distance: 205.8
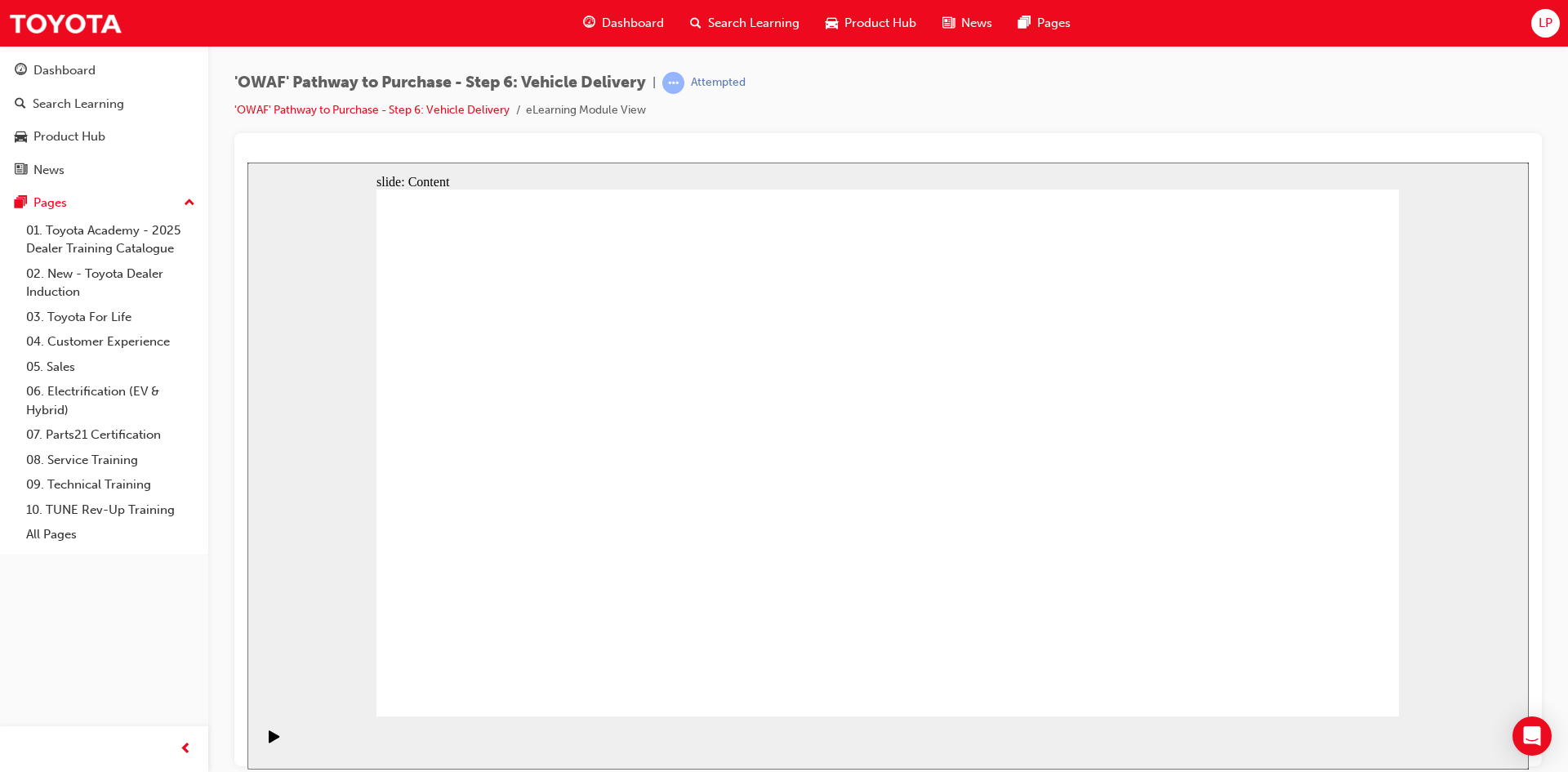
drag, startPoint x: 1123, startPoint y: 570, endPoint x: 1115, endPoint y: 570, distance: 8.0
drag, startPoint x: 1114, startPoint y: 570, endPoint x: 1123, endPoint y: 533, distance: 38.1
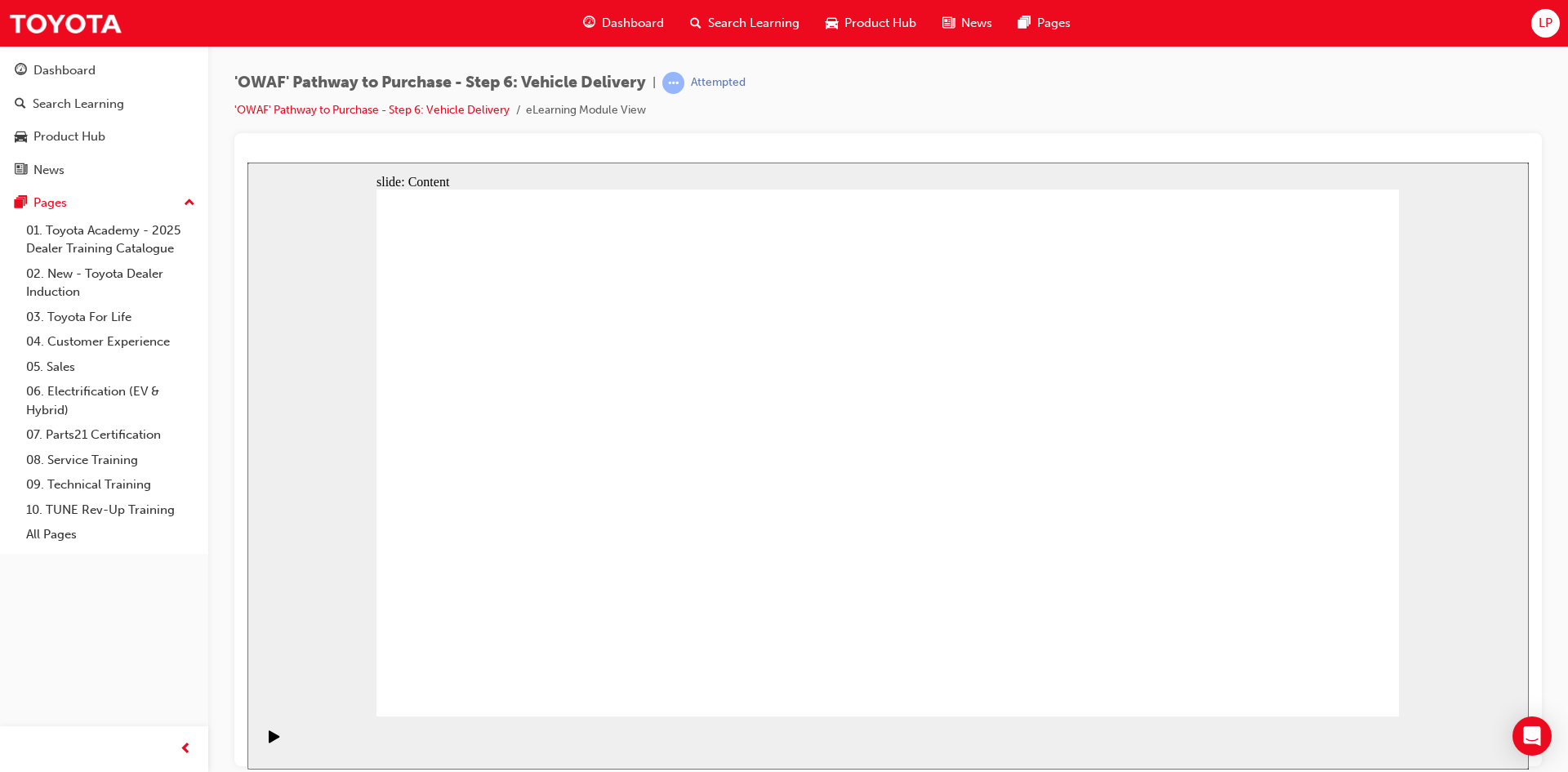
drag, startPoint x: 855, startPoint y: 362, endPoint x: 887, endPoint y: 335, distance: 41.9
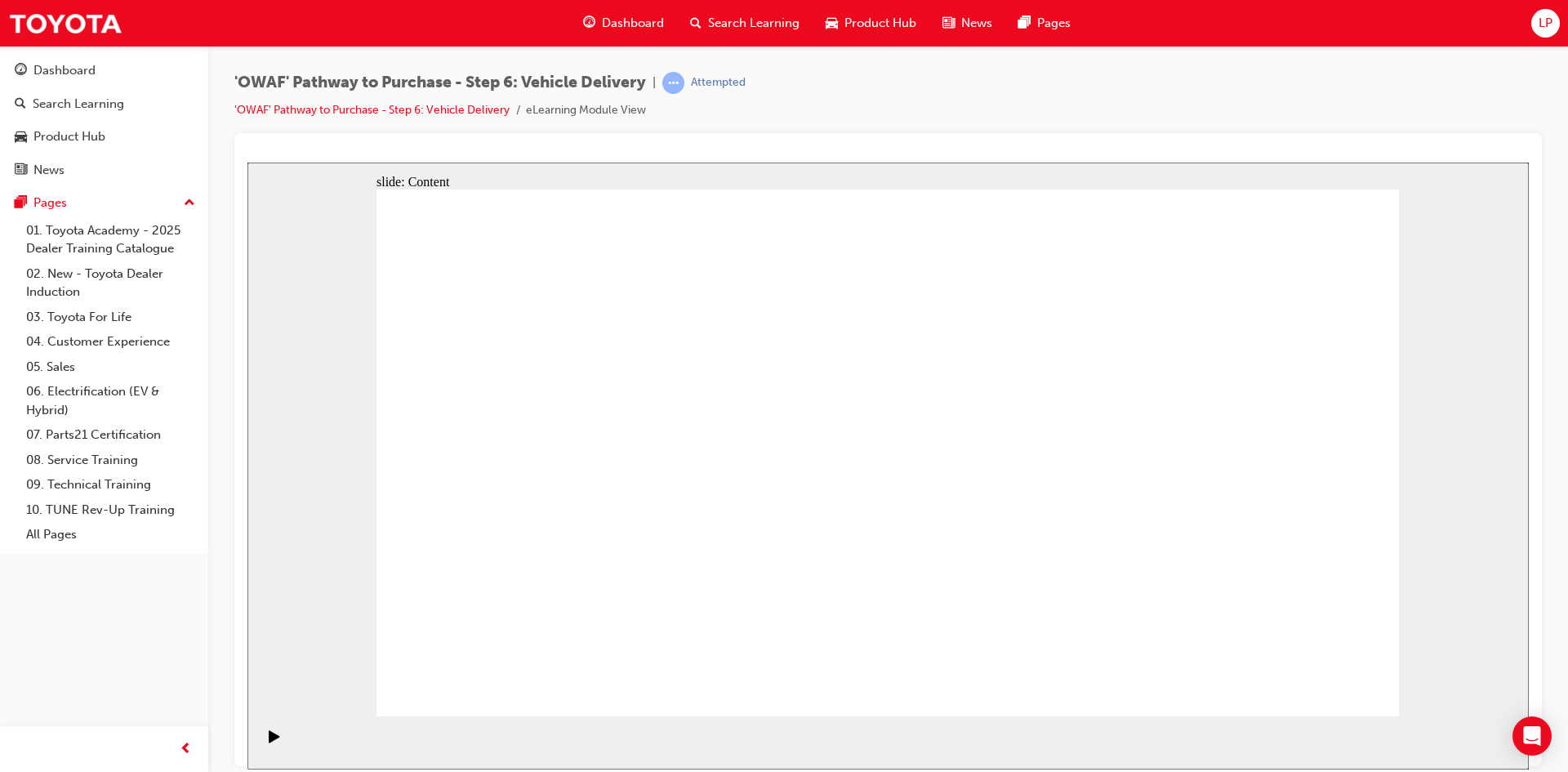
drag, startPoint x: 569, startPoint y: 367, endPoint x: 569, endPoint y: 381, distance: 14.0
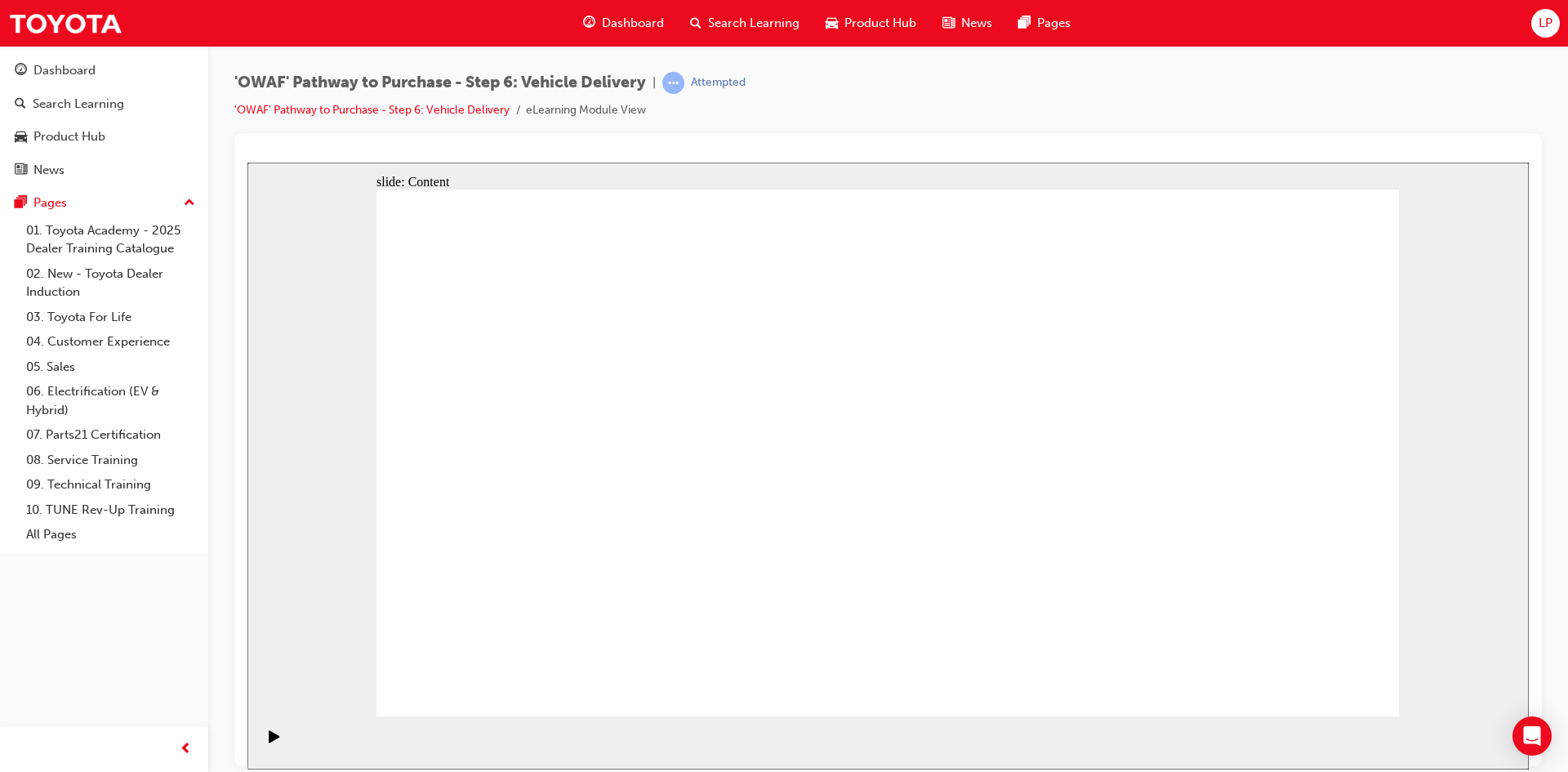
drag, startPoint x: 1321, startPoint y: 664, endPoint x: 1322, endPoint y: 674, distance: 10.0
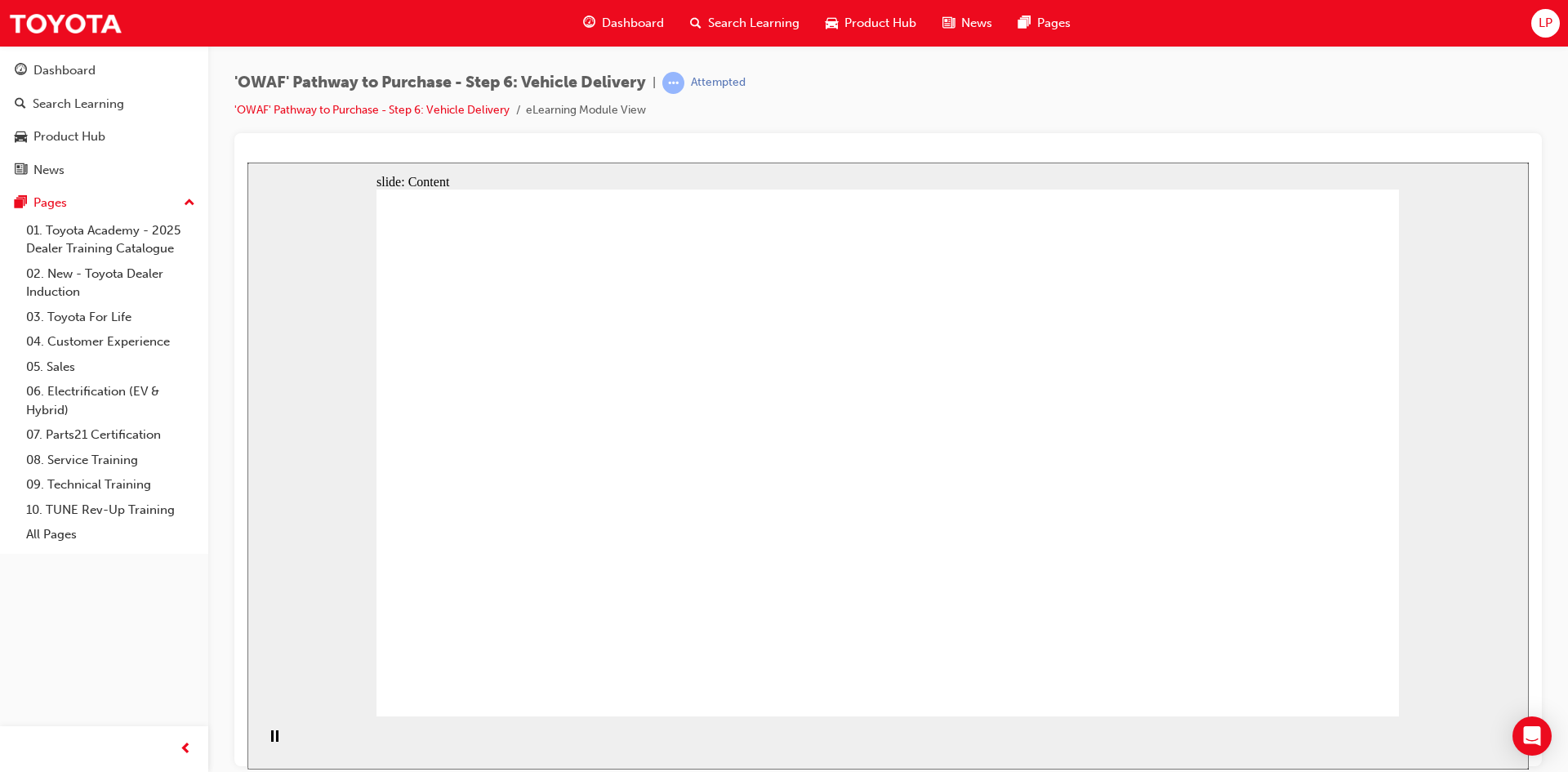
drag, startPoint x: 628, startPoint y: 437, endPoint x: 838, endPoint y: 439, distance: 210.0
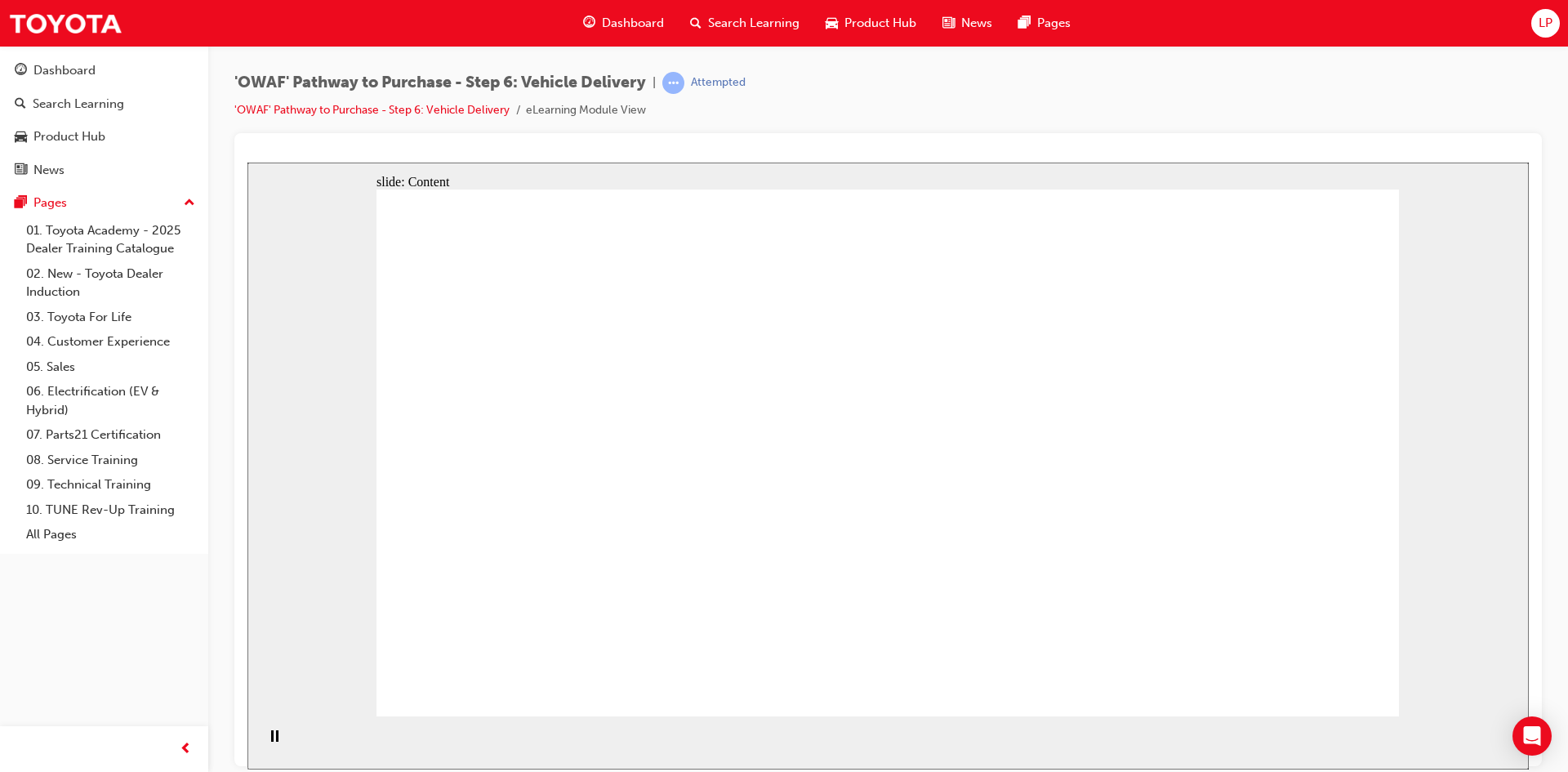
drag, startPoint x: 839, startPoint y: 439, endPoint x: 874, endPoint y: 437, distance: 35.1
drag, startPoint x: 1034, startPoint y: 443, endPoint x: 1071, endPoint y: 445, distance: 37.1
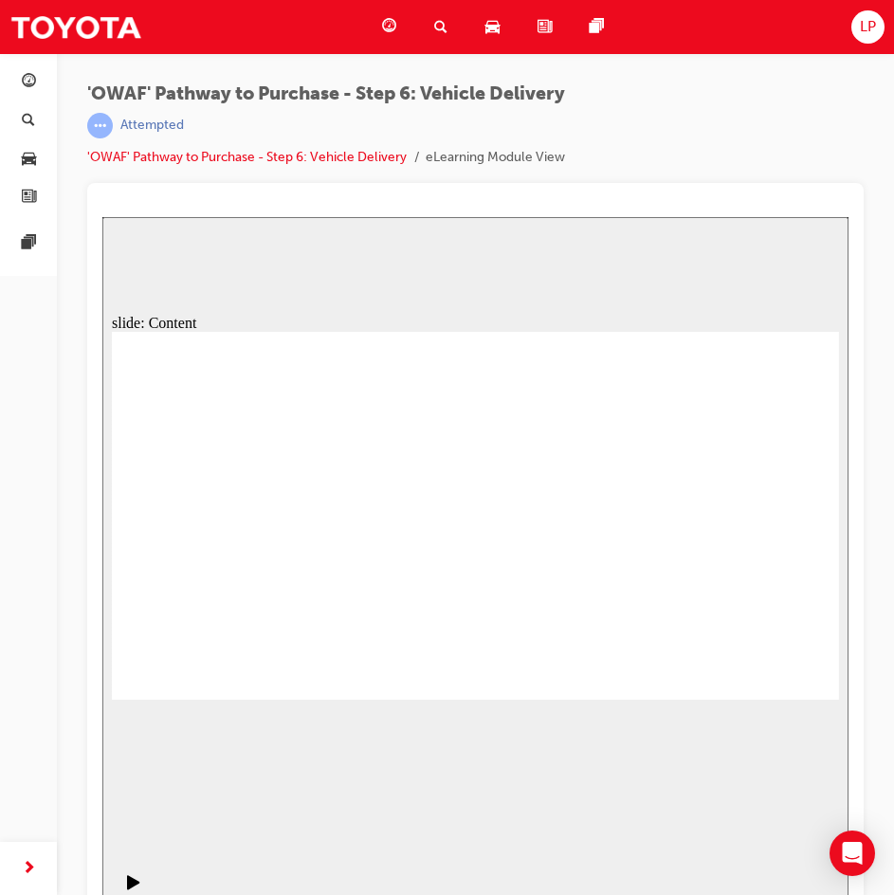
drag, startPoint x: 803, startPoint y: 668, endPoint x: 1001, endPoint y: 786, distance: 230.3
drag, startPoint x: 357, startPoint y: 508, endPoint x: 516, endPoint y: 605, distance: 185.4
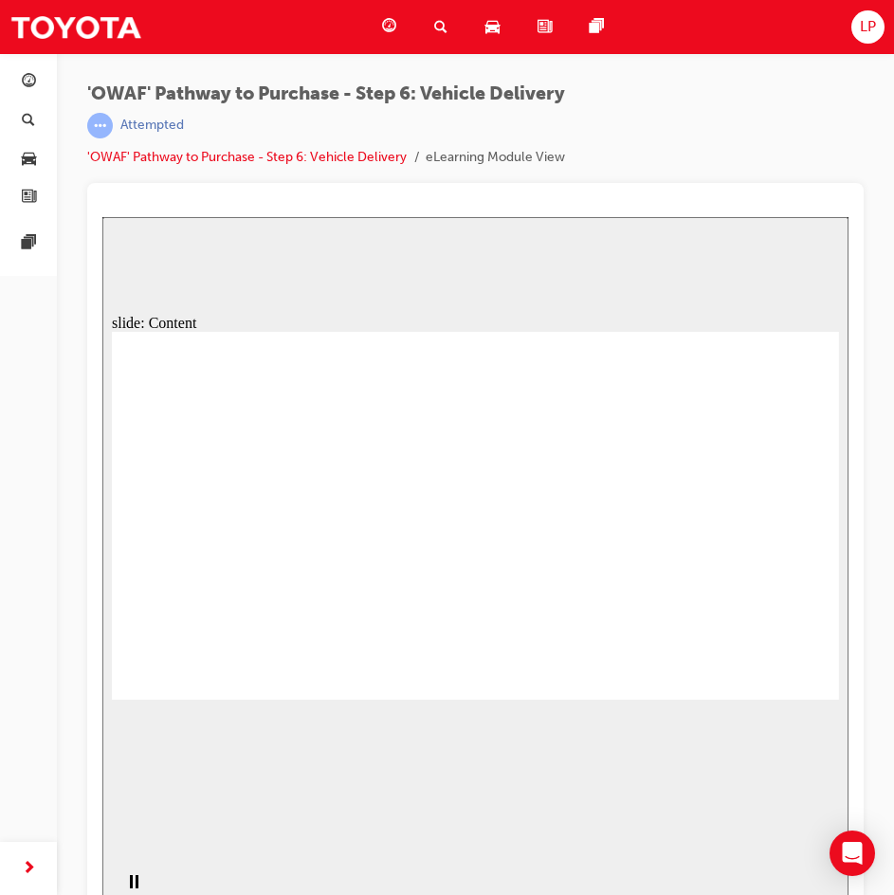
drag, startPoint x: 715, startPoint y: 519, endPoint x: 647, endPoint y: 624, distance: 124.6
